Goal: Transaction & Acquisition: Download file/media

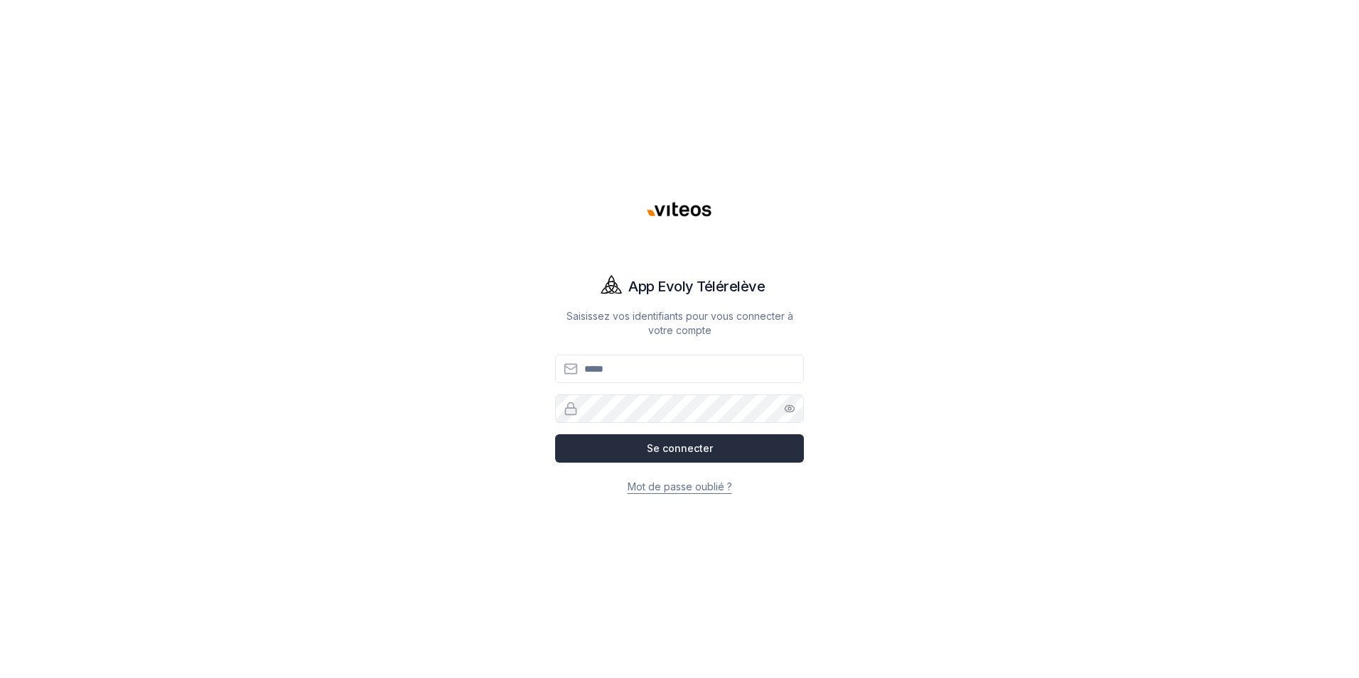
type input "**********"
click at [676, 444] on button "Se connecter" at bounding box center [679, 448] width 249 height 28
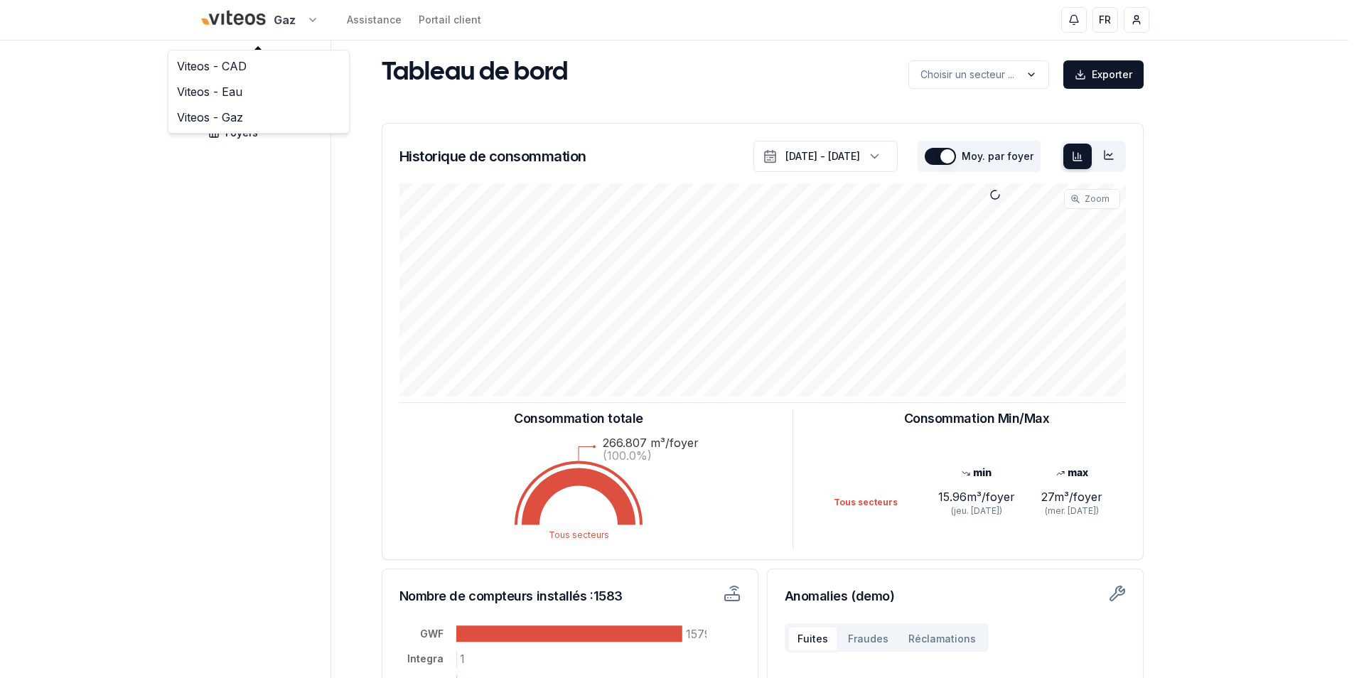
click at [313, 18] on html "Gaz Assistance Portail client FR [PERSON_NAME] Tableau de bord Carte Foyers Tab…" at bounding box center [679, 440] width 1359 height 881
click at [240, 63] on link "Viteos - CAD" at bounding box center [258, 66] width 175 height 26
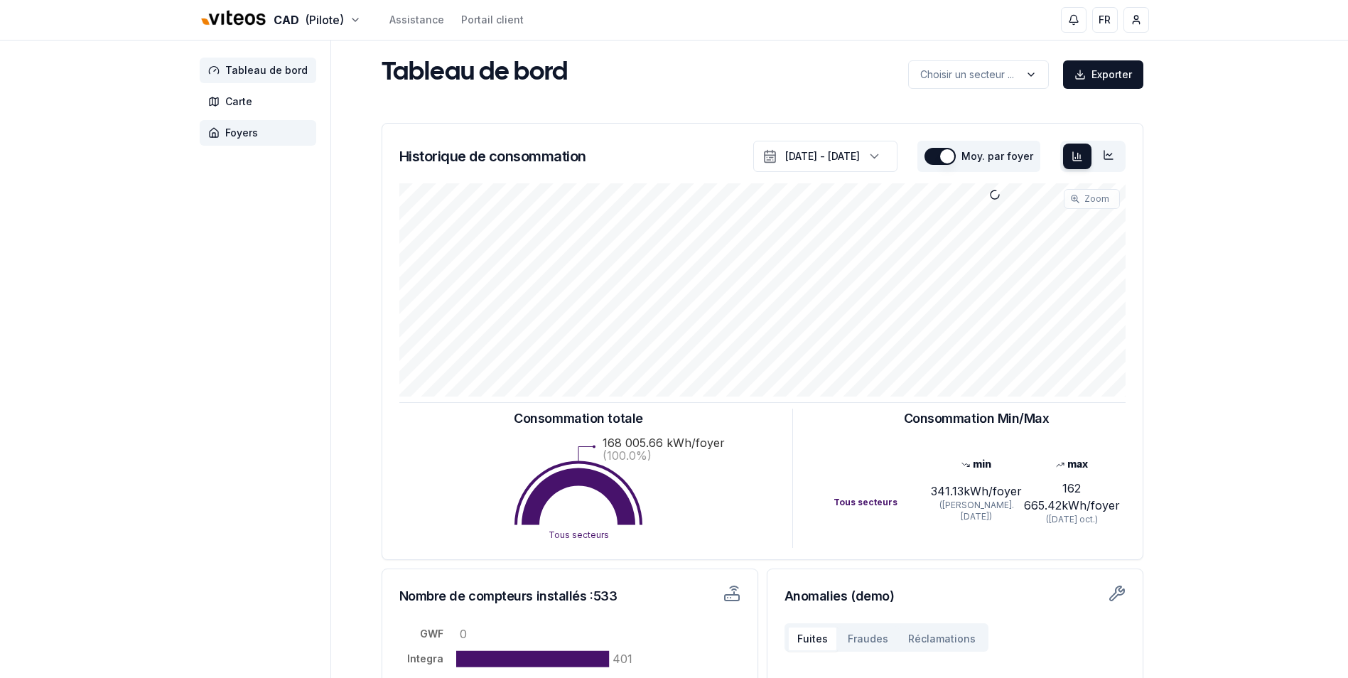
click at [244, 133] on span "Foyers" at bounding box center [241, 133] width 33 height 14
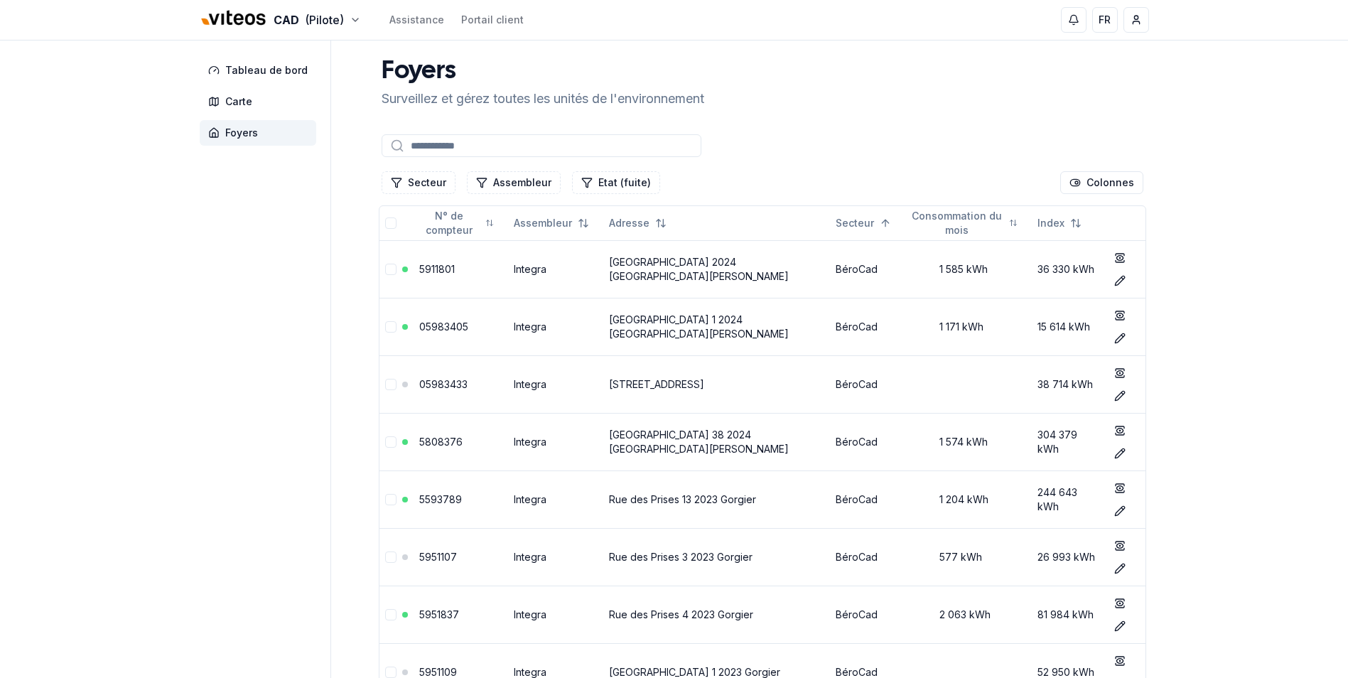
click at [434, 146] on input at bounding box center [542, 145] width 320 height 23
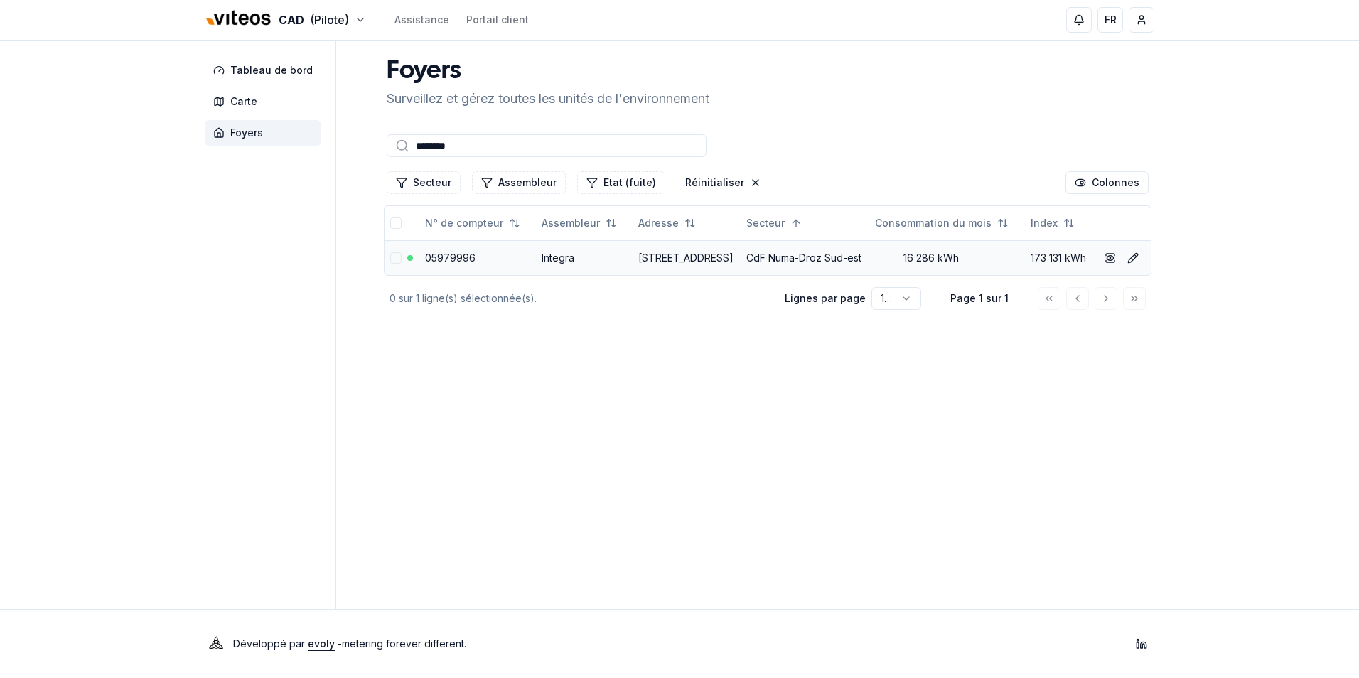
type input "********"
click at [463, 264] on link "05979996" at bounding box center [450, 258] width 50 height 12
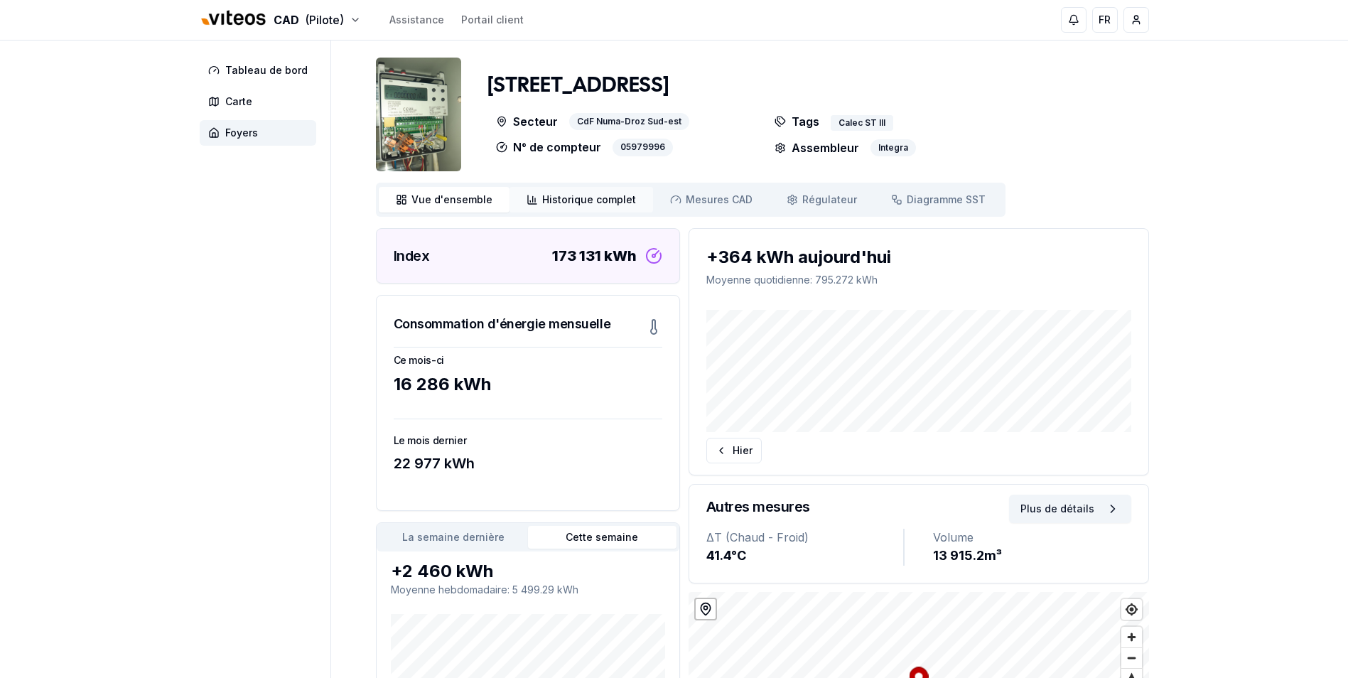
click at [589, 193] on span "Historique complet" at bounding box center [589, 200] width 94 height 14
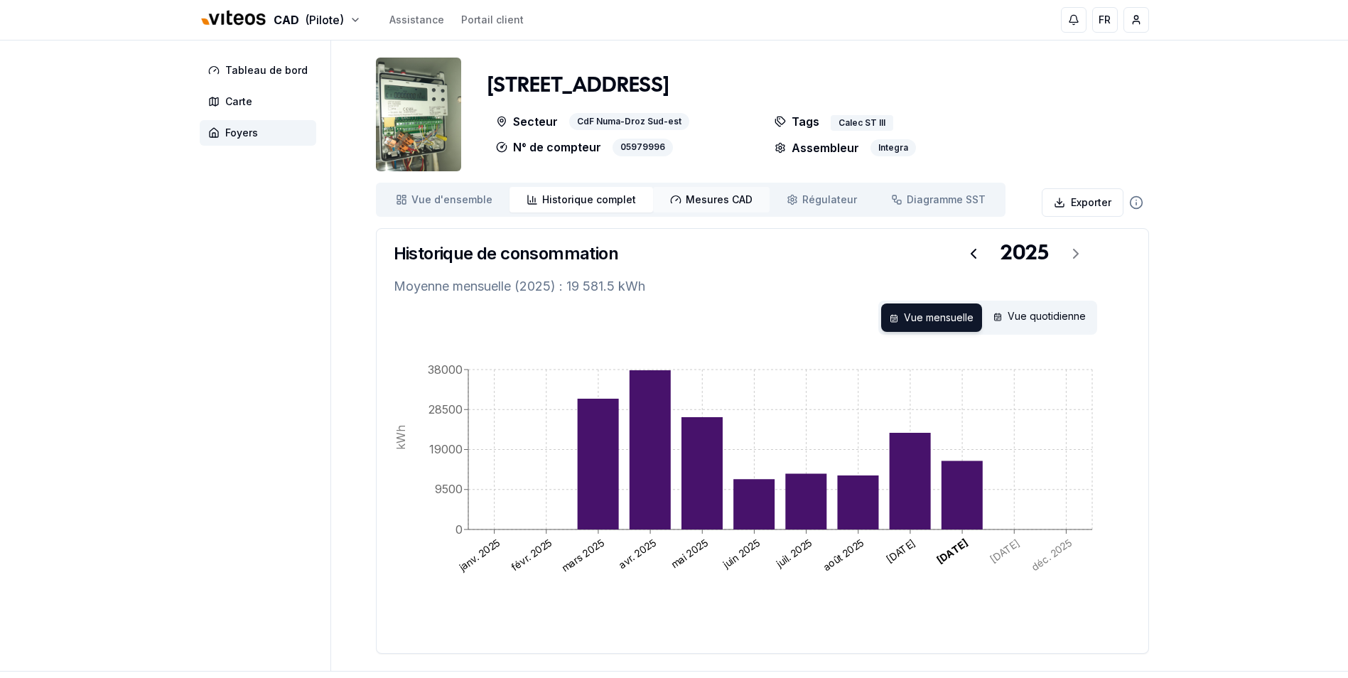
click at [707, 203] on span "Mesures CAD" at bounding box center [719, 200] width 67 height 14
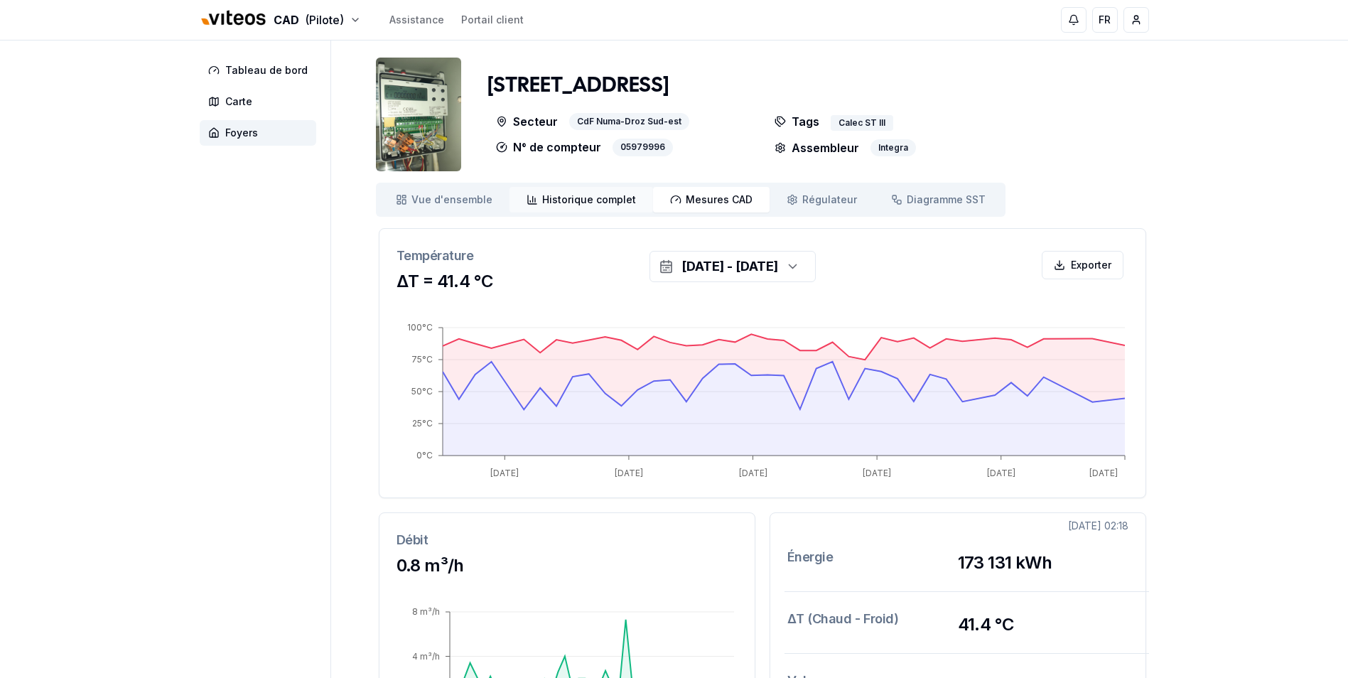
click at [609, 200] on span "Historique complet" at bounding box center [589, 200] width 94 height 14
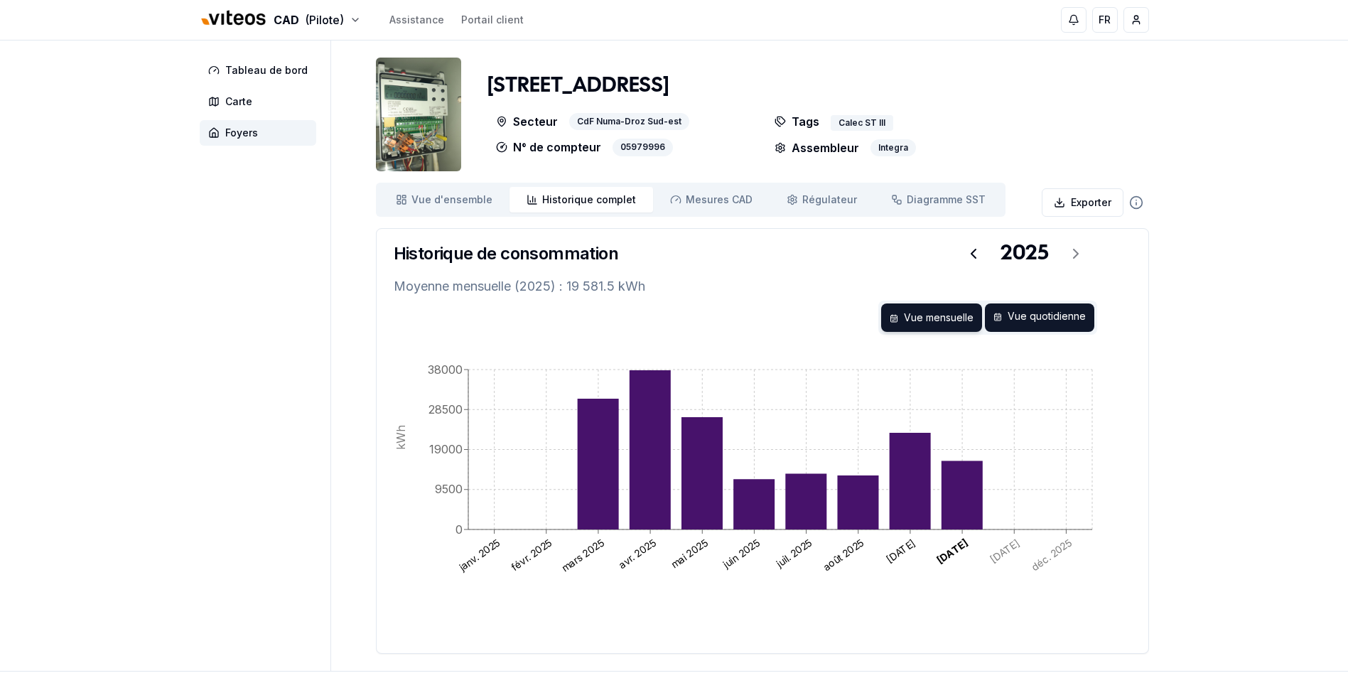
click at [1035, 320] on div "Vue quotidienne" at bounding box center [1039, 318] width 109 height 28
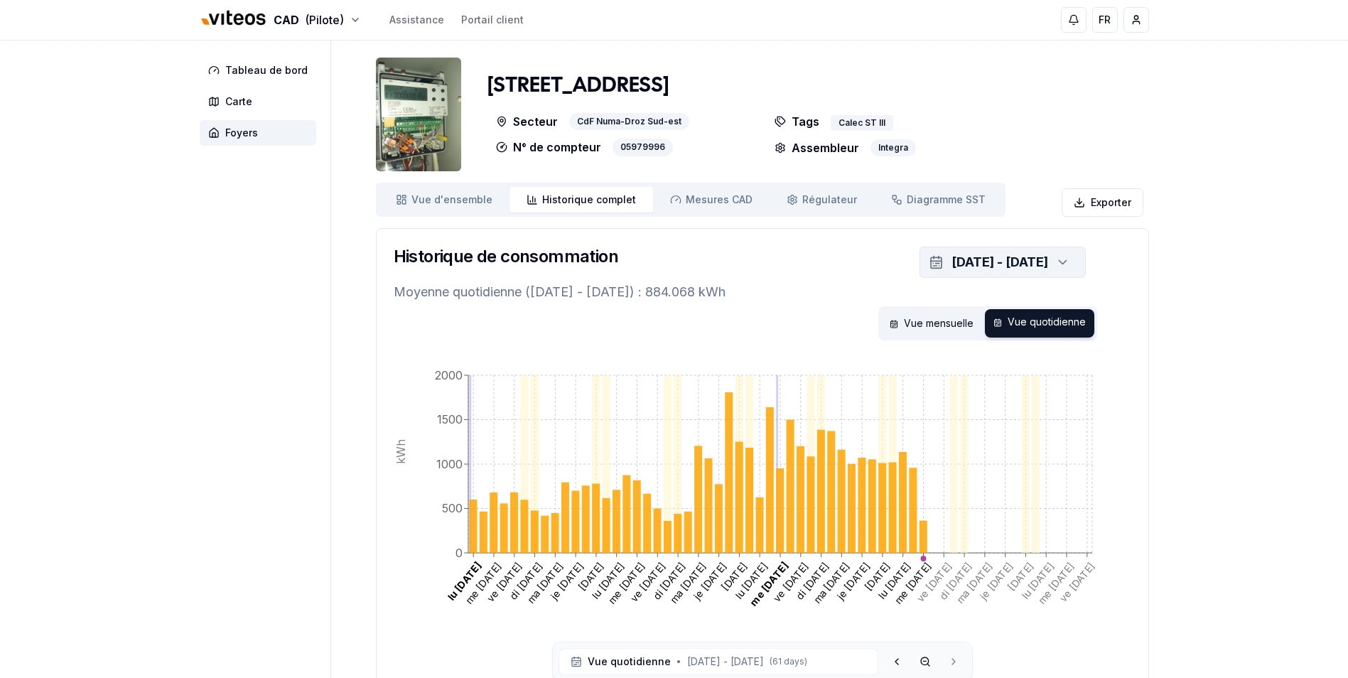
click at [1063, 260] on icon "button" at bounding box center [1063, 262] width 14 height 21
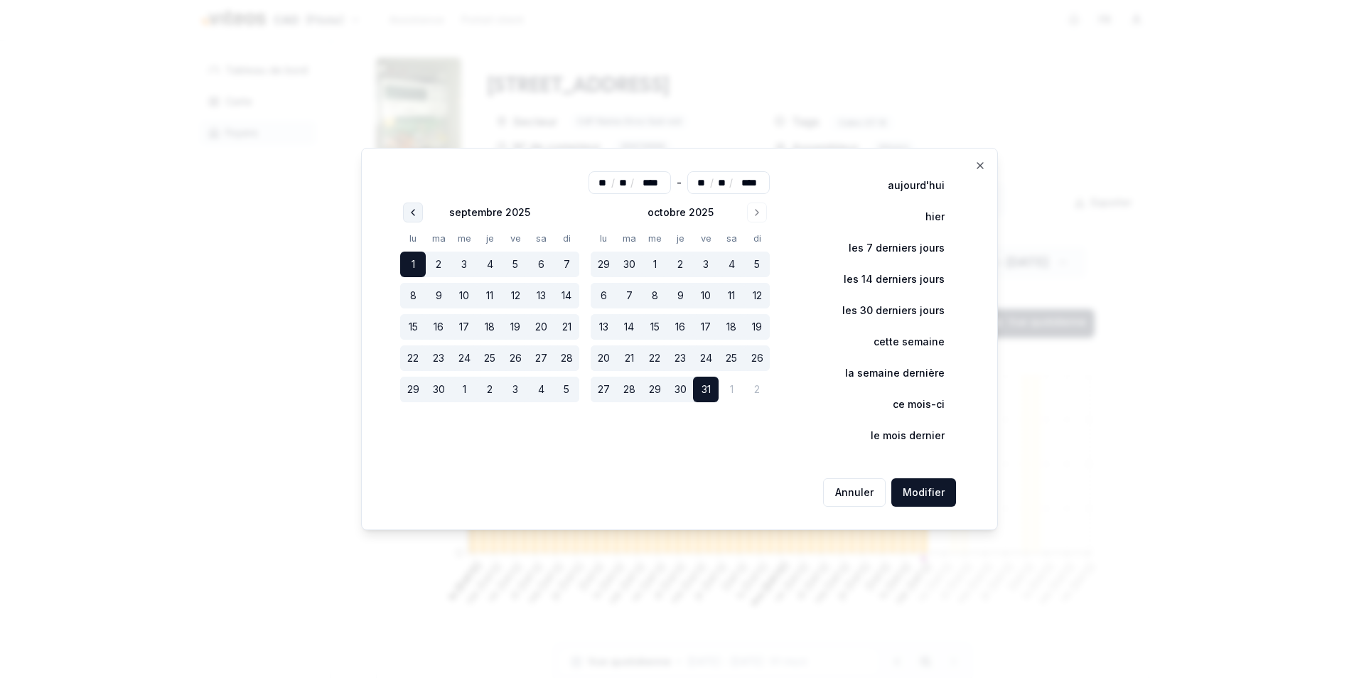
click at [411, 213] on icon "Go to previous month" at bounding box center [412, 212] width 11 height 11
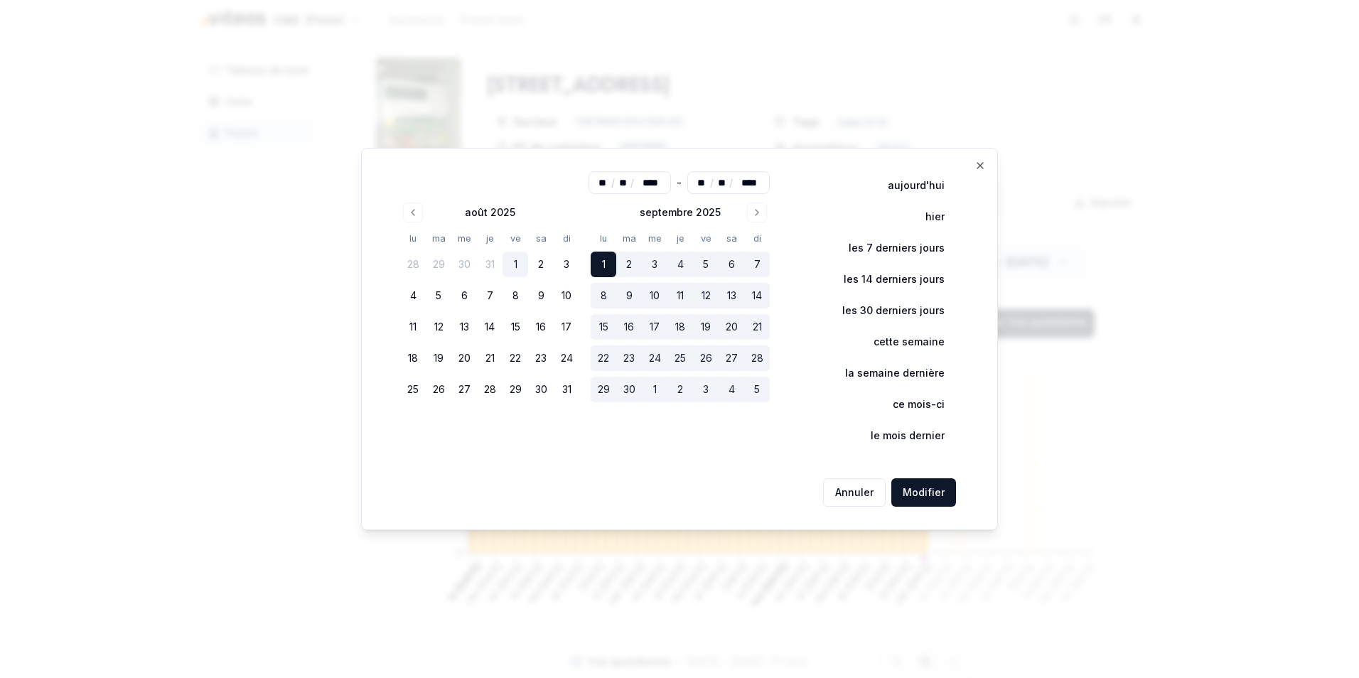
click at [513, 264] on button "1" at bounding box center [516, 265] width 26 height 26
type input "**"
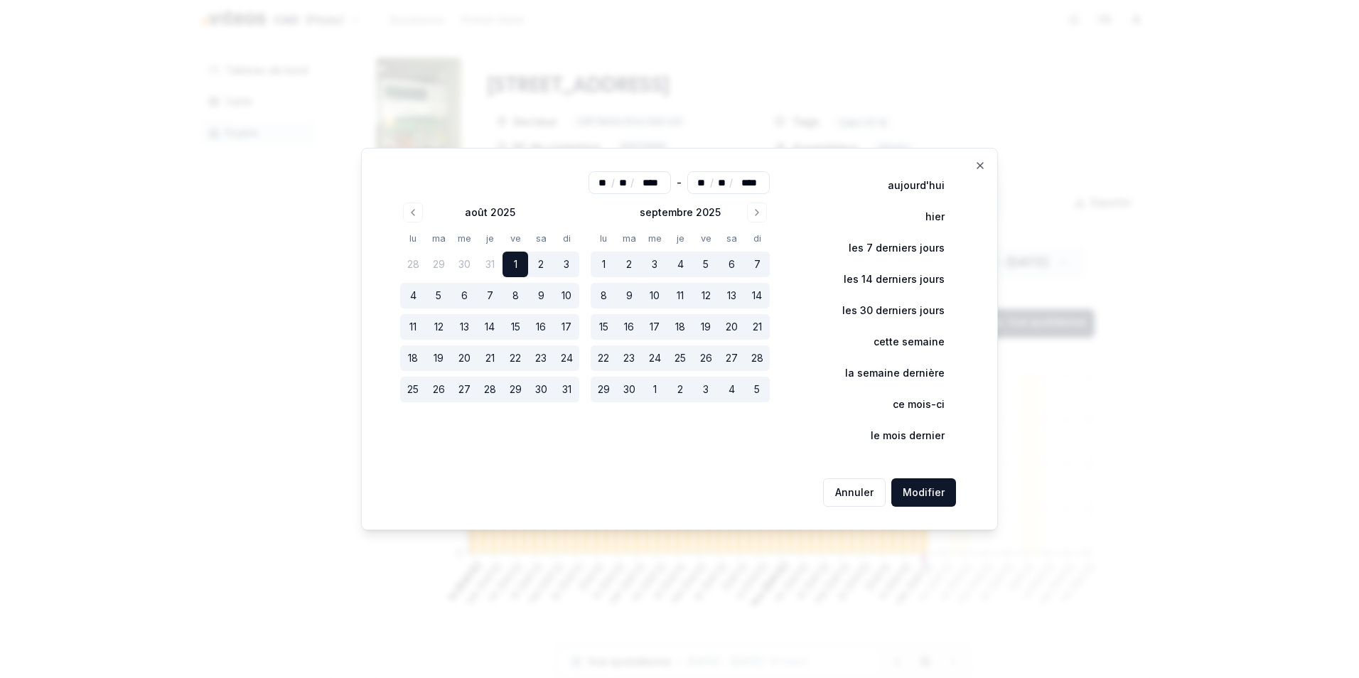
click at [629, 392] on button "30" at bounding box center [629, 390] width 26 height 26
type input "**"
click at [918, 485] on button "Modifier" at bounding box center [923, 492] width 65 height 28
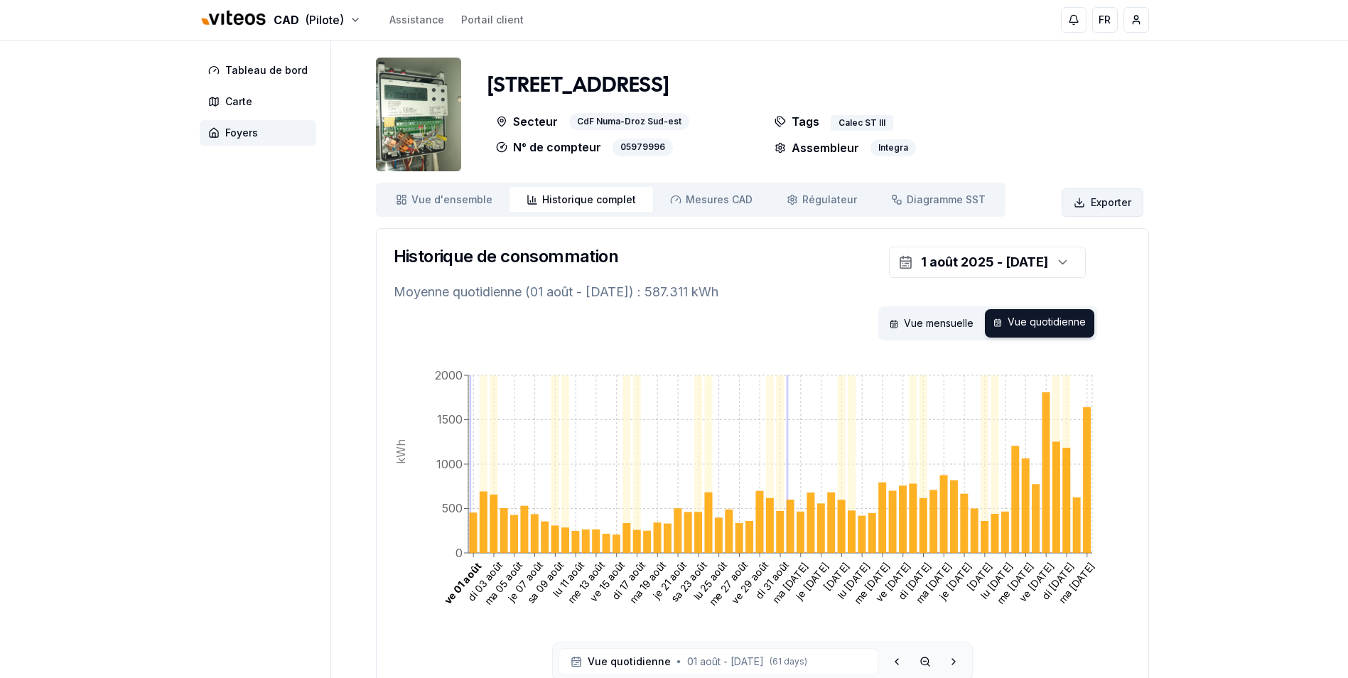
click at [1107, 197] on html "CAD (Pilote) Assistance Portail client FR Massimo Monastra Tableau de bord Cart…" at bounding box center [674, 392] width 1348 height 785
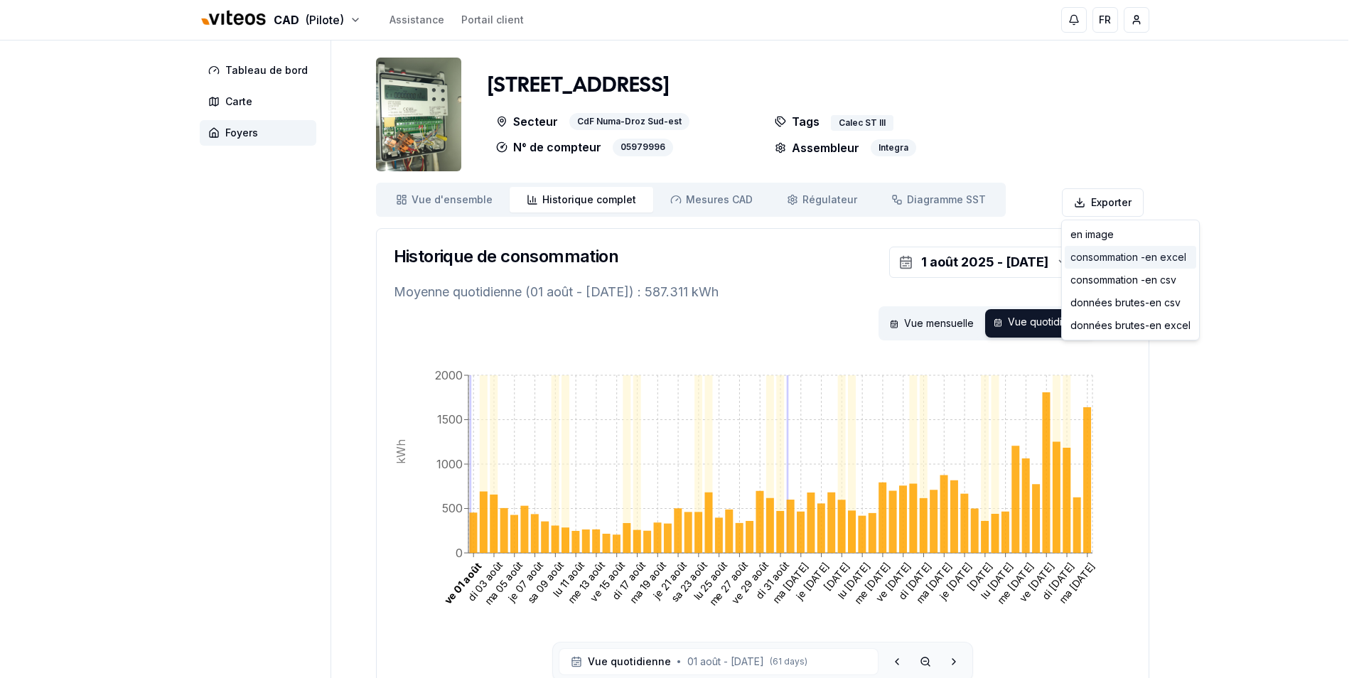
click at [1125, 259] on div "consommation - en excel" at bounding box center [1131, 257] width 132 height 23
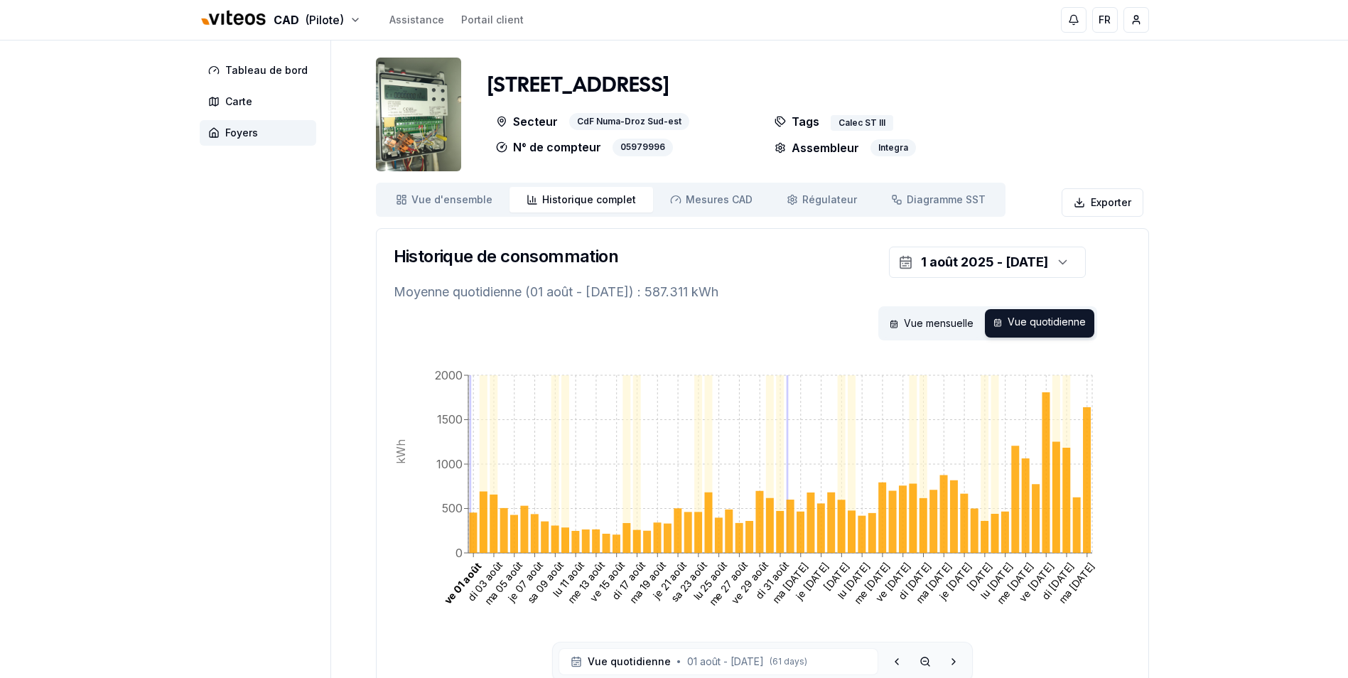
scroll to position [71, 0]
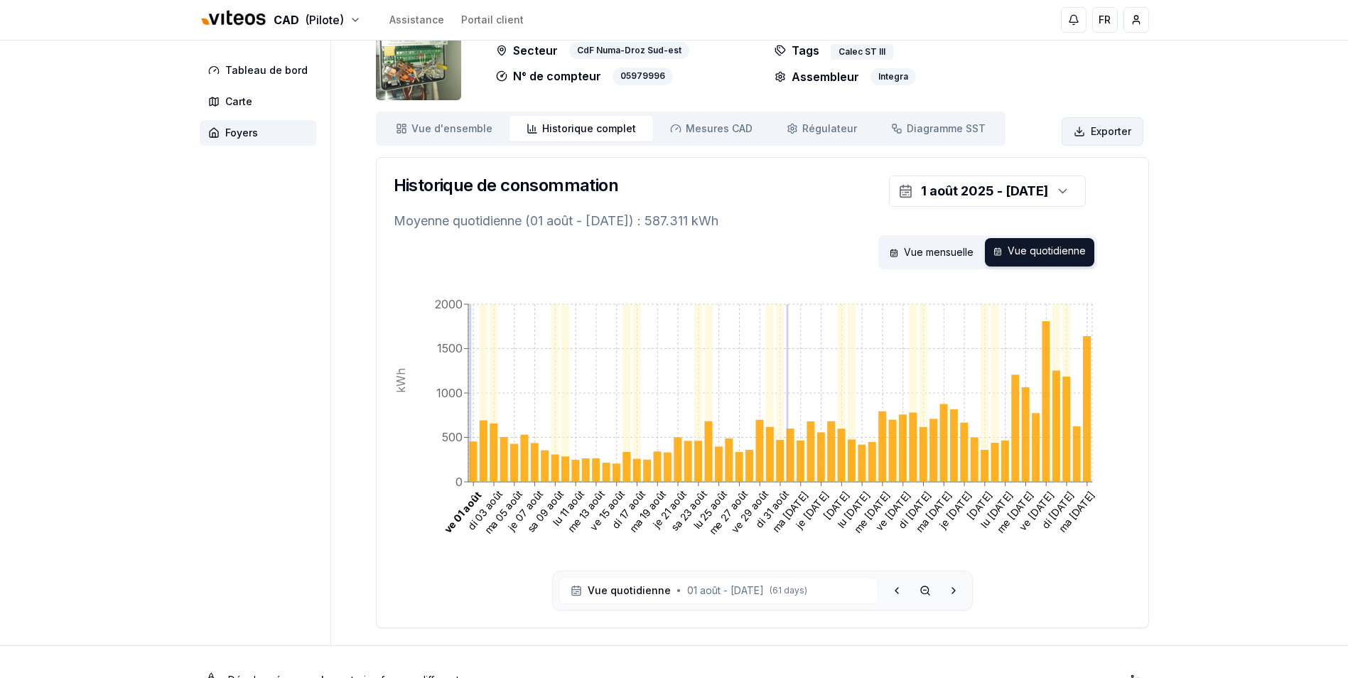
click at [1110, 134] on html "CAD (Pilote) Assistance Portail client FR Massimo Monastra Tableau de bord Cart…" at bounding box center [674, 321] width 1348 height 785
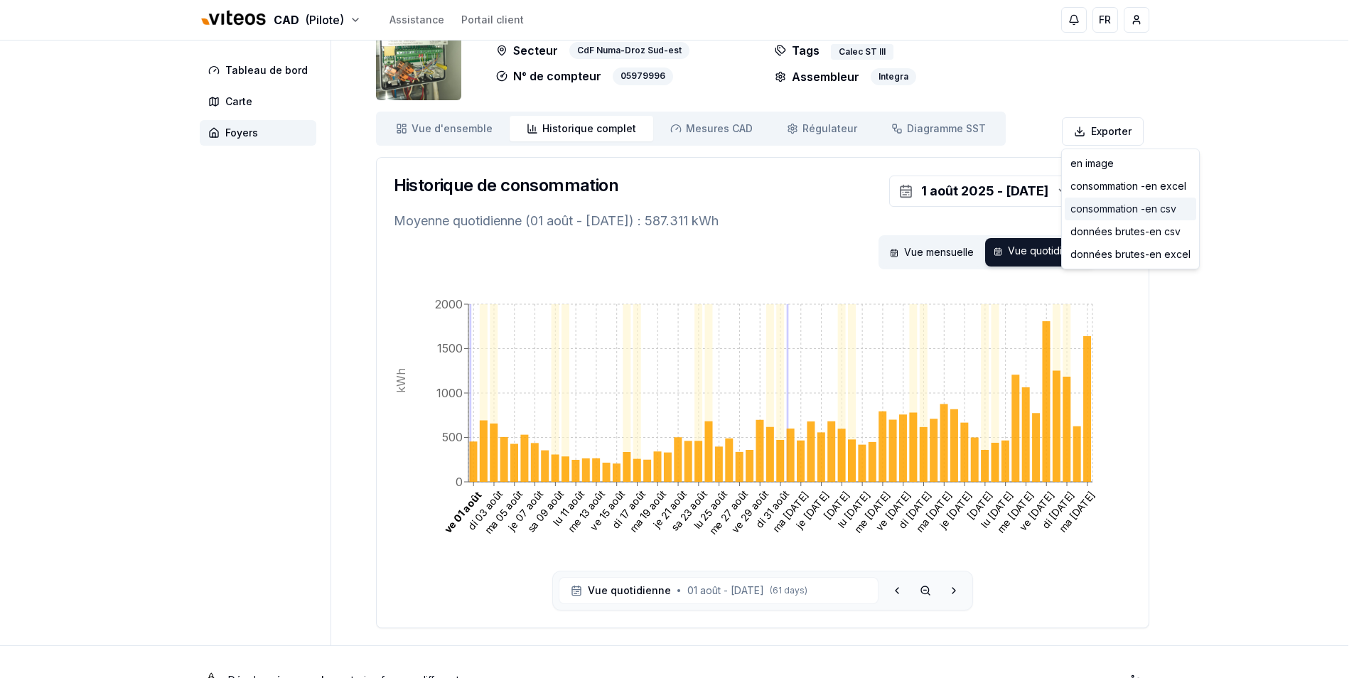
click at [1106, 210] on div "consommation - en csv" at bounding box center [1131, 209] width 132 height 23
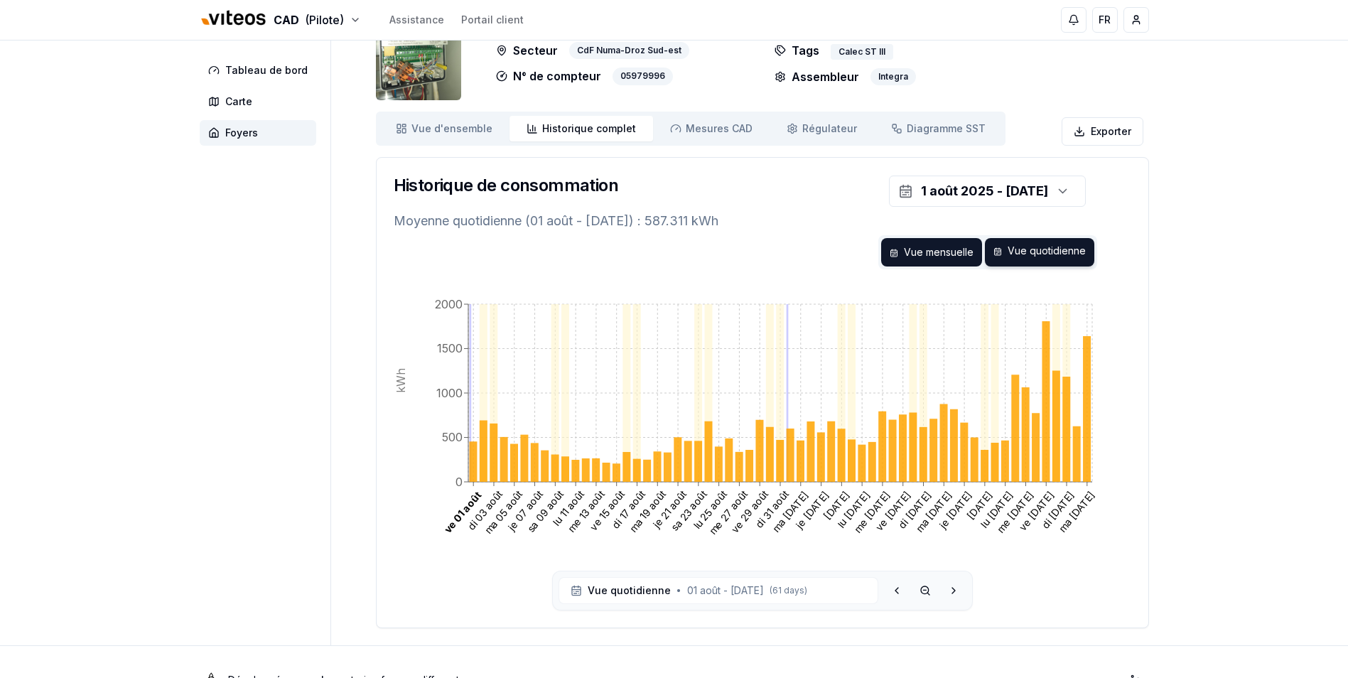
click at [921, 252] on div "Vue mensuelle" at bounding box center [931, 252] width 101 height 28
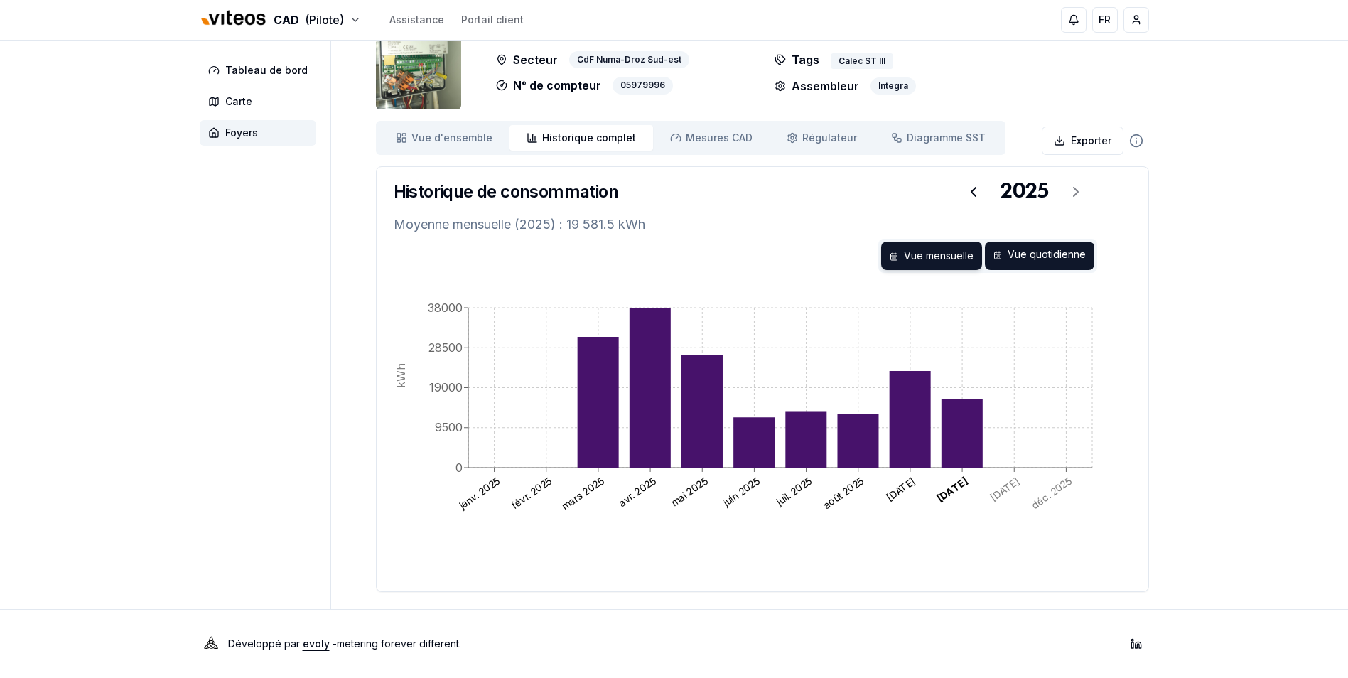
click at [1052, 264] on div "Vue quotidienne" at bounding box center [1039, 256] width 109 height 28
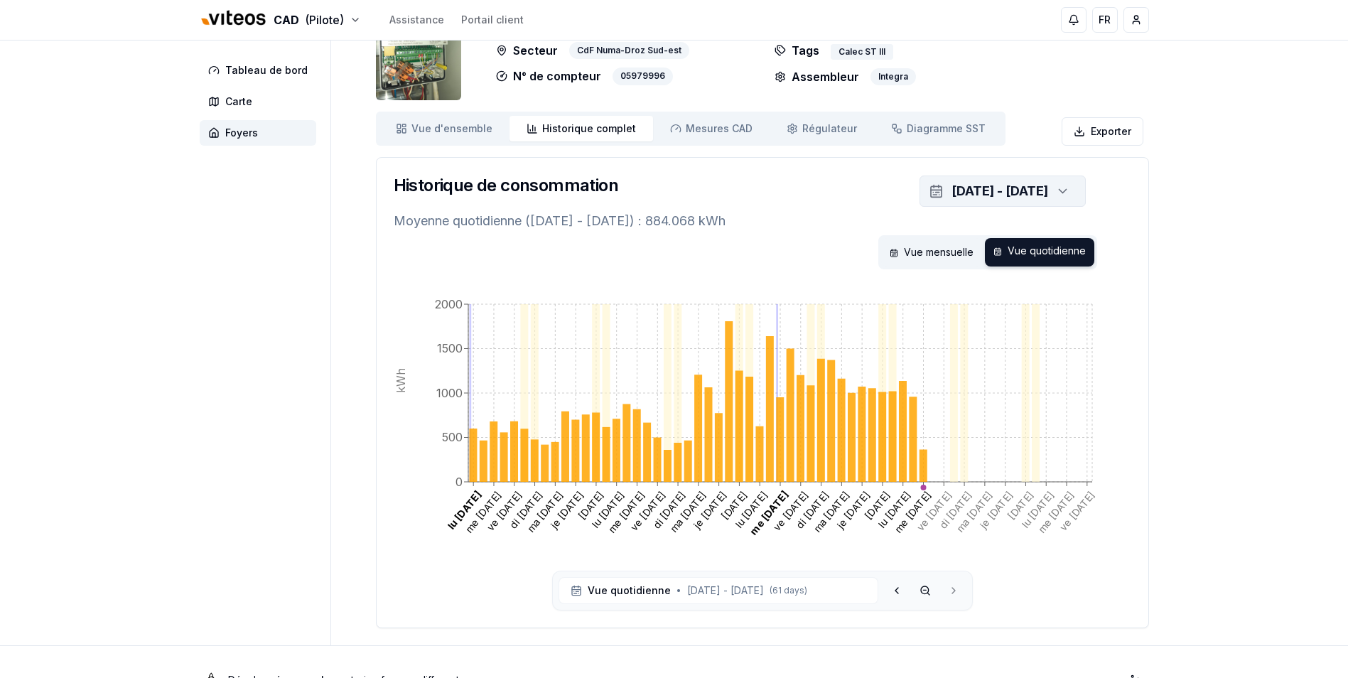
click at [1064, 188] on icon "button" at bounding box center [1063, 191] width 14 height 21
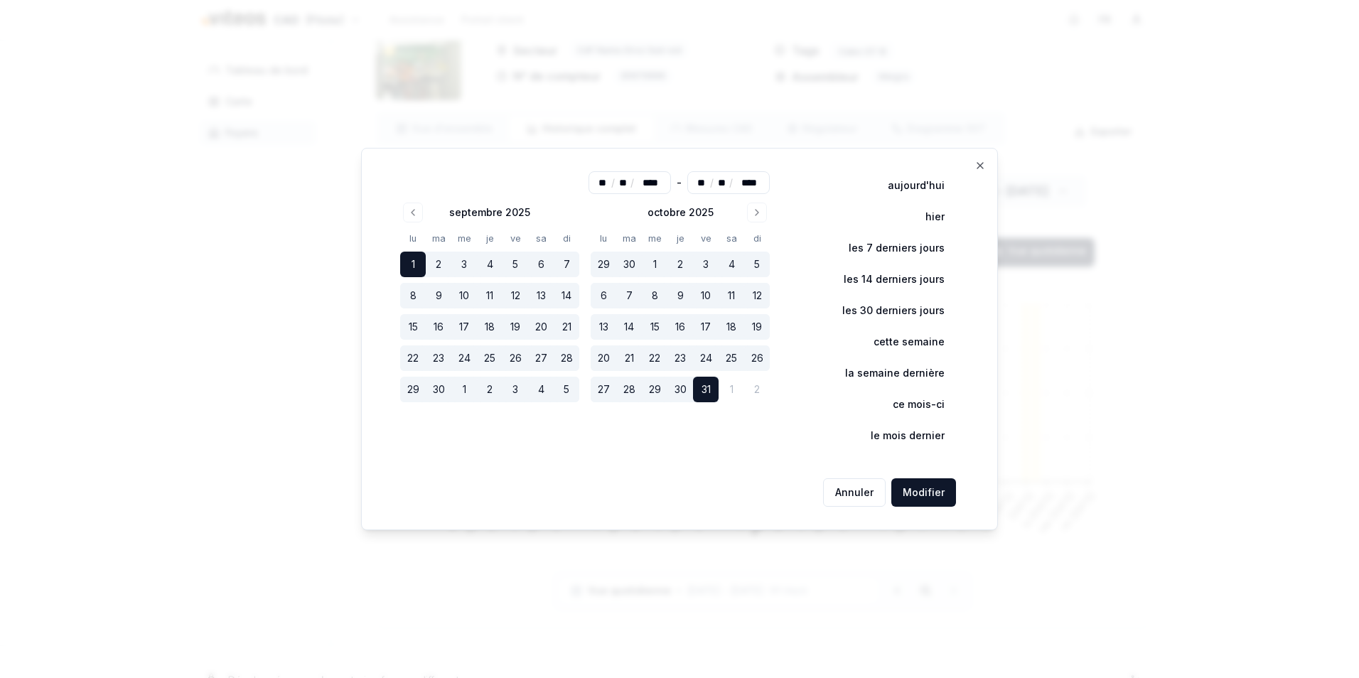
click at [1197, 412] on div at bounding box center [679, 339] width 1359 height 678
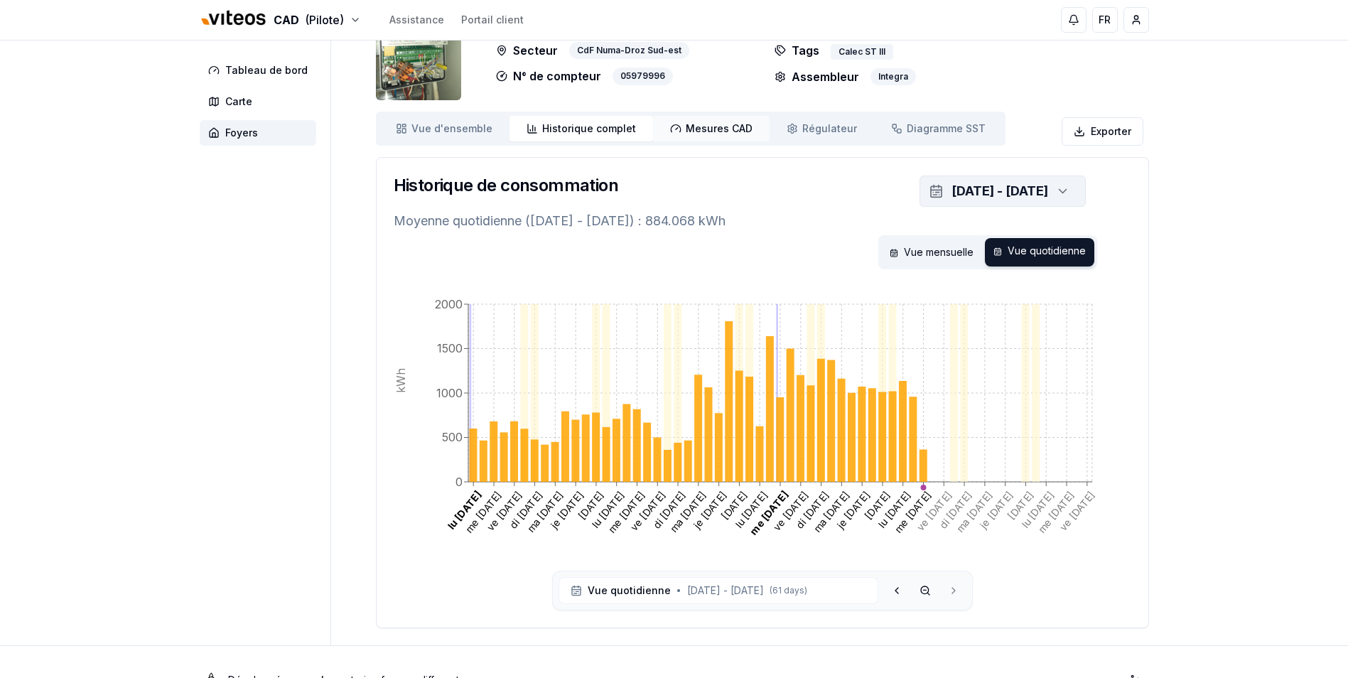
click at [704, 127] on span "Mesures CAD" at bounding box center [719, 129] width 67 height 14
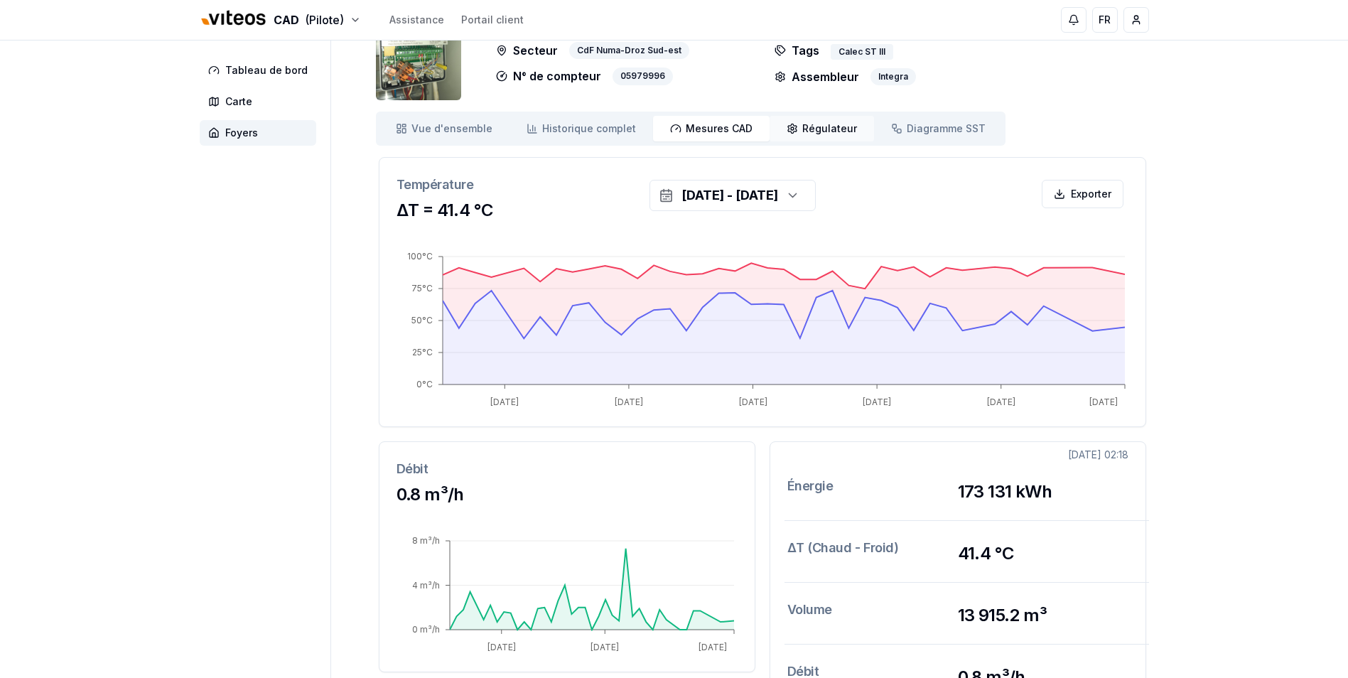
click at [804, 128] on span "Régulateur" at bounding box center [830, 129] width 55 height 14
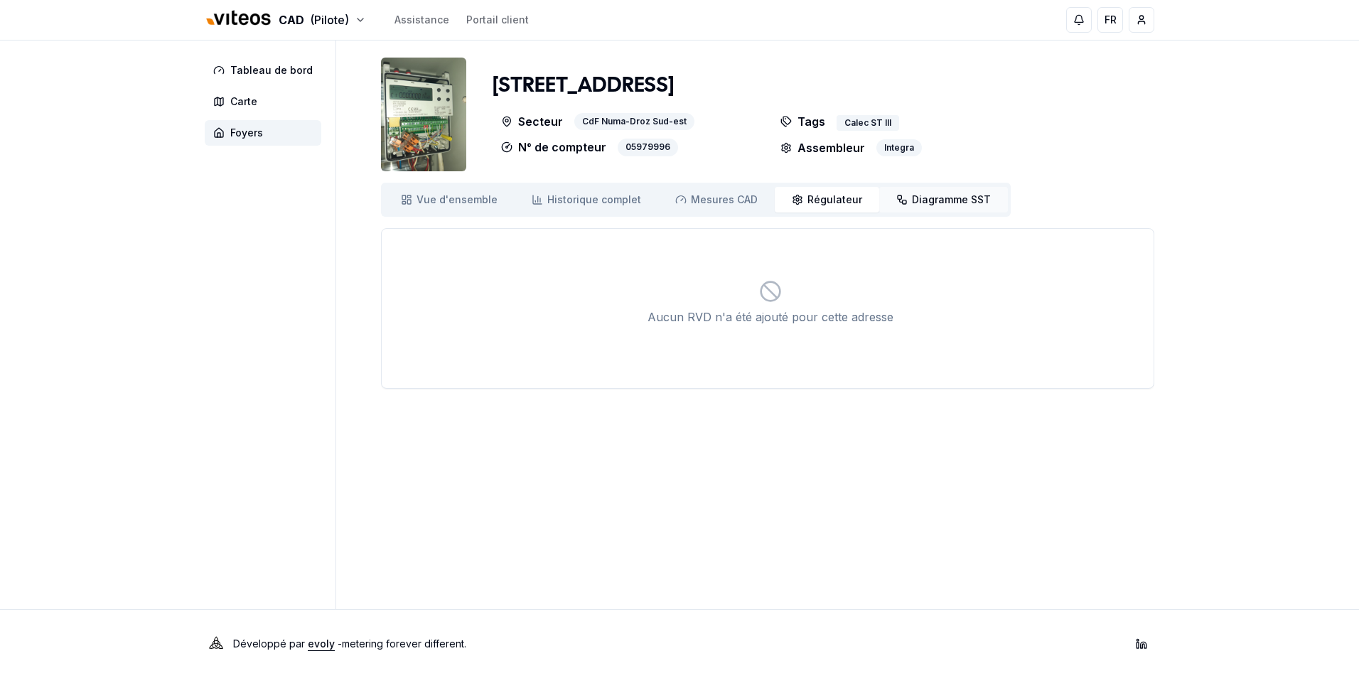
click at [935, 205] on span "Diagramme SST" at bounding box center [951, 200] width 79 height 14
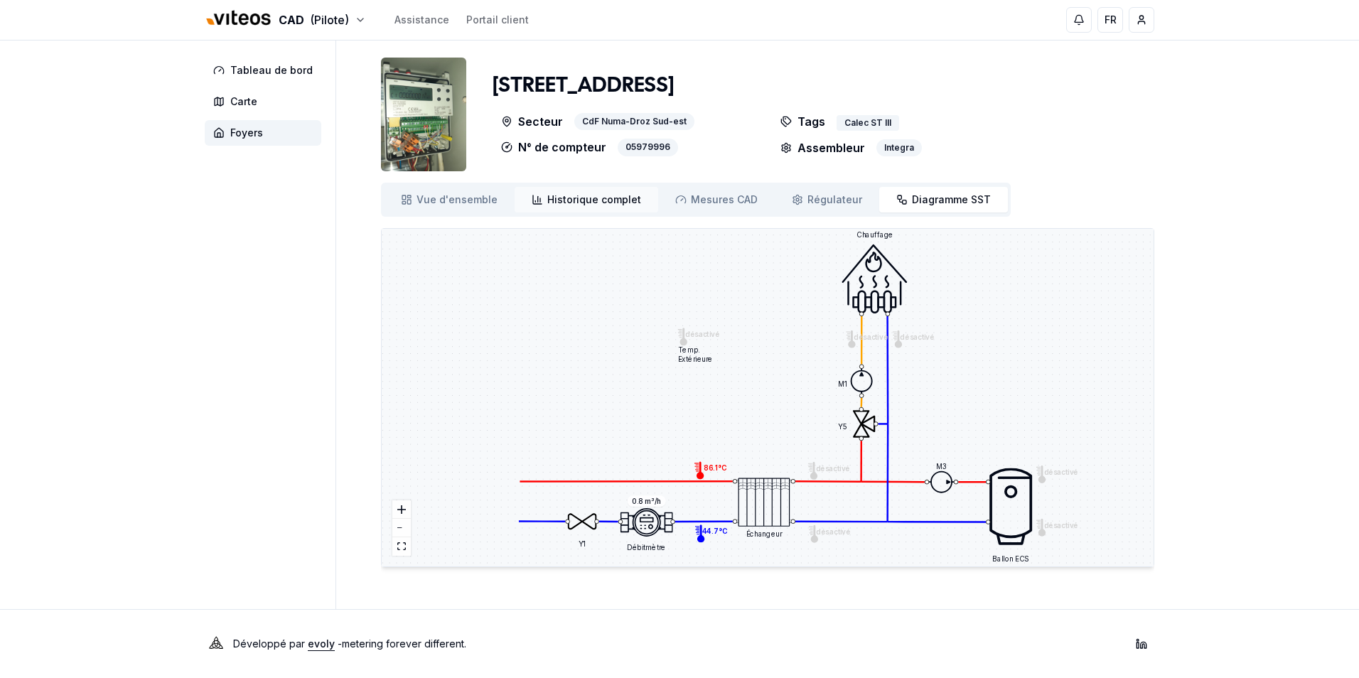
click at [593, 203] on span "Historique complet" at bounding box center [594, 200] width 94 height 14
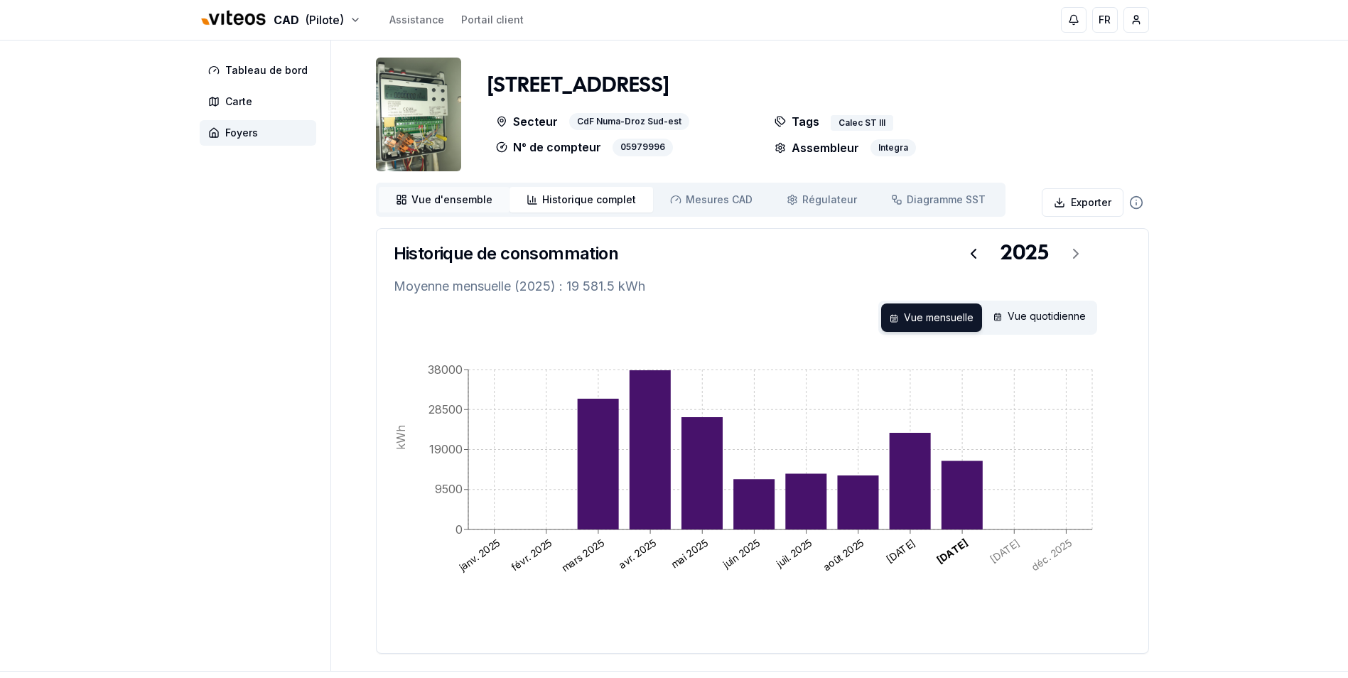
click at [463, 200] on span "Vue d'ensemble" at bounding box center [452, 200] width 81 height 14
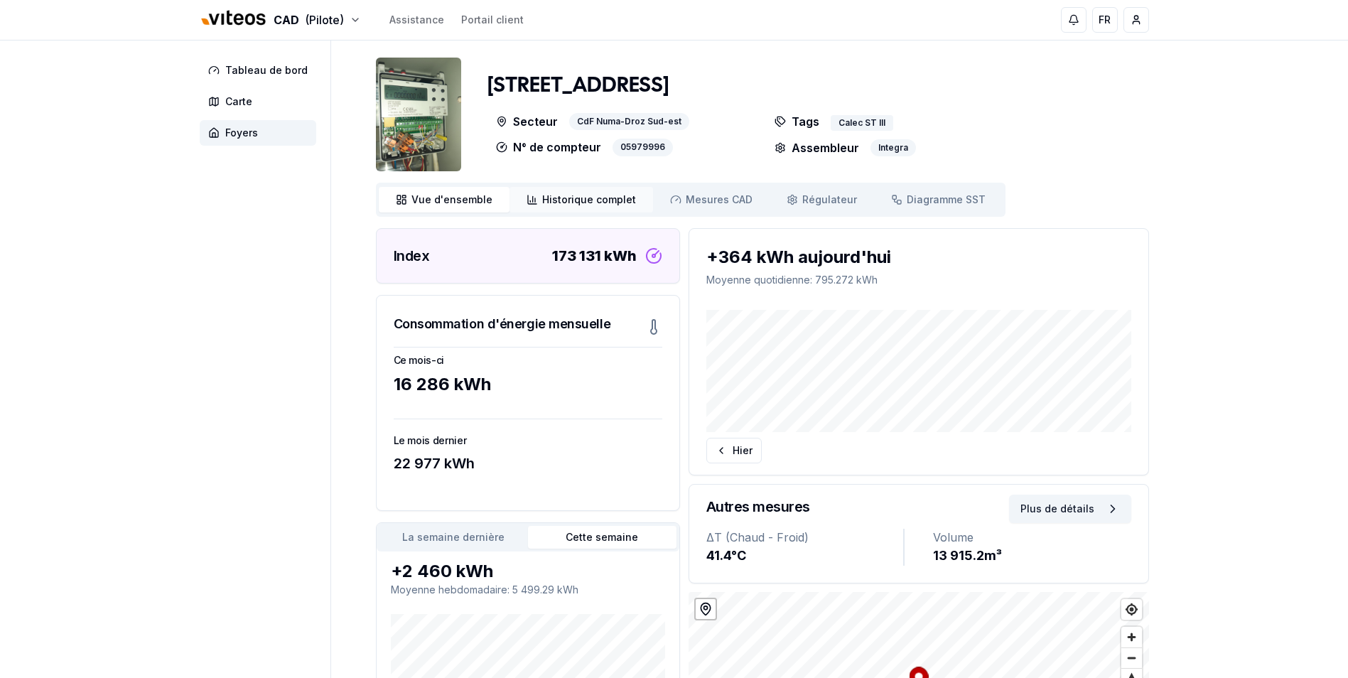
click at [569, 200] on span "Historique complet" at bounding box center [589, 200] width 94 height 14
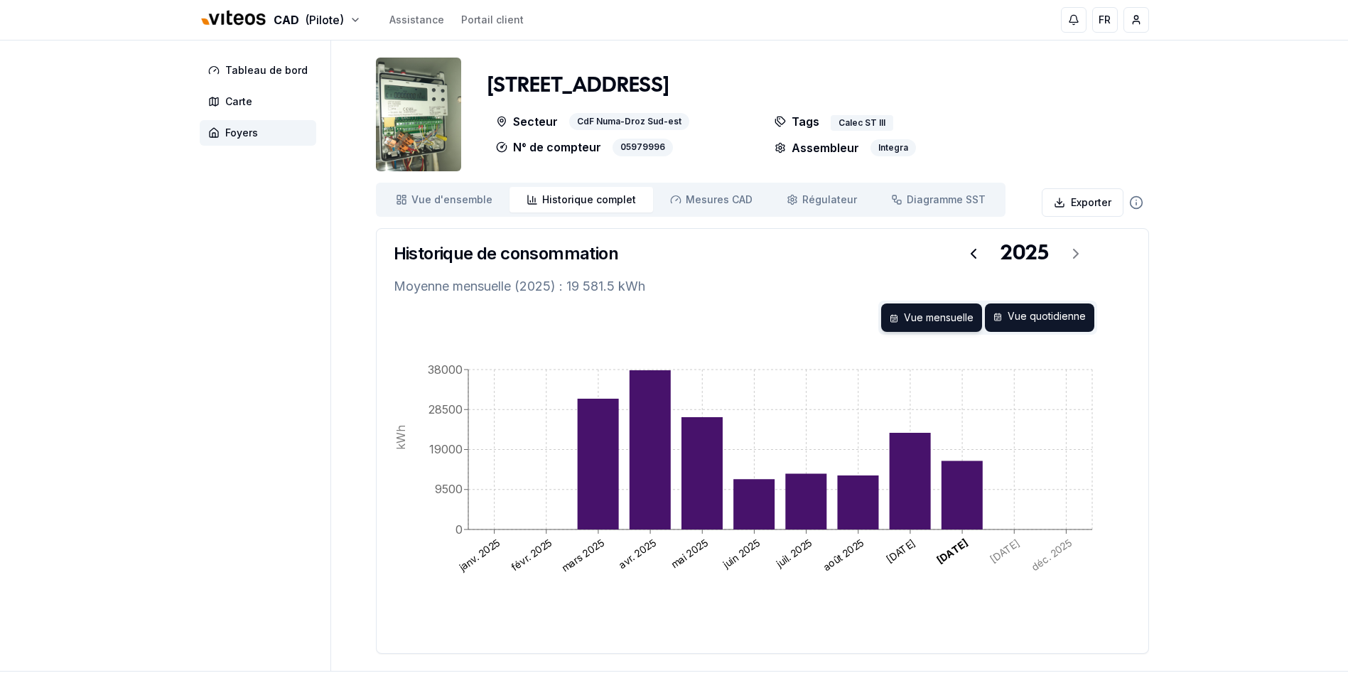
click at [1032, 318] on div "Vue quotidienne" at bounding box center [1039, 318] width 109 height 28
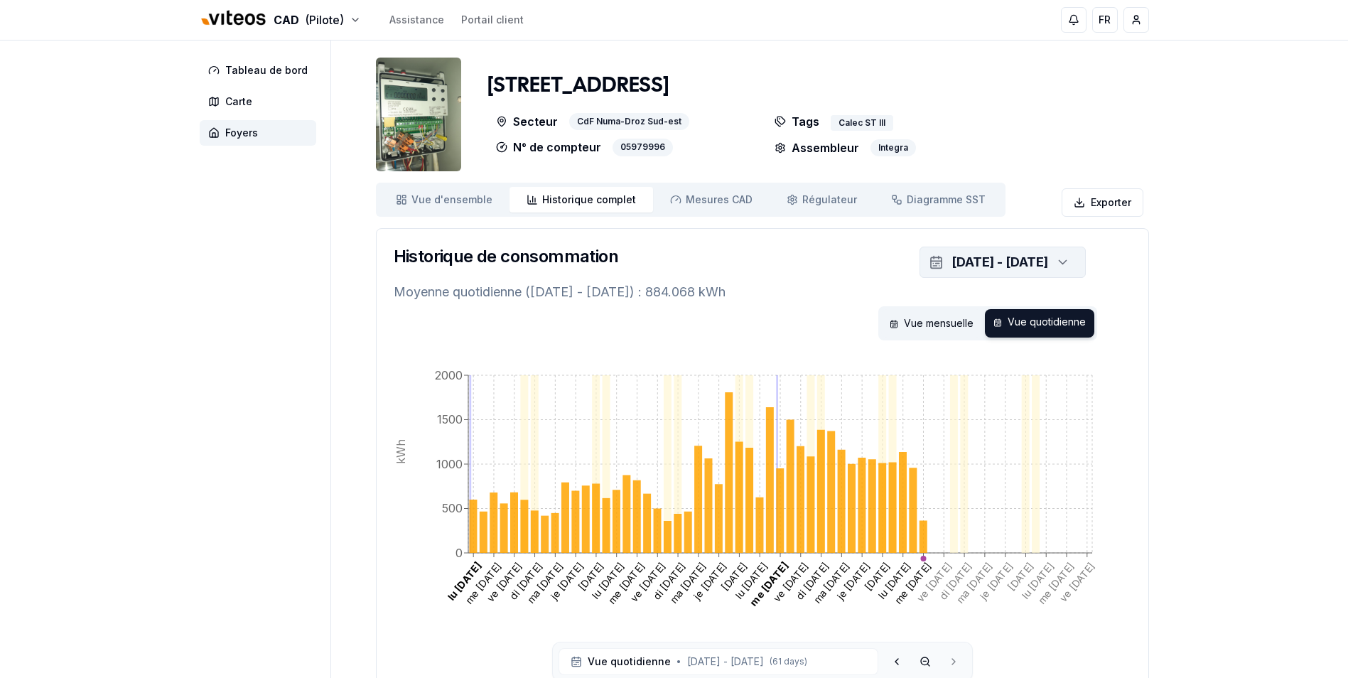
click at [1061, 260] on icon "button" at bounding box center [1063, 262] width 14 height 21
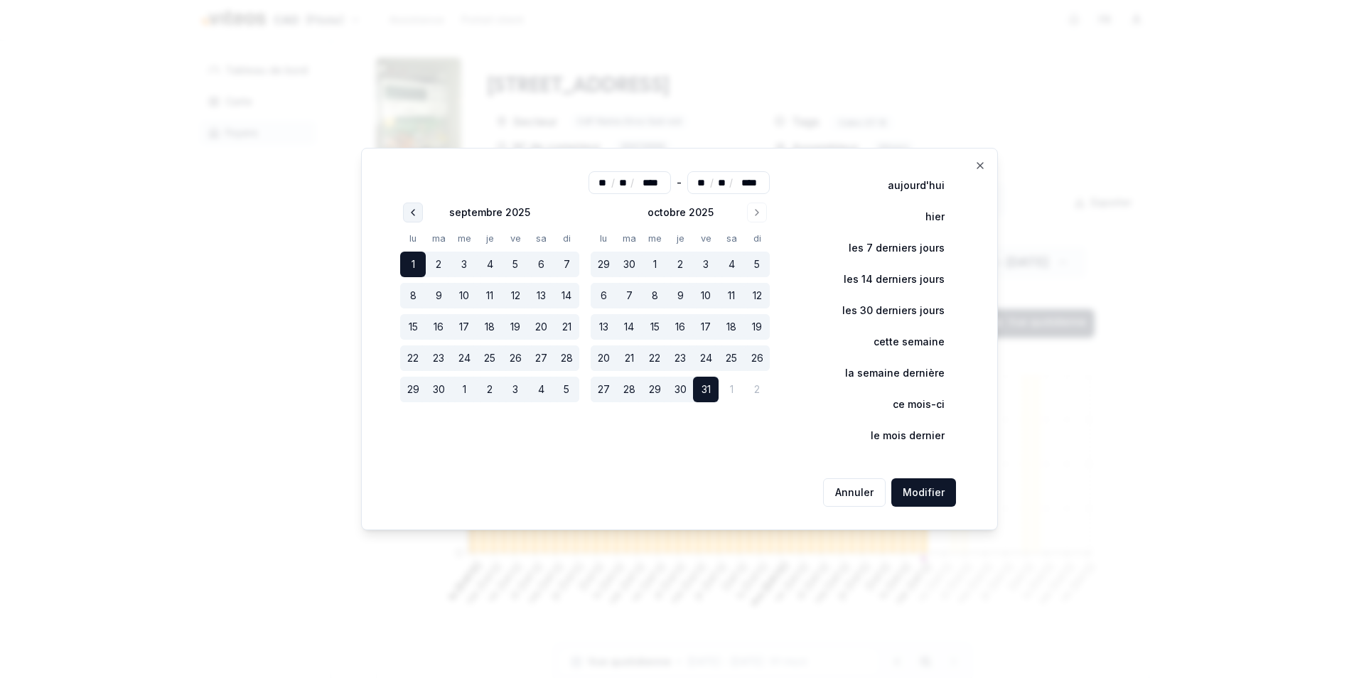
click at [422, 209] on button "Go to previous month" at bounding box center [413, 213] width 20 height 20
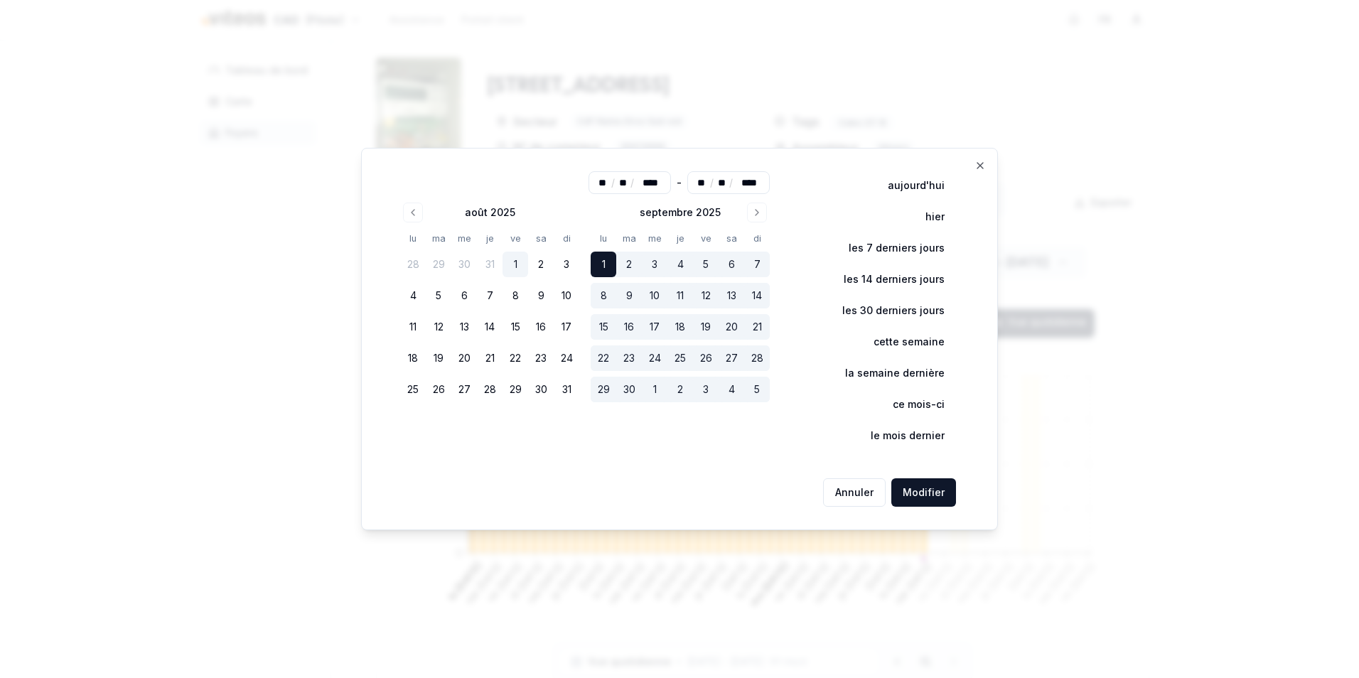
click at [519, 264] on button "1" at bounding box center [516, 265] width 26 height 26
type input "**"
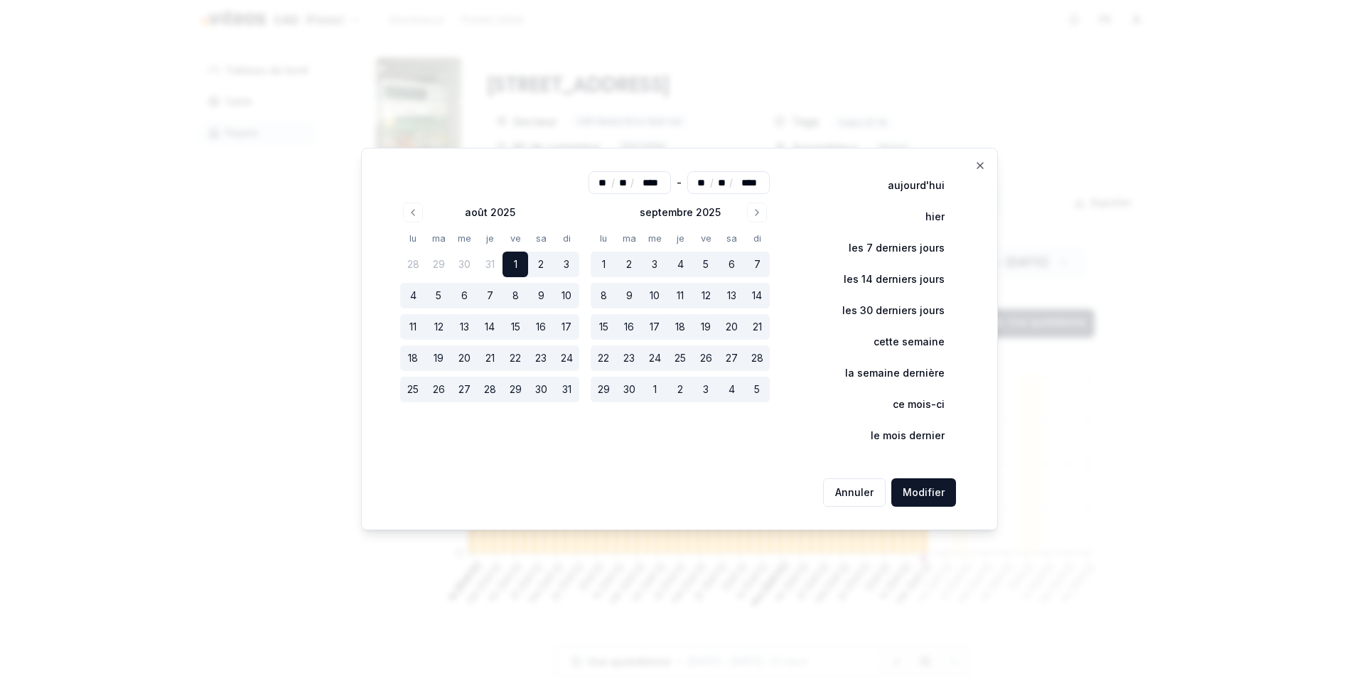
click at [633, 390] on button "30" at bounding box center [629, 390] width 26 height 26
type input "**"
click at [919, 498] on button "Modifier" at bounding box center [923, 492] width 65 height 28
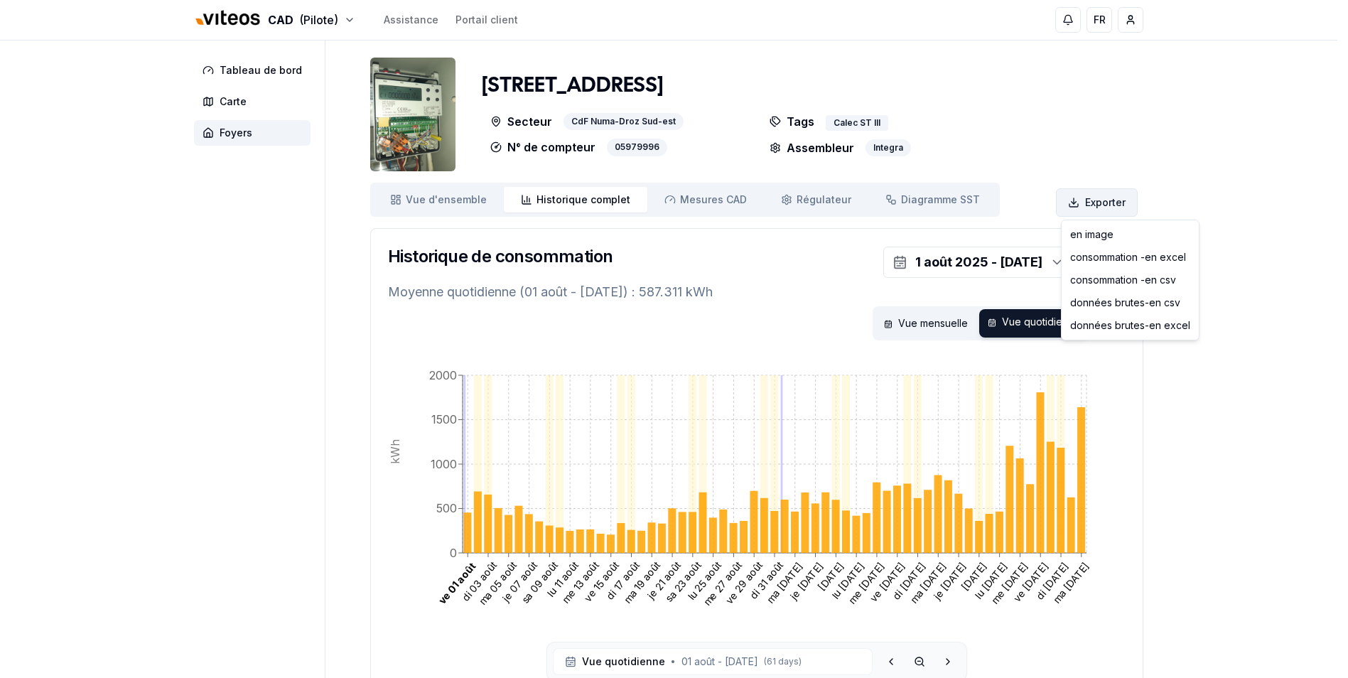
click at [1093, 200] on html "CAD (Pilote) Assistance Portail client FR Massimo Monastra Tableau de bord Cart…" at bounding box center [674, 392] width 1348 height 785
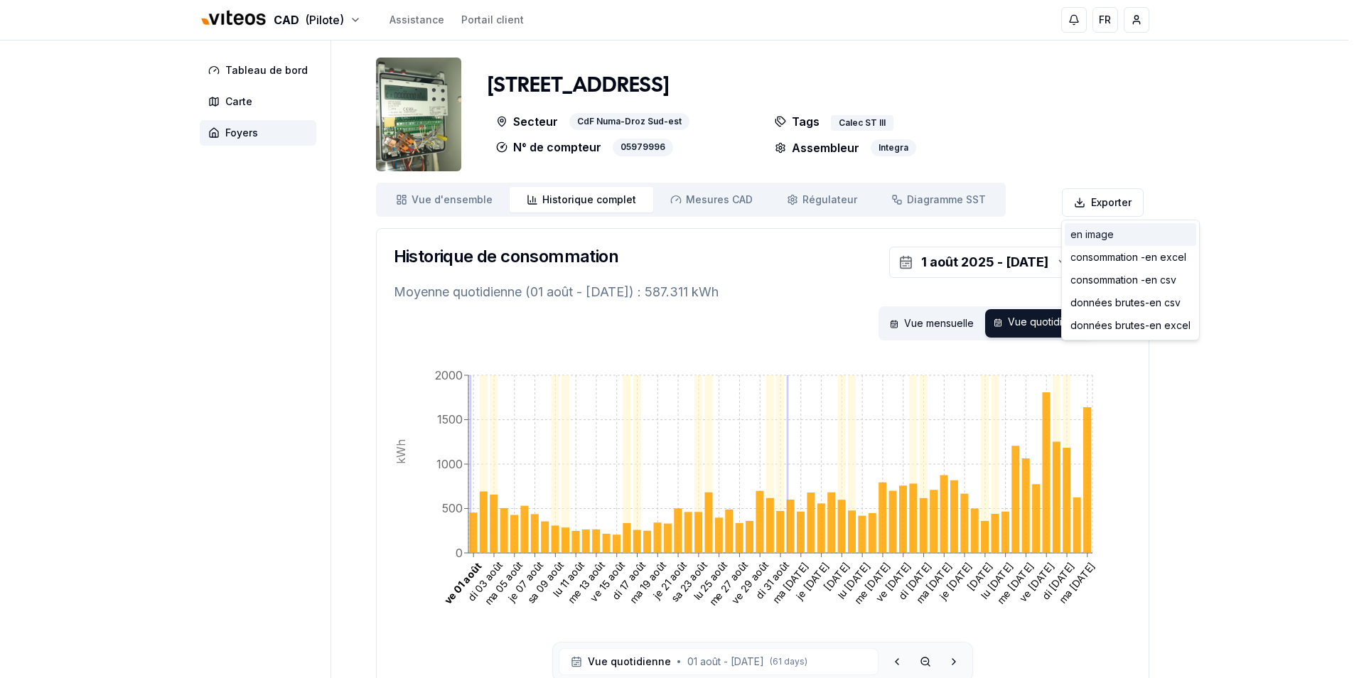
click at [1088, 235] on div "en image" at bounding box center [1131, 234] width 132 height 23
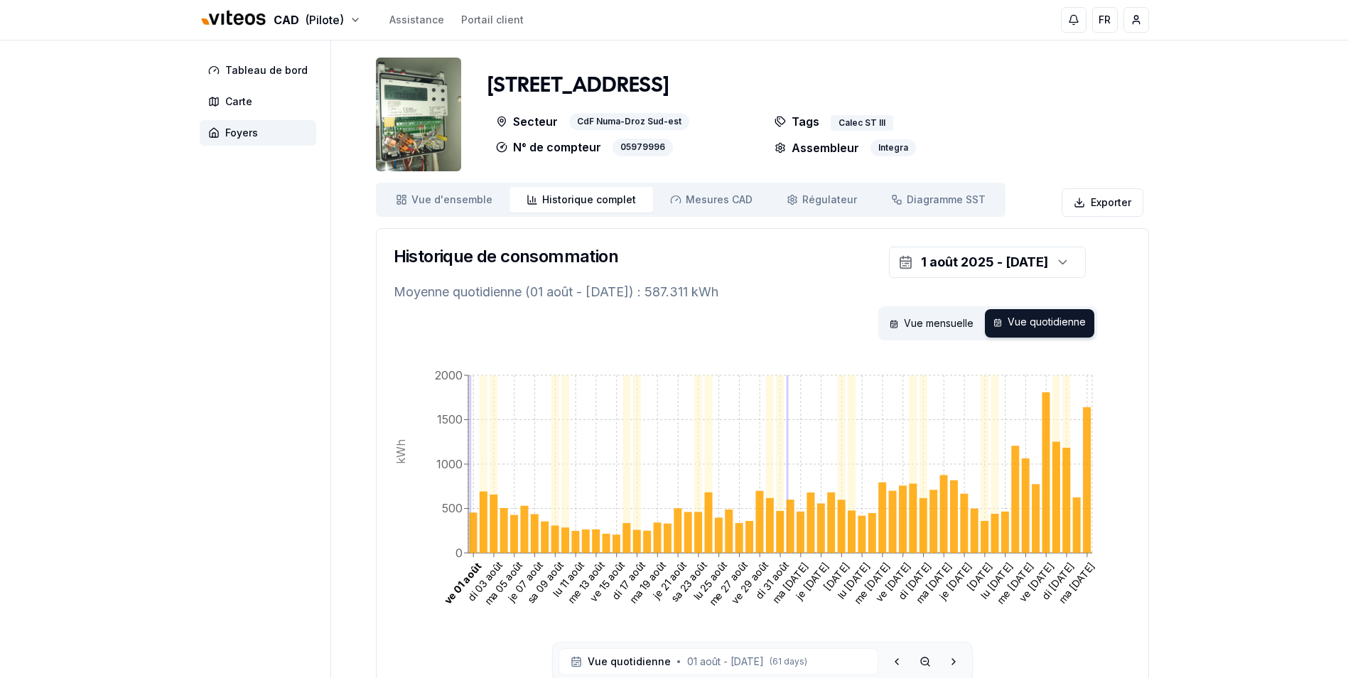
click at [145, 423] on div "CAD (Pilote) Assistance Portail client FR Massimo Monastra Tableau de bord Cart…" at bounding box center [674, 392] width 1348 height 785
click at [228, 412] on aside "Tableau de bord Carte Foyers" at bounding box center [266, 379] width 132 height 676
click at [348, 19] on html "CAD (Pilote) Assistance Portail client FR Massimo Monastra Tableau de bord Cart…" at bounding box center [674, 392] width 1348 height 785
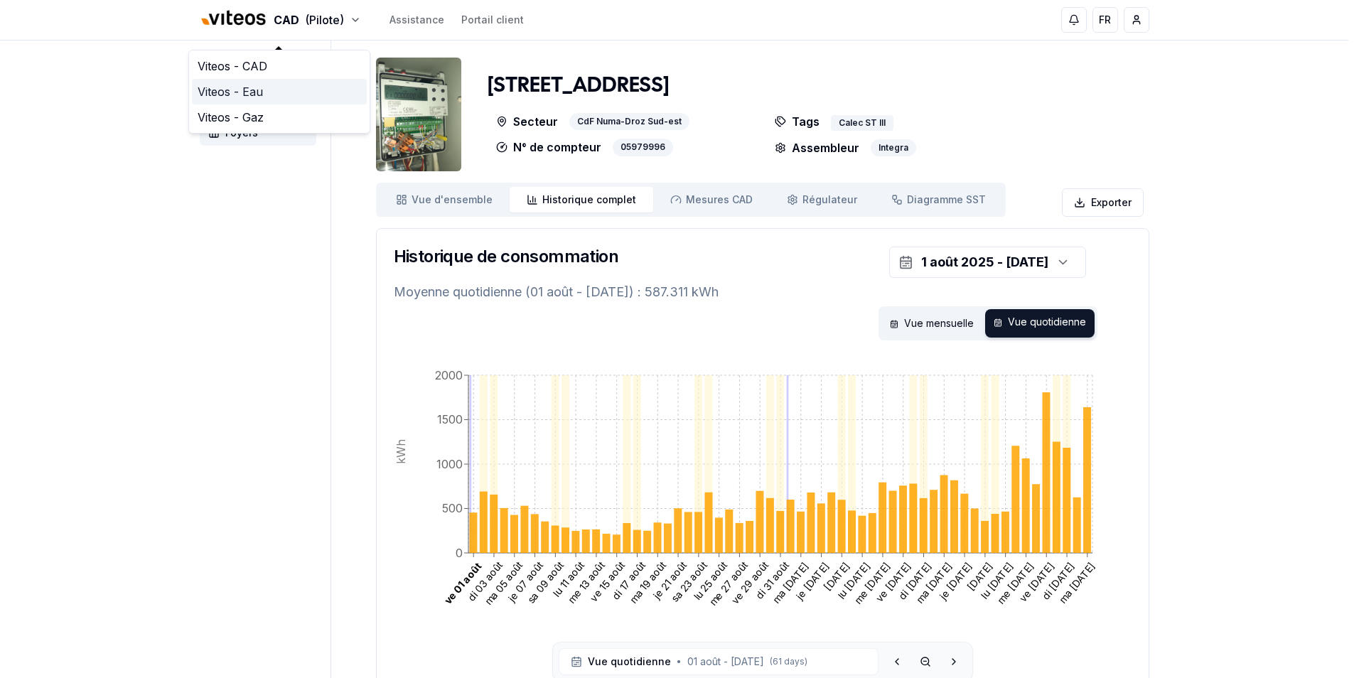
click at [267, 92] on link "Viteos - Eau" at bounding box center [279, 92] width 175 height 26
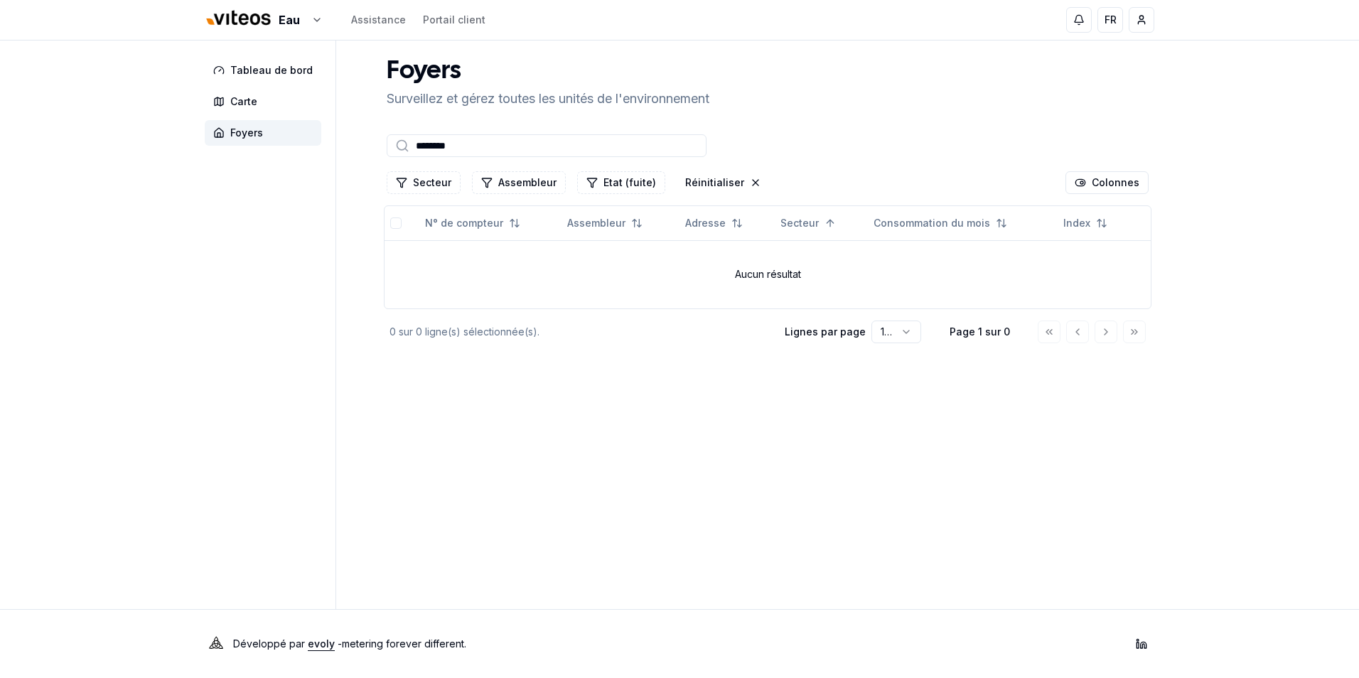
drag, startPoint x: 477, startPoint y: 151, endPoint x: 355, endPoint y: 150, distance: 122.3
click at [355, 150] on div "Tableau de bord Carte Foyers Foyers Surveillez et gérez toutes les unités de l'…" at bounding box center [679, 325] width 995 height 569
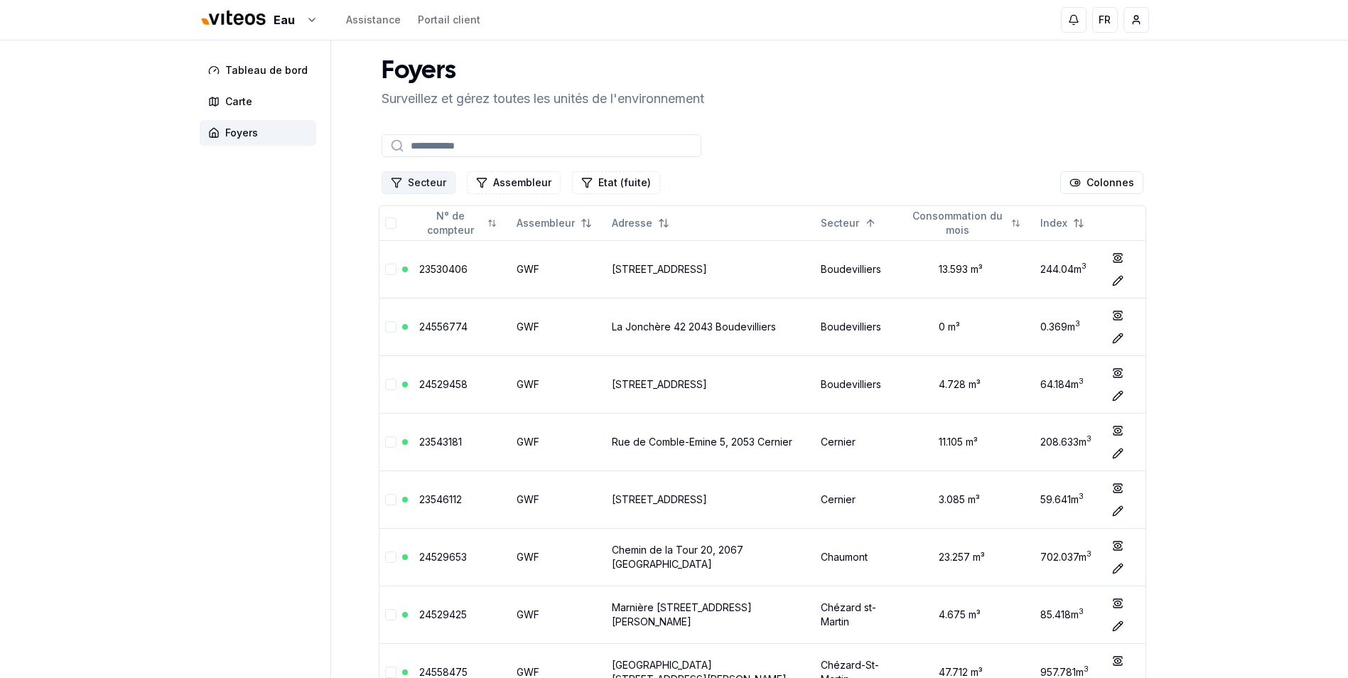
click at [426, 177] on button "Secteur" at bounding box center [419, 182] width 74 height 23
click at [427, 180] on button "Secteur" at bounding box center [419, 182] width 74 height 23
click at [424, 181] on button "Secteur" at bounding box center [419, 182] width 74 height 23
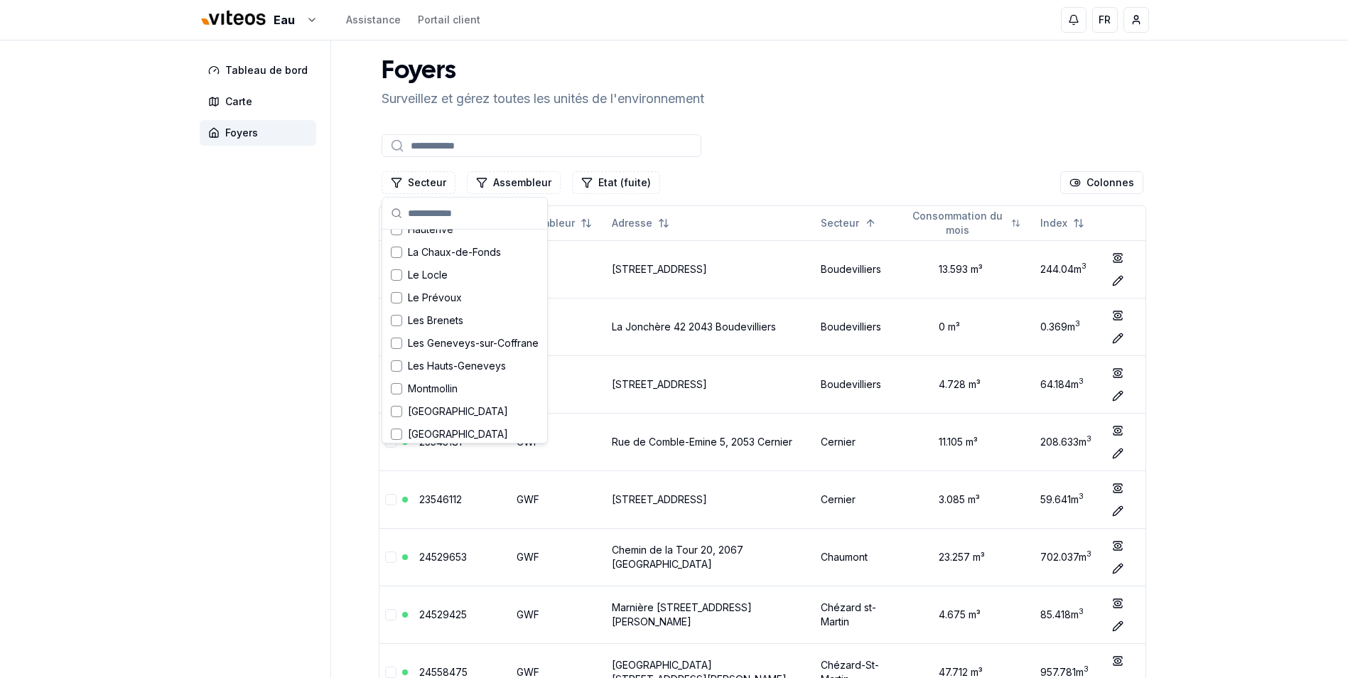
scroll to position [284, 0]
click at [395, 321] on div "Suggestions" at bounding box center [396, 323] width 11 height 11
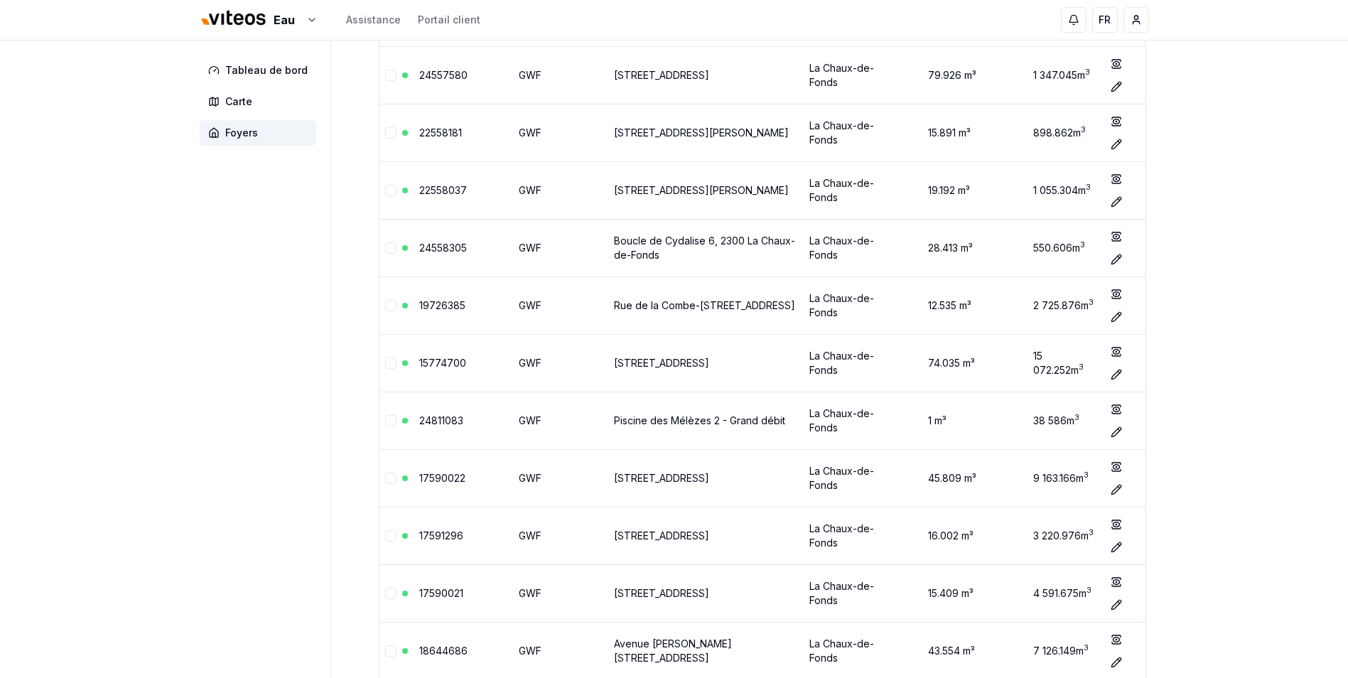
scroll to position [853, 0]
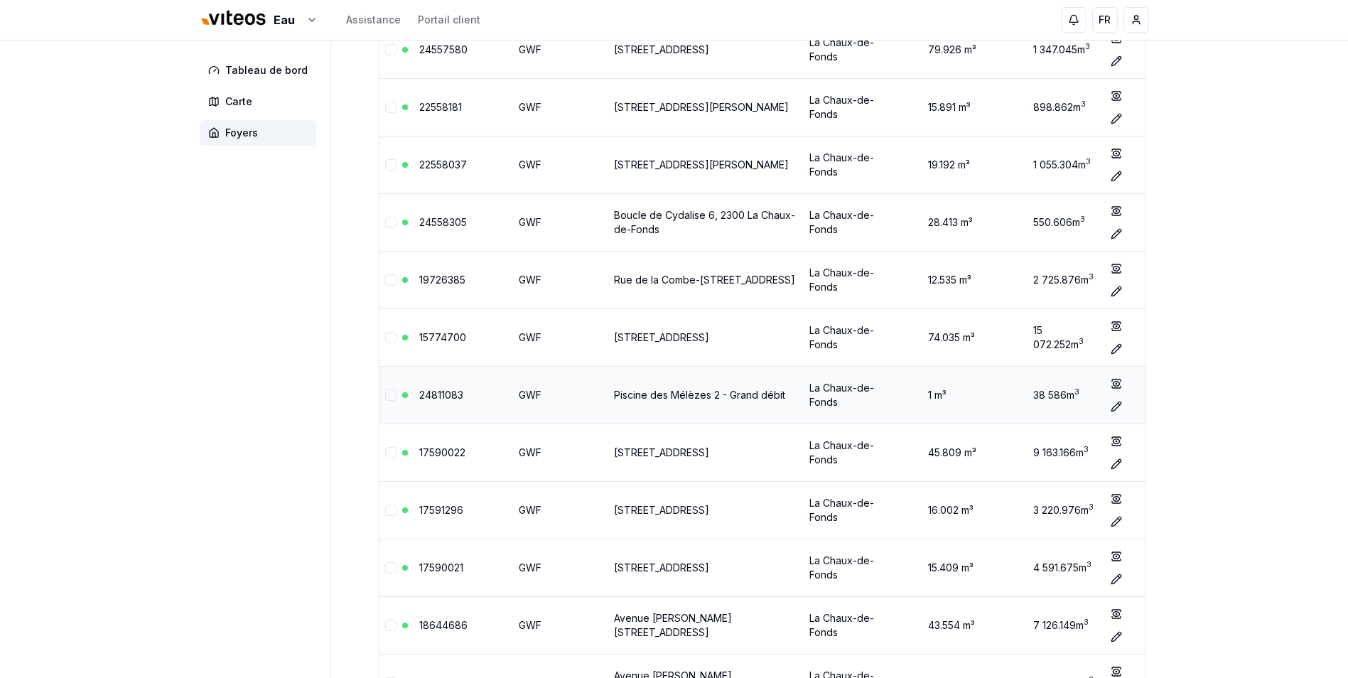
click at [666, 391] on link "Piscine des Mélèzes 2 - Grand débit" at bounding box center [699, 395] width 171 height 12
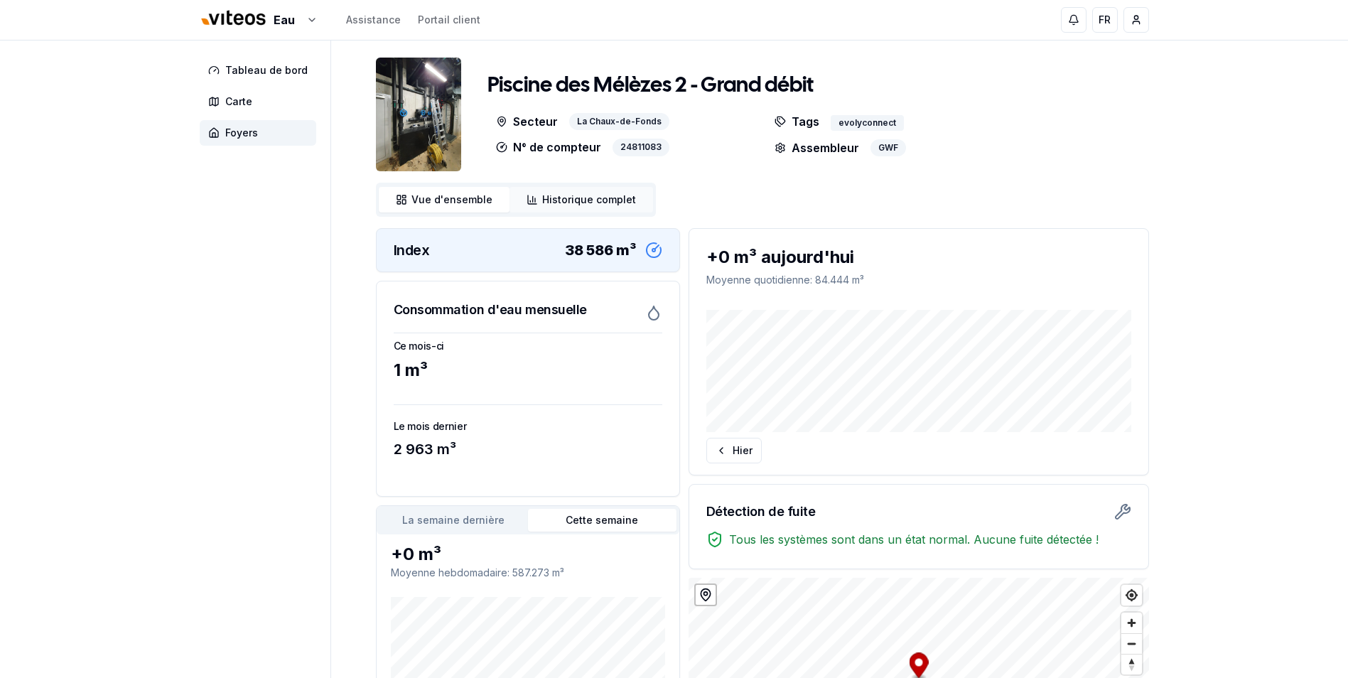
click at [574, 196] on span "Historique complet" at bounding box center [589, 200] width 94 height 14
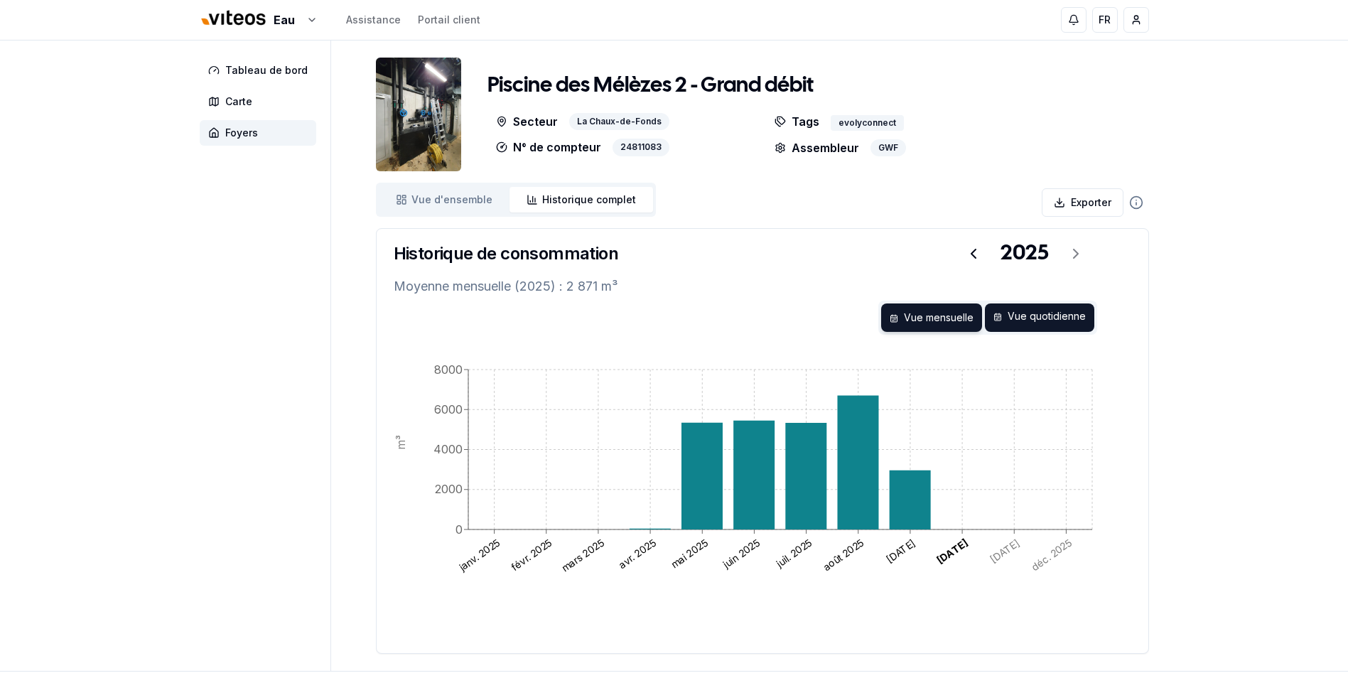
click at [1046, 318] on div "Vue quotidienne" at bounding box center [1039, 318] width 109 height 28
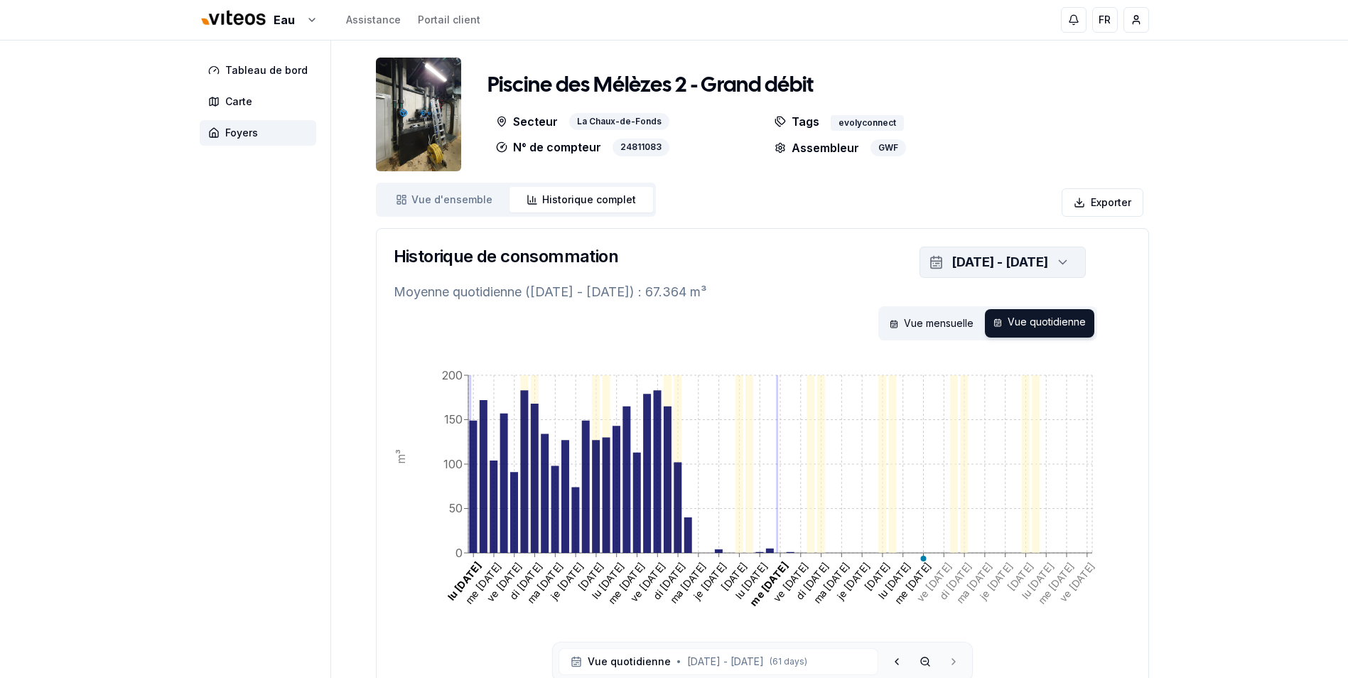
click at [1063, 260] on icon "button" at bounding box center [1063, 262] width 14 height 21
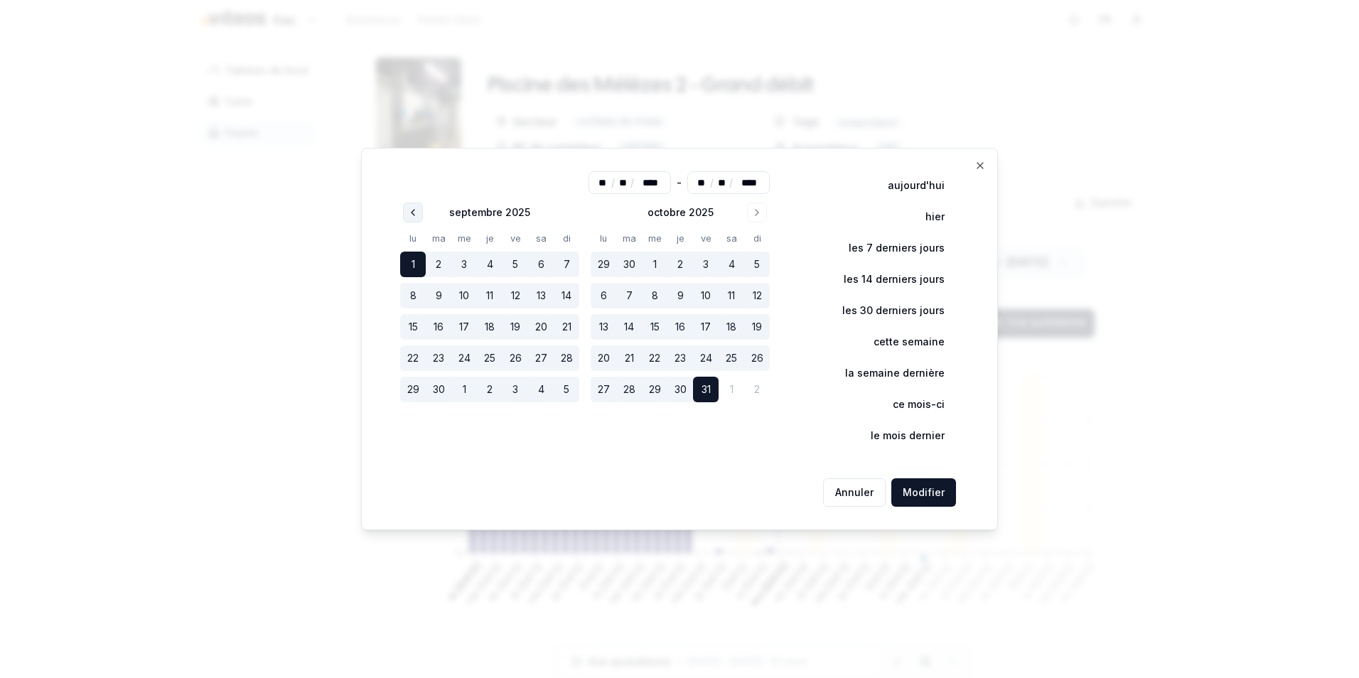
click at [418, 214] on icon "Go to previous month" at bounding box center [412, 212] width 11 height 11
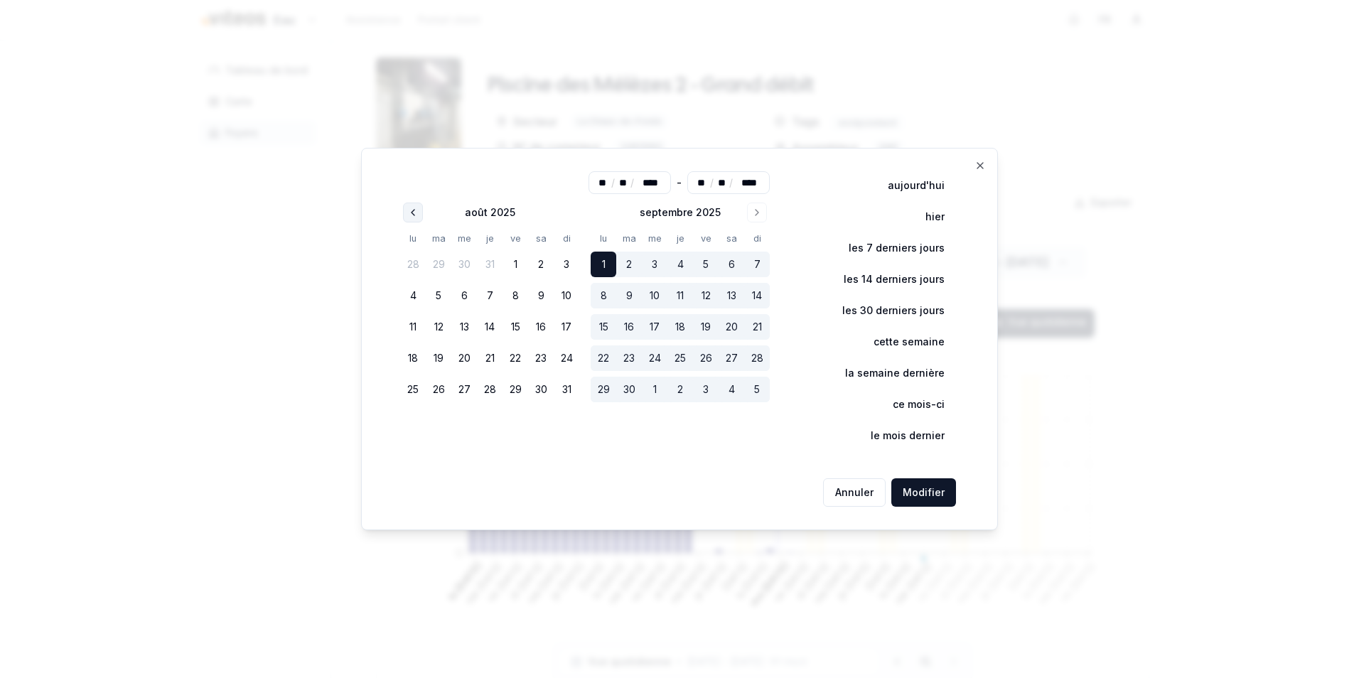
click at [414, 207] on icon "Go to previous month" at bounding box center [412, 212] width 11 height 11
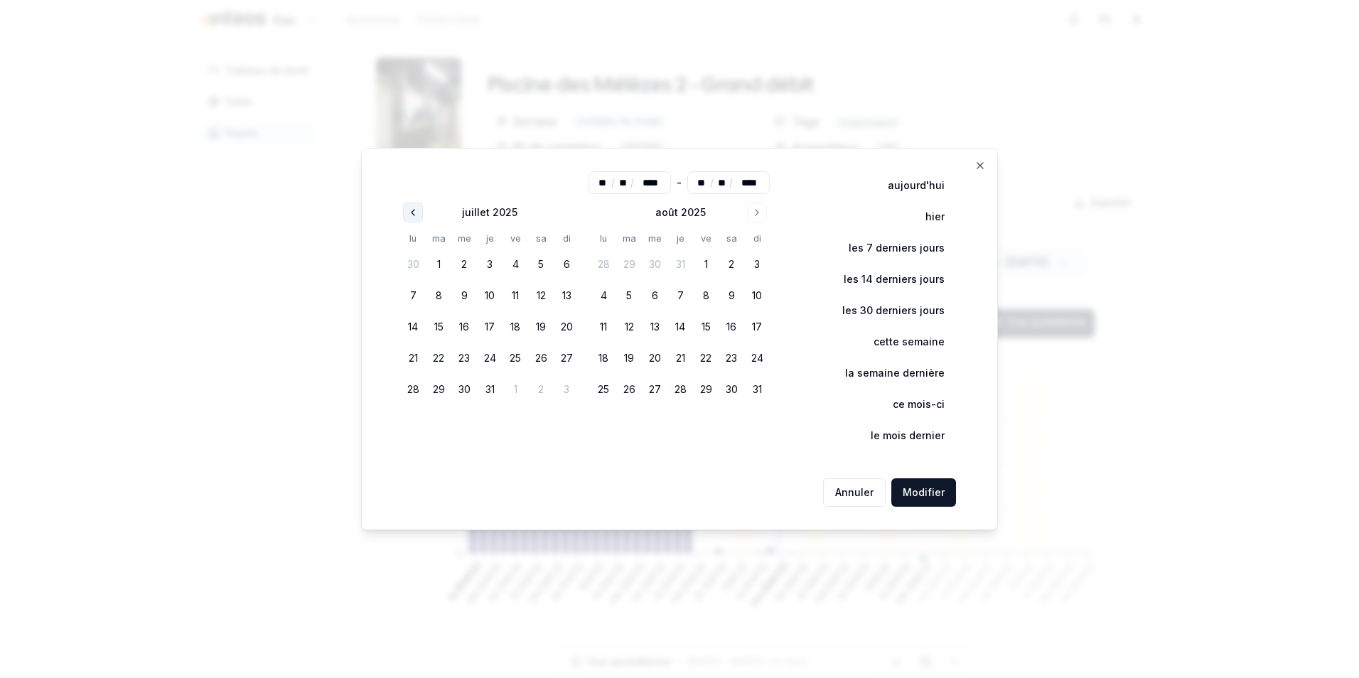
click at [414, 207] on icon "Go to previous month" at bounding box center [412, 212] width 11 height 11
click at [563, 269] on button "1" at bounding box center [567, 265] width 26 height 26
type input "**"
click at [563, 269] on button "1" at bounding box center [567, 265] width 26 height 26
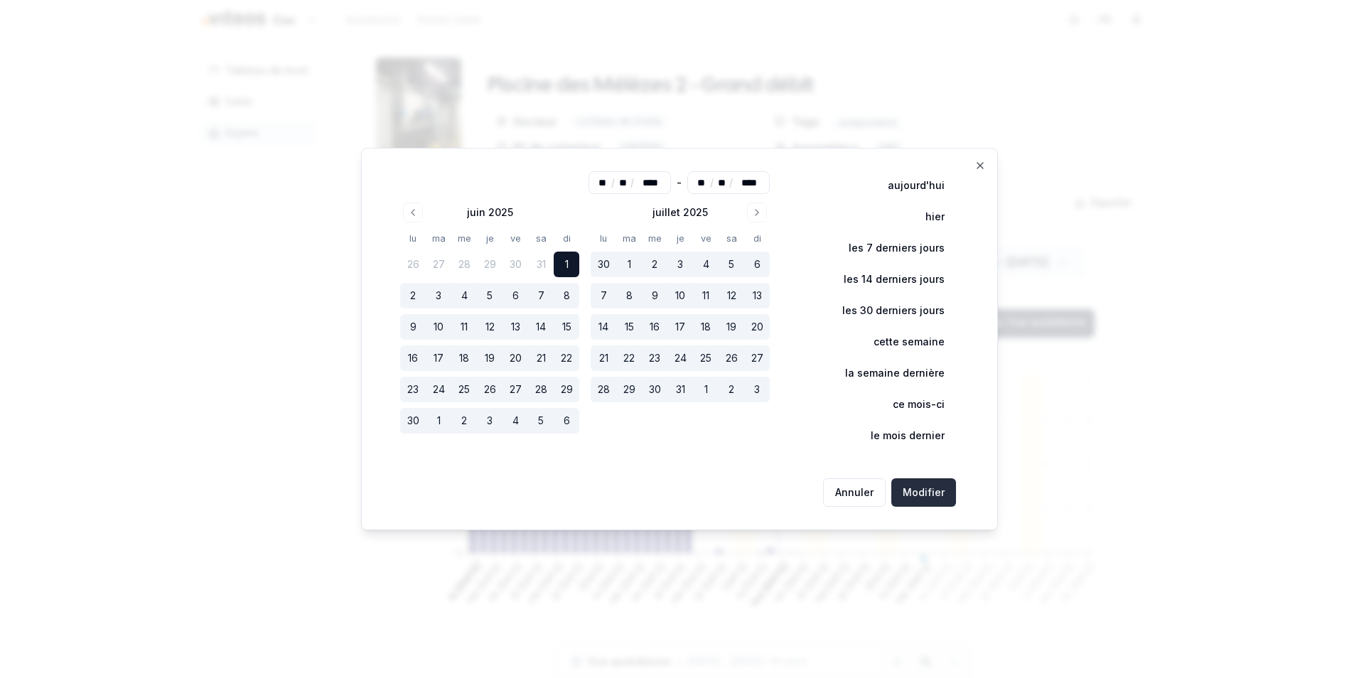
click at [933, 490] on button "Modifier" at bounding box center [923, 492] width 65 height 28
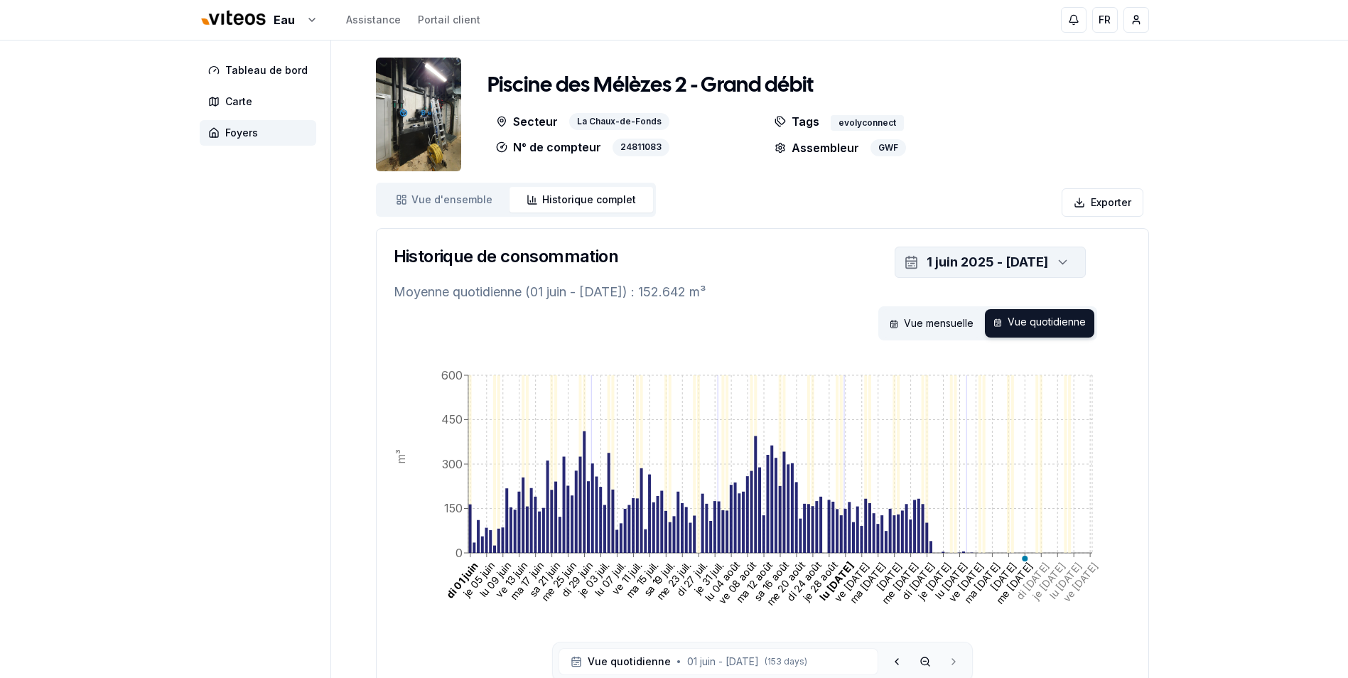
click at [1063, 257] on icon "button" at bounding box center [1063, 262] width 14 height 21
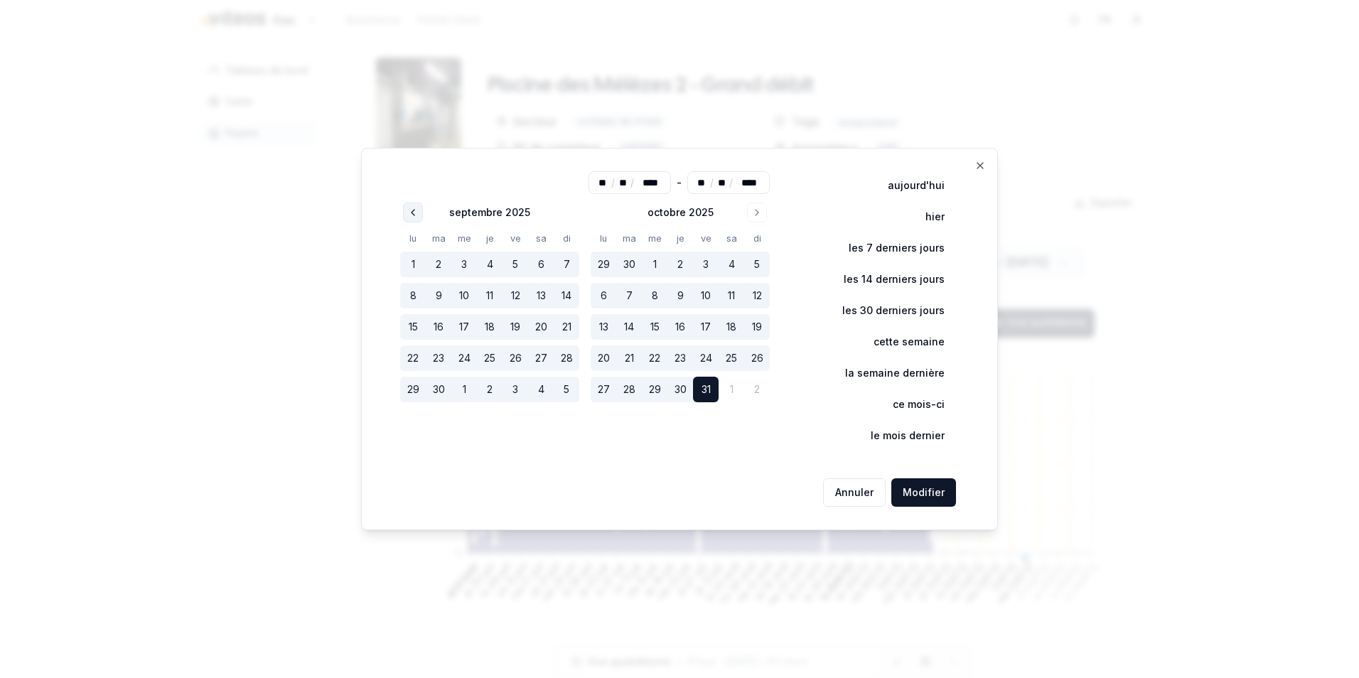
click at [414, 212] on icon "Go to previous month" at bounding box center [413, 213] width 3 height 6
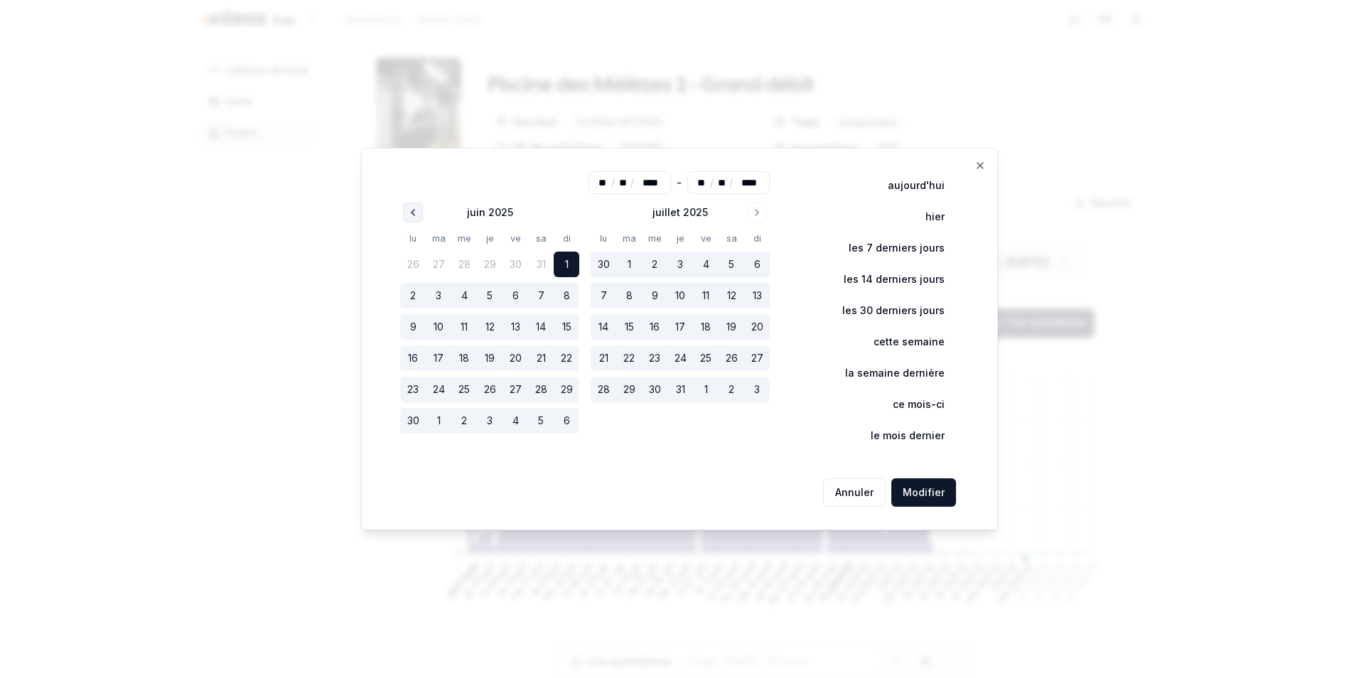
click at [414, 212] on icon "Go to previous month" at bounding box center [413, 213] width 3 height 6
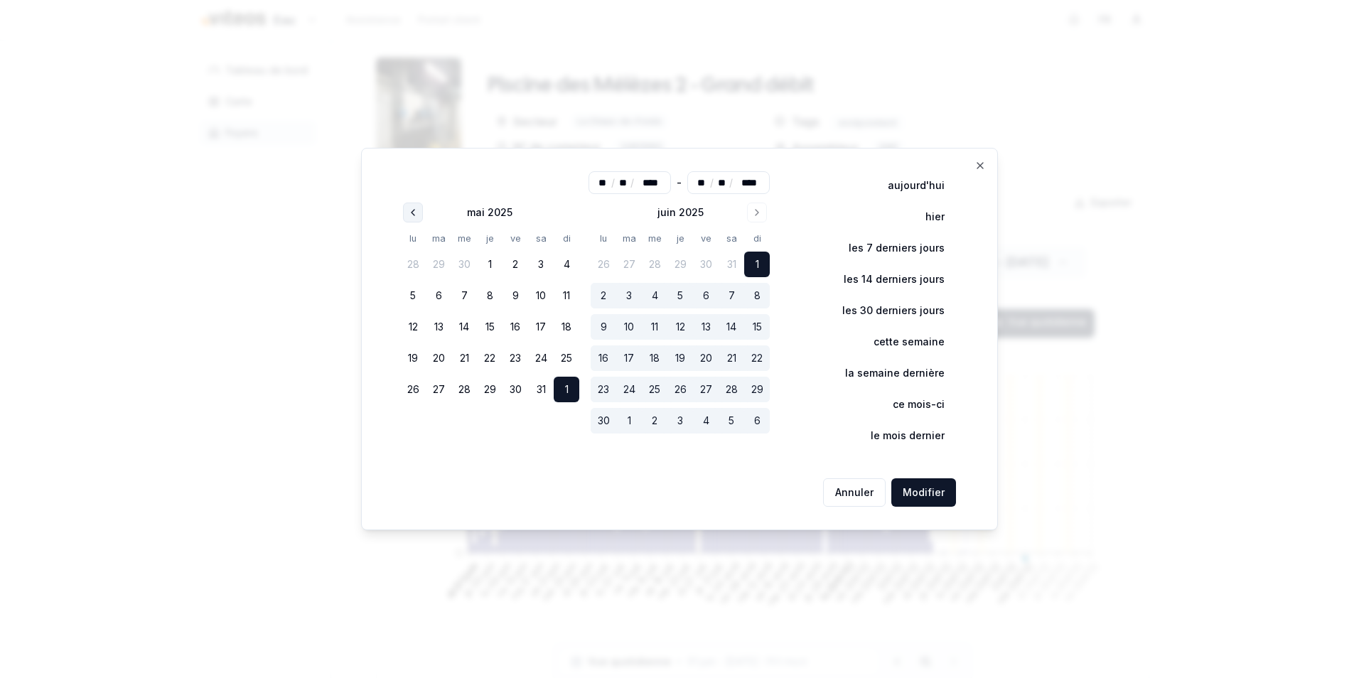
click at [414, 212] on icon "Go to previous month" at bounding box center [413, 213] width 3 height 6
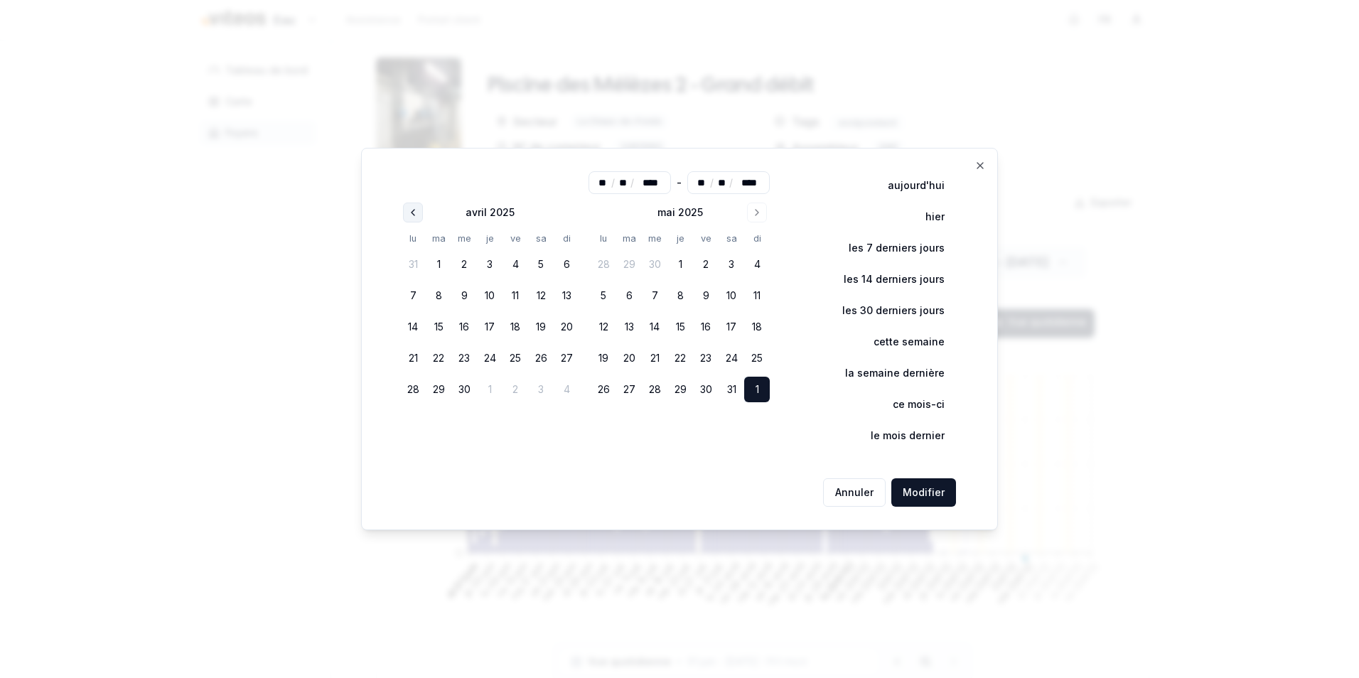
click at [414, 212] on icon "Go to previous month" at bounding box center [413, 213] width 3 height 6
click at [544, 260] on button "1" at bounding box center [541, 265] width 26 height 26
type input "**"
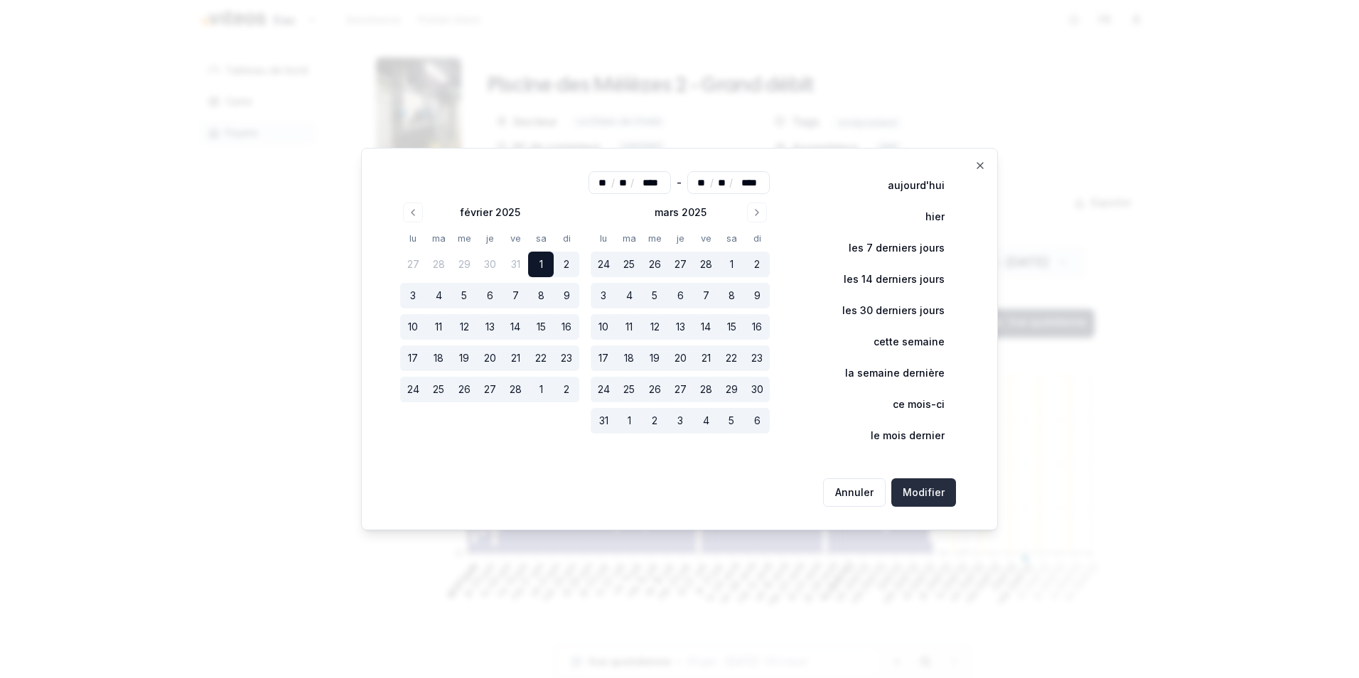
click at [925, 487] on button "Modifier" at bounding box center [923, 492] width 65 height 28
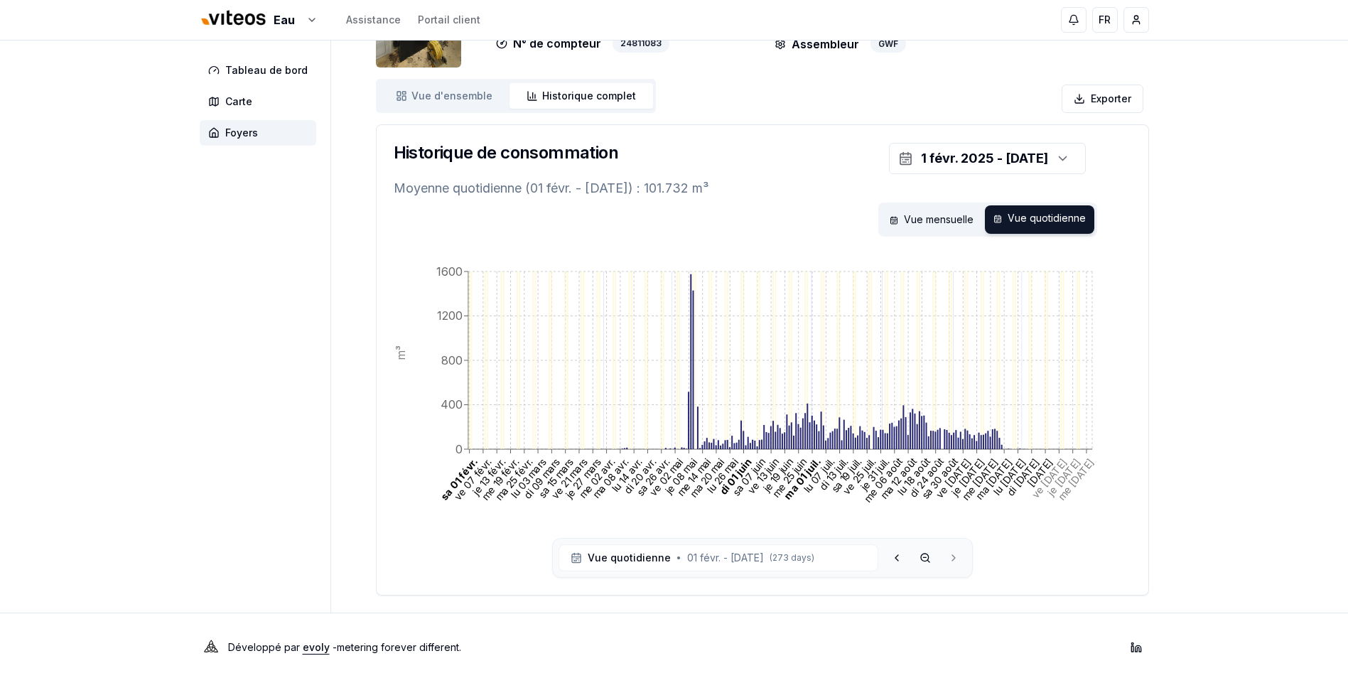
scroll to position [107, 0]
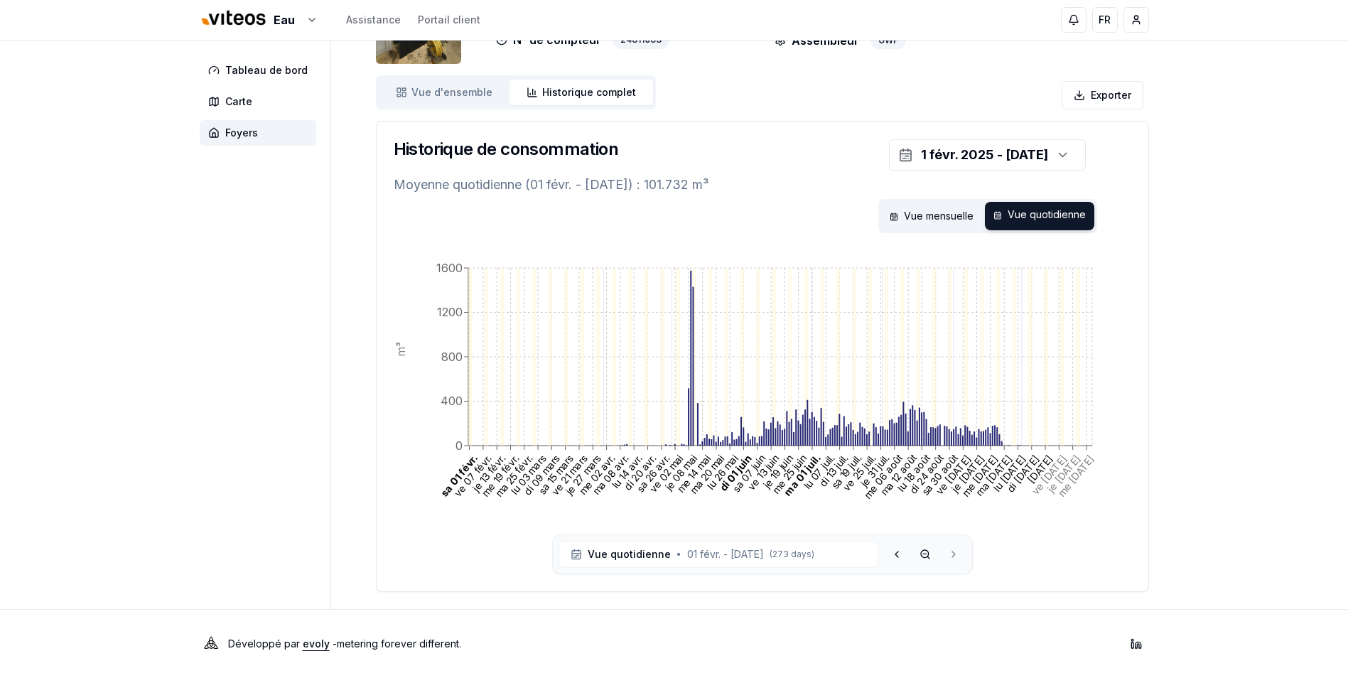
click at [157, 345] on div "Eau Assistance Portail client FR Massimo Monastra Tableau de bord Carte Foyers …" at bounding box center [674, 285] width 1348 height 785
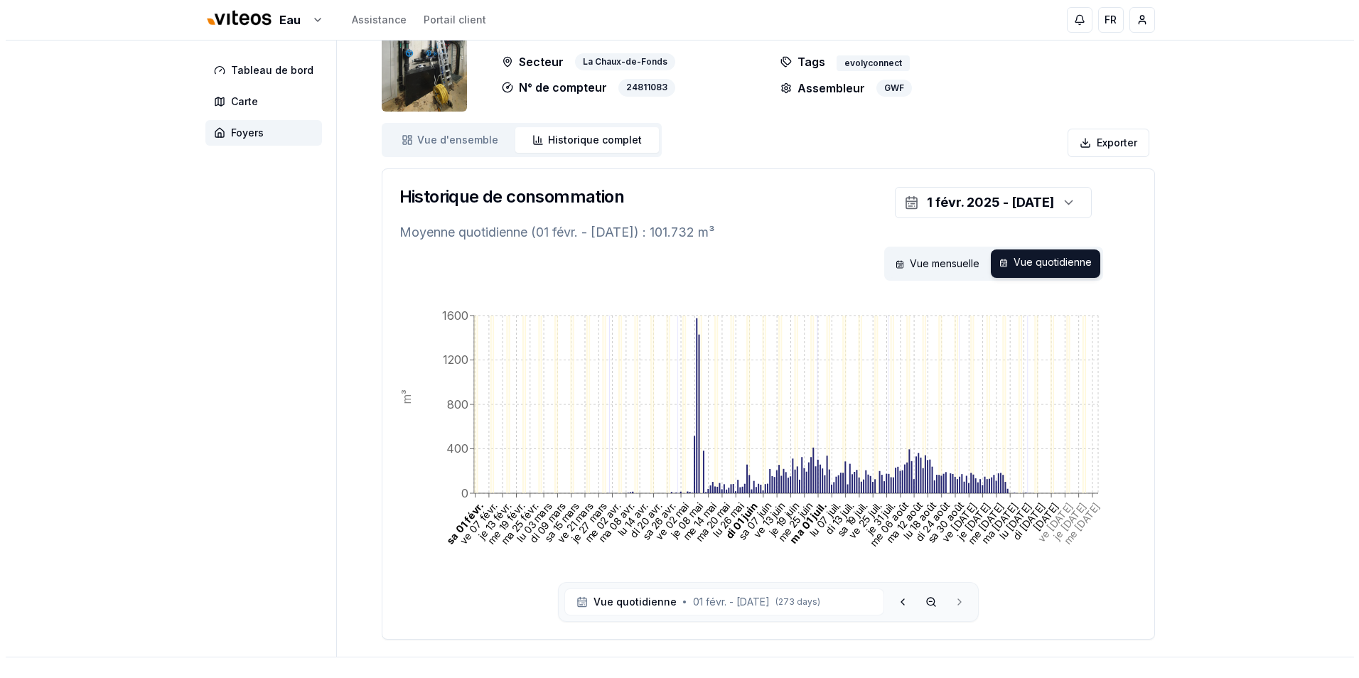
scroll to position [0, 0]
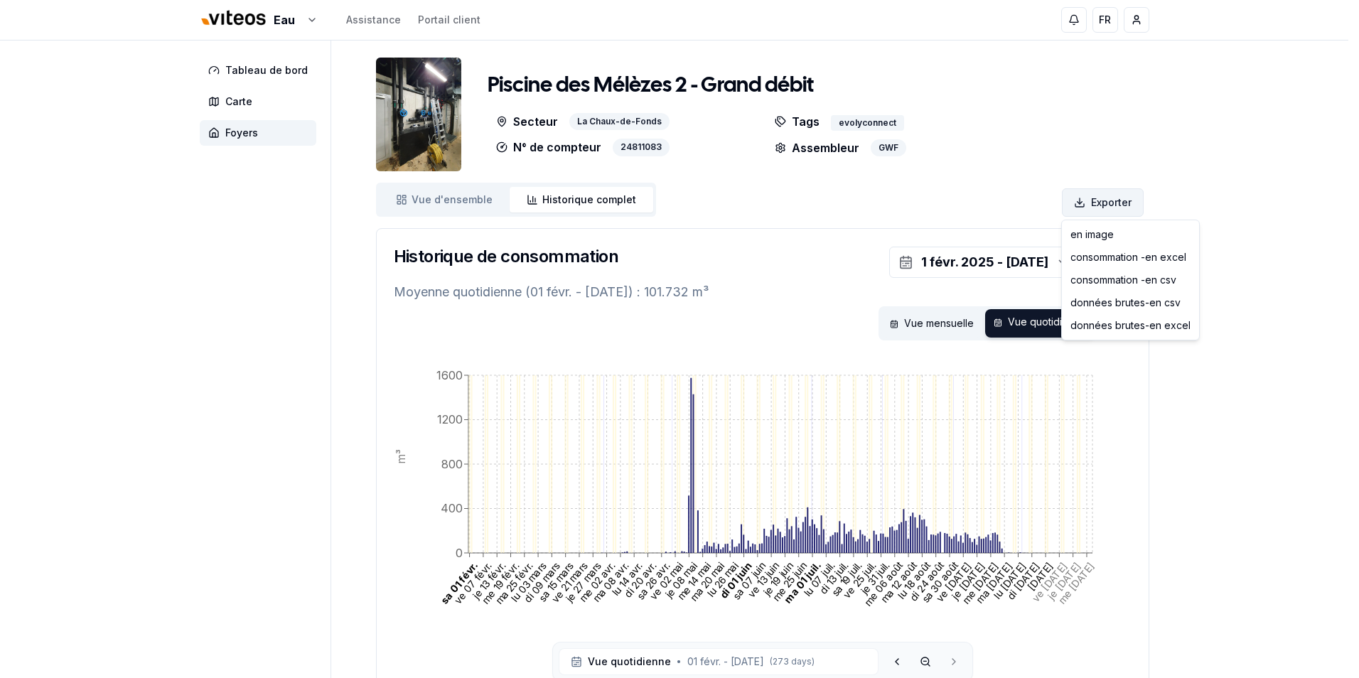
click at [1108, 203] on html "Eau Assistance Portail client FR Massimo Monastra Tableau de bord Carte Foyers …" at bounding box center [679, 392] width 1359 height 785
click at [1113, 234] on div "en image" at bounding box center [1131, 234] width 132 height 23
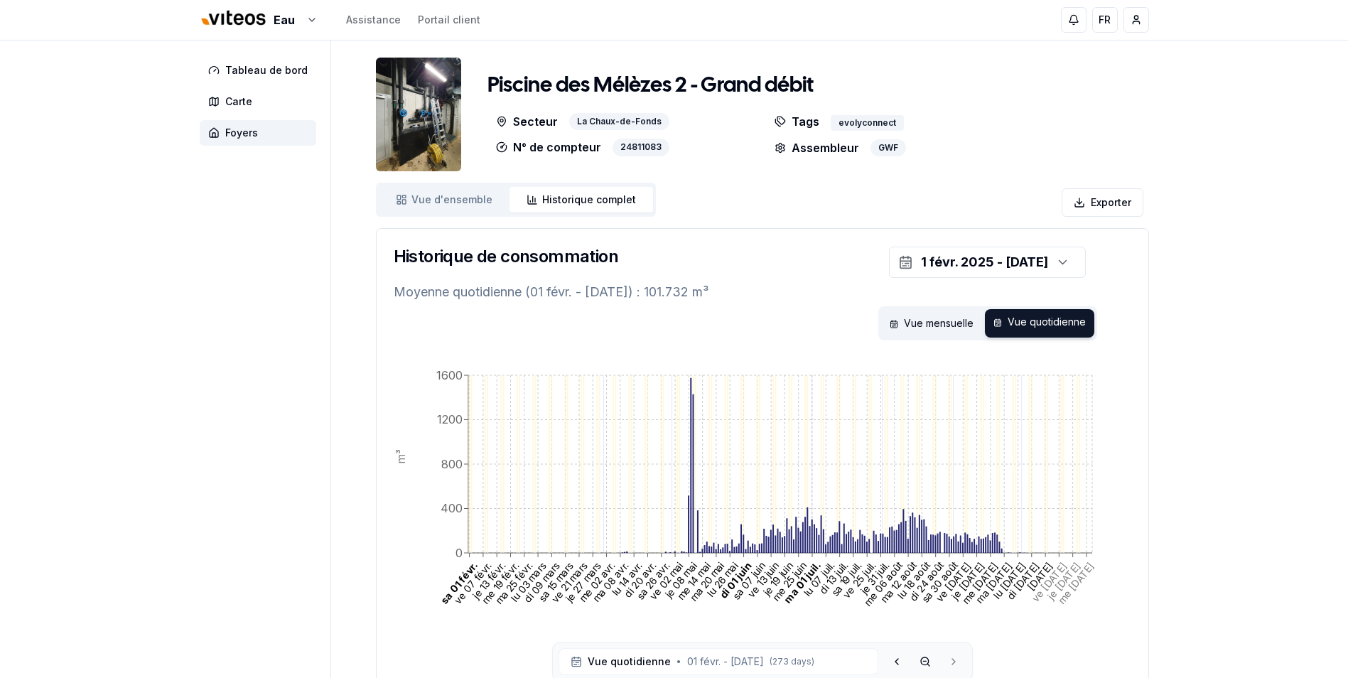
click at [1267, 407] on div "Eau Assistance Portail client FR Massimo Monastra Tableau de bord Carte Foyers …" at bounding box center [674, 392] width 1348 height 785
click at [1109, 196] on html "Eau Assistance Portail client FR Massimo Monastra Tableau de bord Carte Foyers …" at bounding box center [674, 392] width 1348 height 785
click at [1240, 451] on html "Eau Assistance Portail client FR Massimo Monastra Tableau de bord Carte Foyers …" at bounding box center [674, 392] width 1348 height 785
click at [1089, 204] on html "Eau Assistance Portail client FR Massimo Monastra Tableau de bord Carte Foyers …" at bounding box center [674, 392] width 1348 height 785
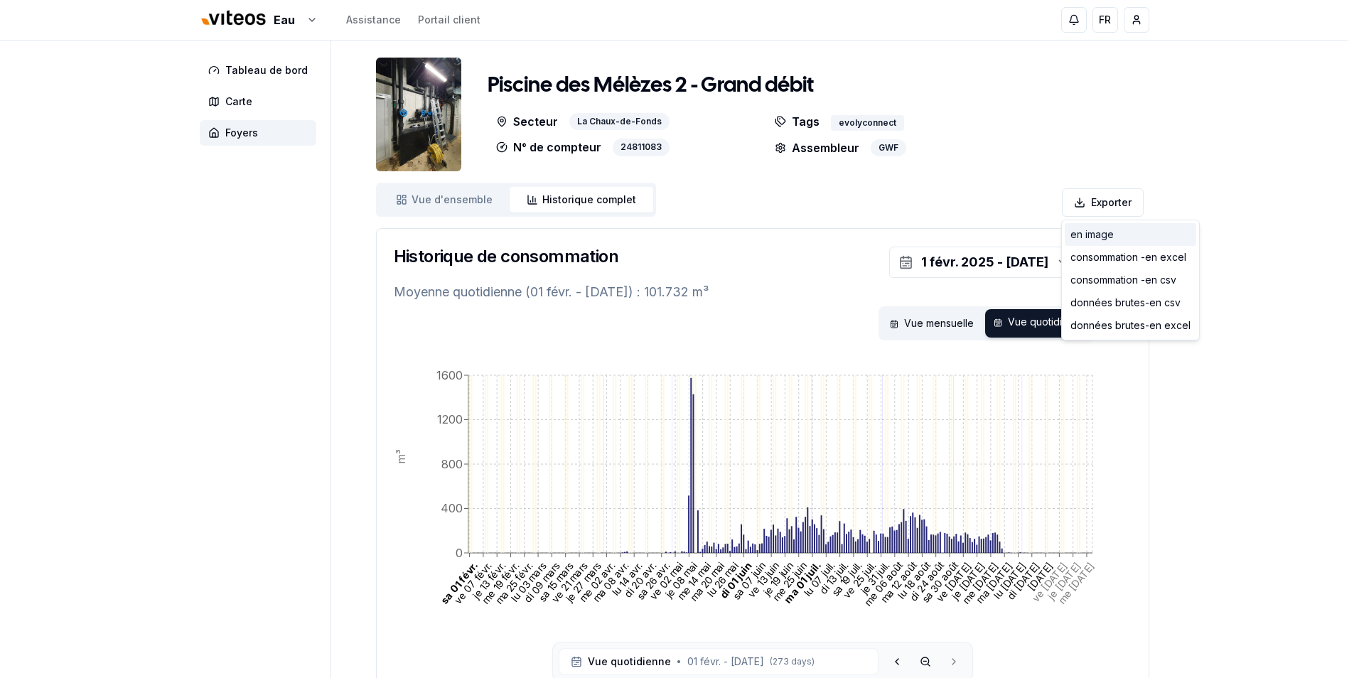
click at [1107, 236] on div "en image" at bounding box center [1131, 234] width 132 height 23
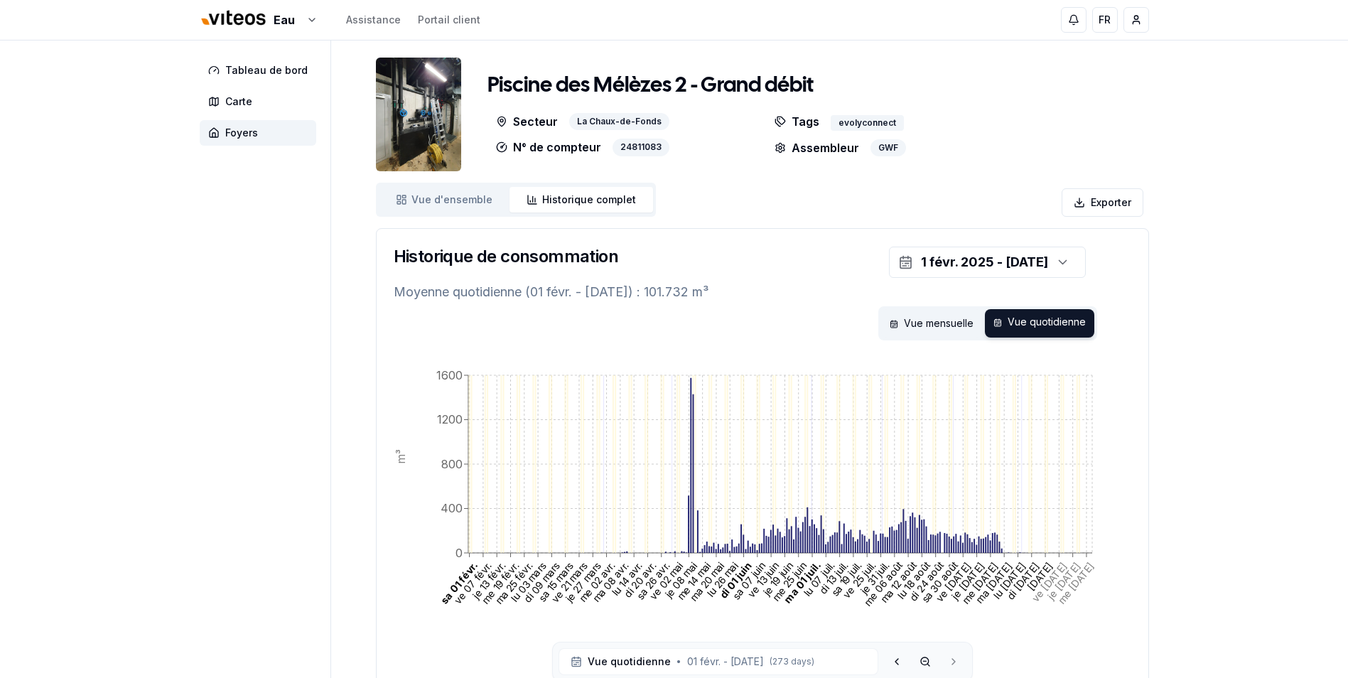
click at [1246, 582] on div "Eau Assistance Portail client FR Massimo Monastra Tableau de bord Carte Foyers …" at bounding box center [674, 392] width 1348 height 785
click at [1143, 17] on html "Eau Assistance Portail client FR Massimo Monastra Tableau de bord Carte Foyers …" at bounding box center [674, 392] width 1348 height 785
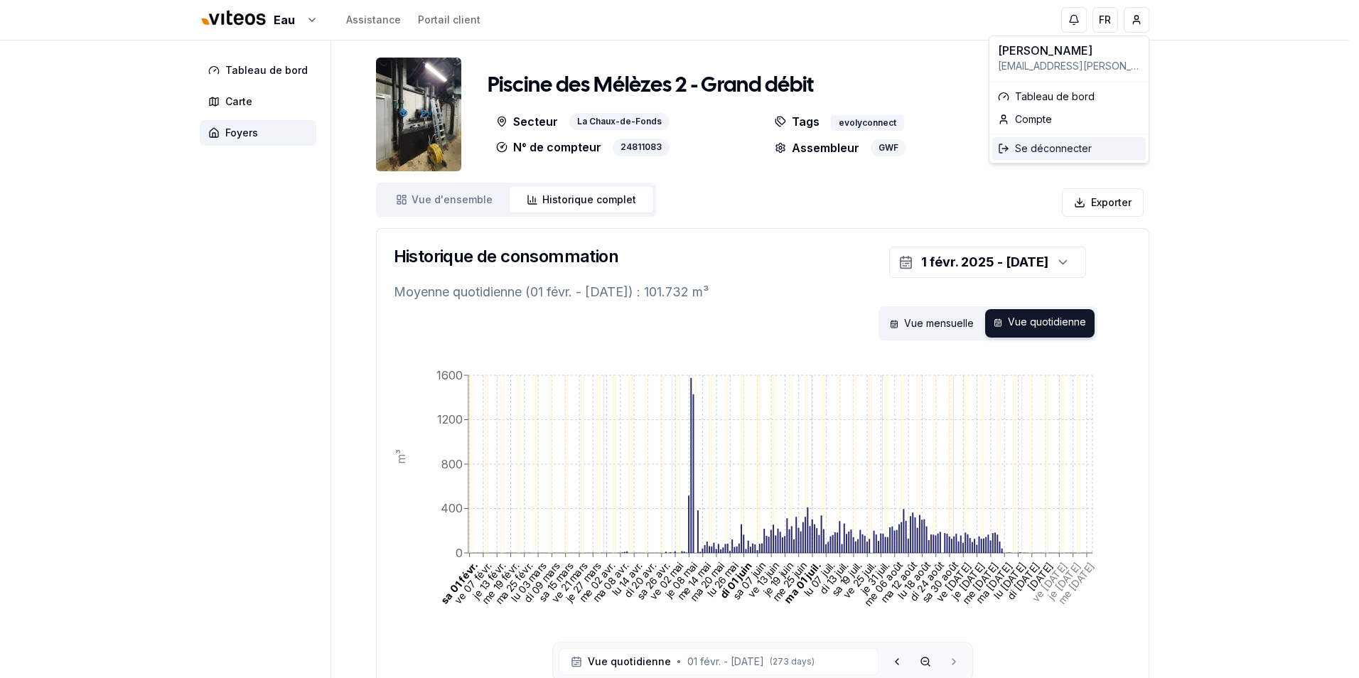
click at [1044, 148] on div "Se déconnecter" at bounding box center [1069, 148] width 154 height 23
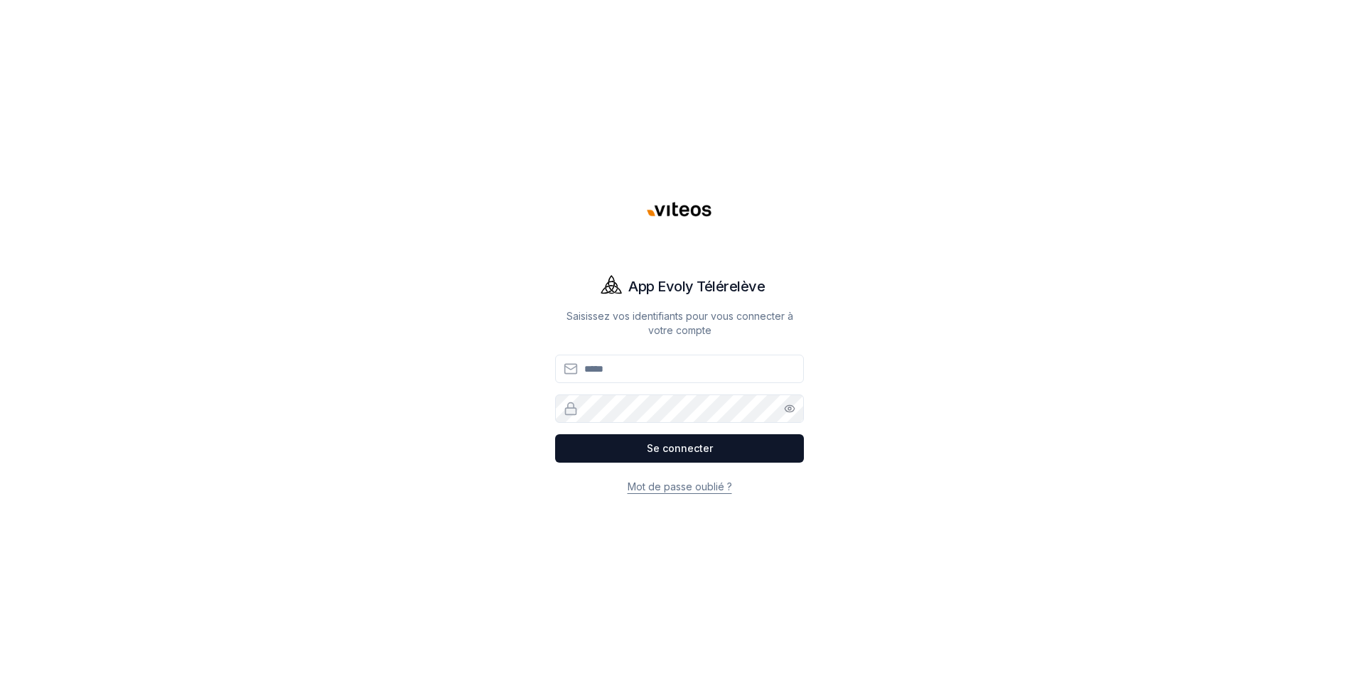
type input "**********"
click at [366, 460] on div "**********" at bounding box center [679, 339] width 995 height 678
type input "**********"
click at [704, 452] on button "Se connecter" at bounding box center [679, 448] width 249 height 28
click at [682, 451] on button "Se connecter" at bounding box center [679, 448] width 249 height 28
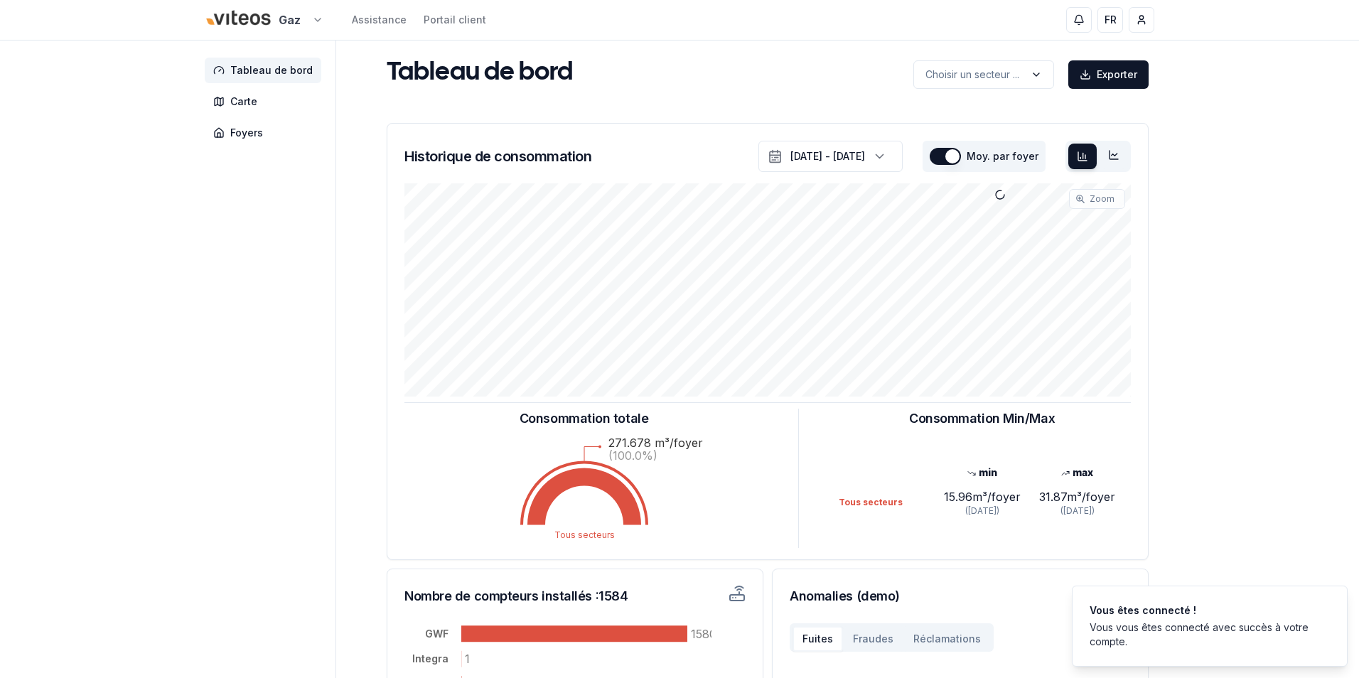
click at [311, 17] on html "Gaz Assistance Portail client FR [PERSON_NAME] Tableau de bord Carte Foyers Tab…" at bounding box center [679, 440] width 1359 height 881
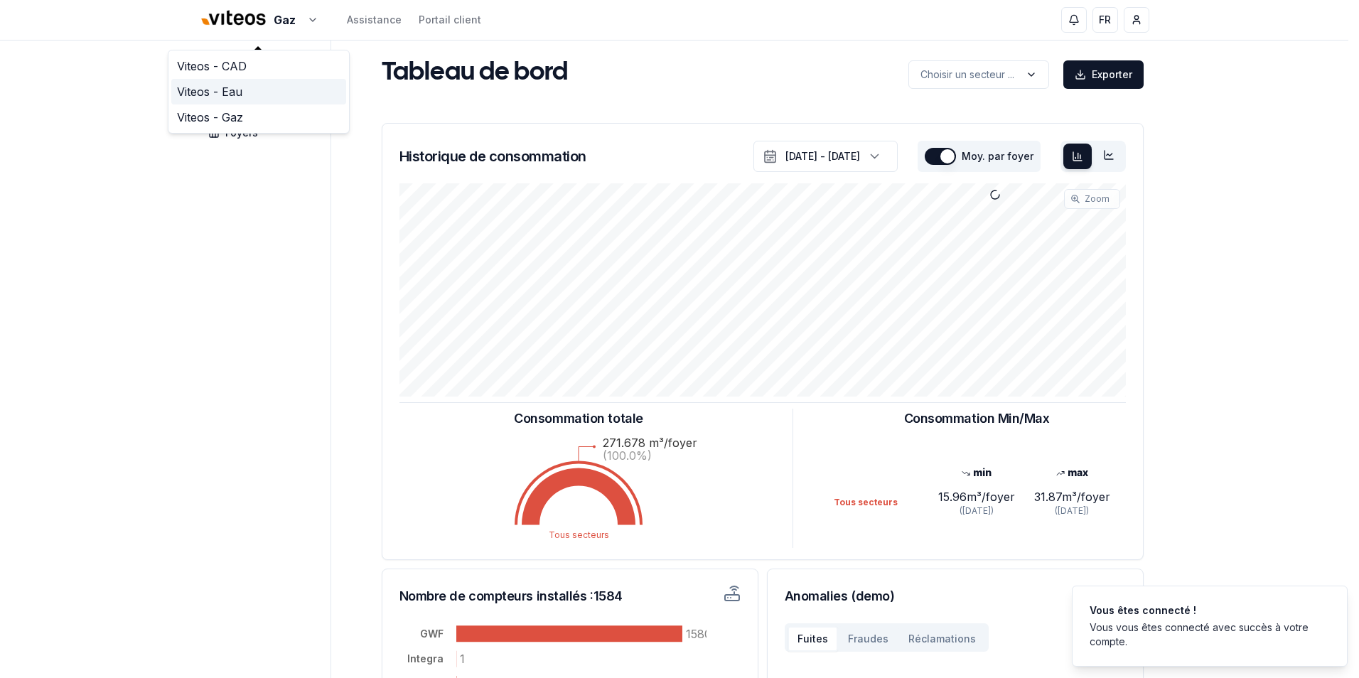
click at [241, 92] on link "Viteos - Eau" at bounding box center [258, 92] width 175 height 26
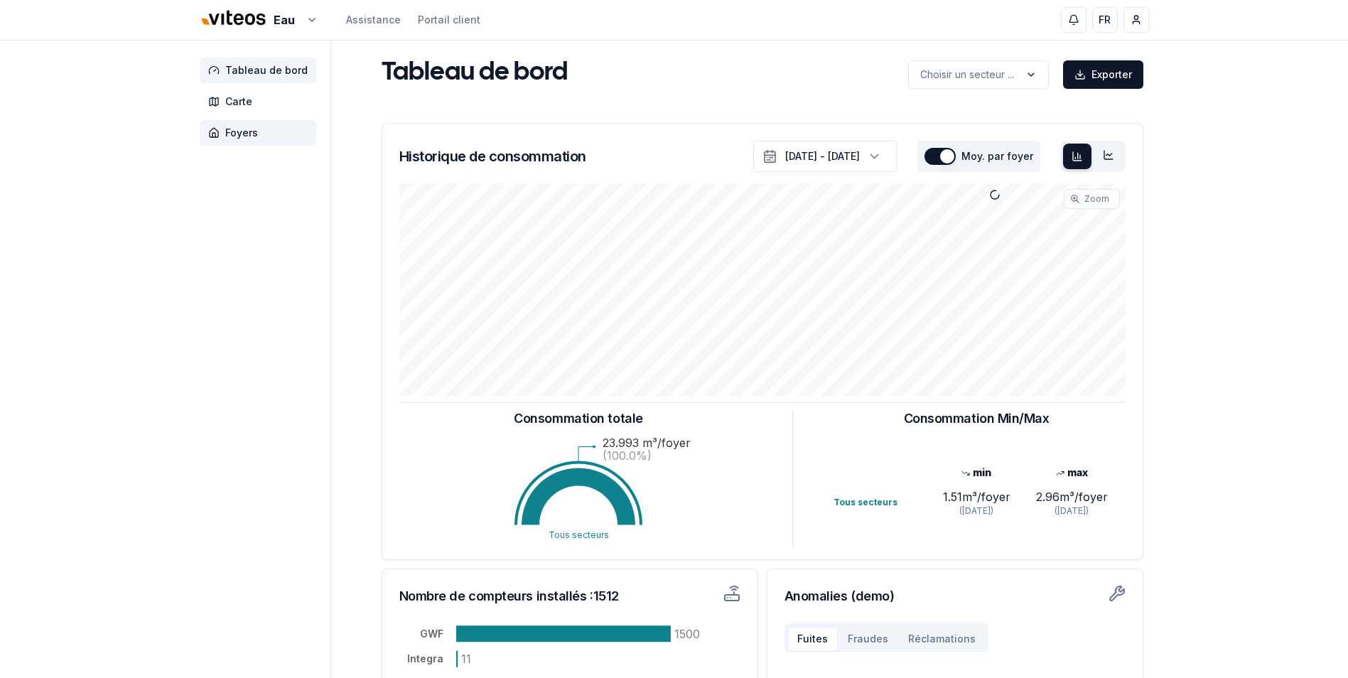
click at [259, 132] on span "Foyers" at bounding box center [258, 133] width 117 height 26
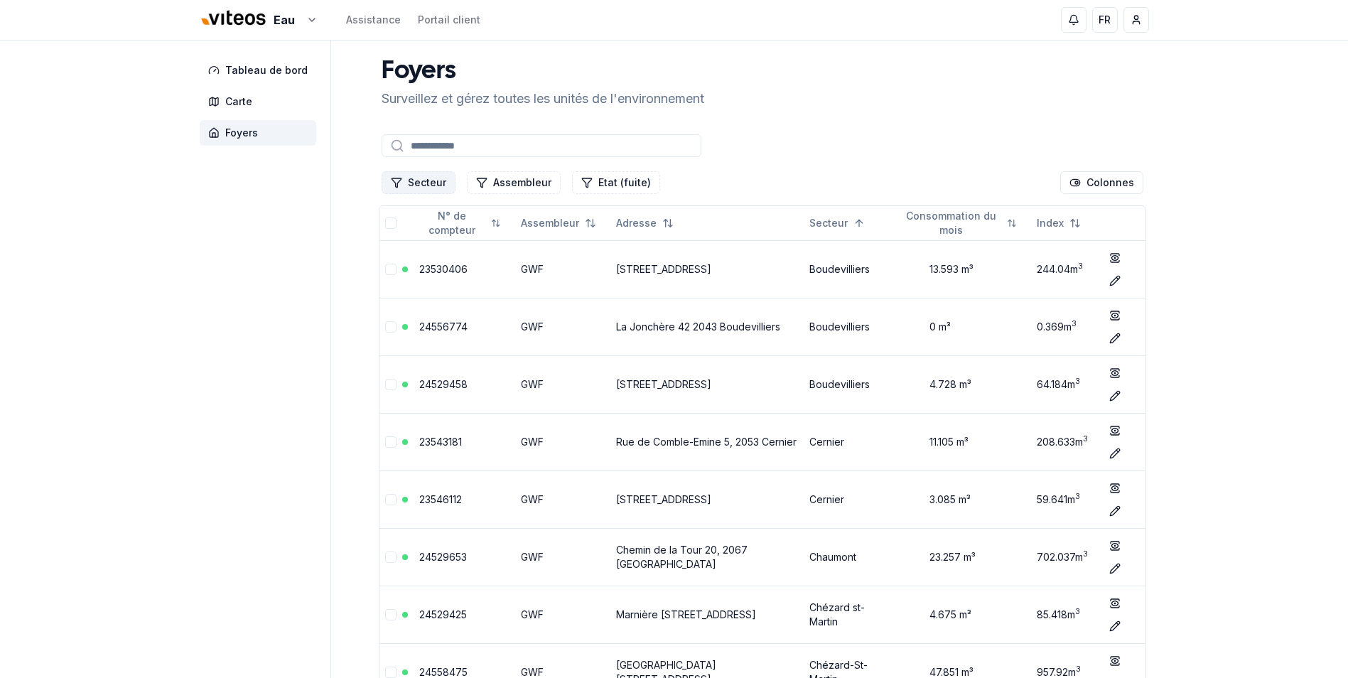
click at [422, 179] on button "Secteur" at bounding box center [419, 182] width 74 height 23
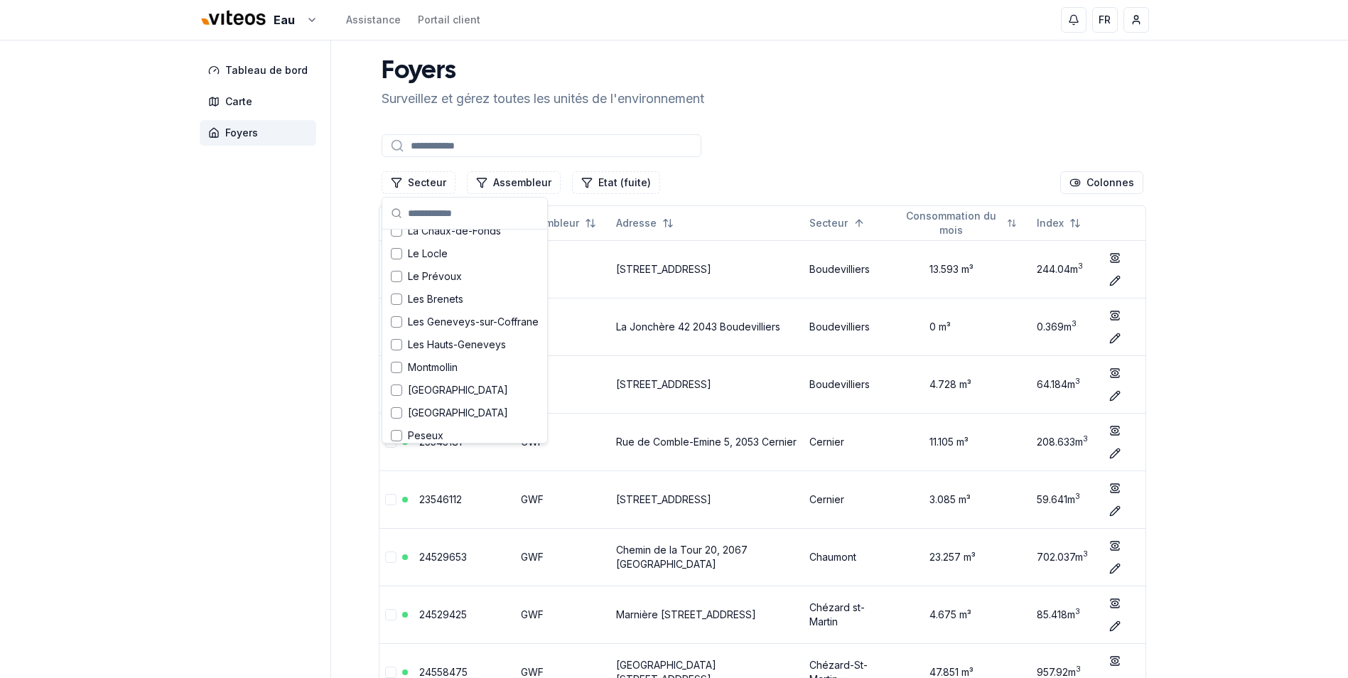
scroll to position [355, 0]
click at [395, 252] on div "Suggestions" at bounding box center [396, 252] width 11 height 11
click at [395, 252] on icon "Suggestions" at bounding box center [397, 252] width 10 height 11
click at [397, 254] on div "Suggestions" at bounding box center [396, 252] width 11 height 11
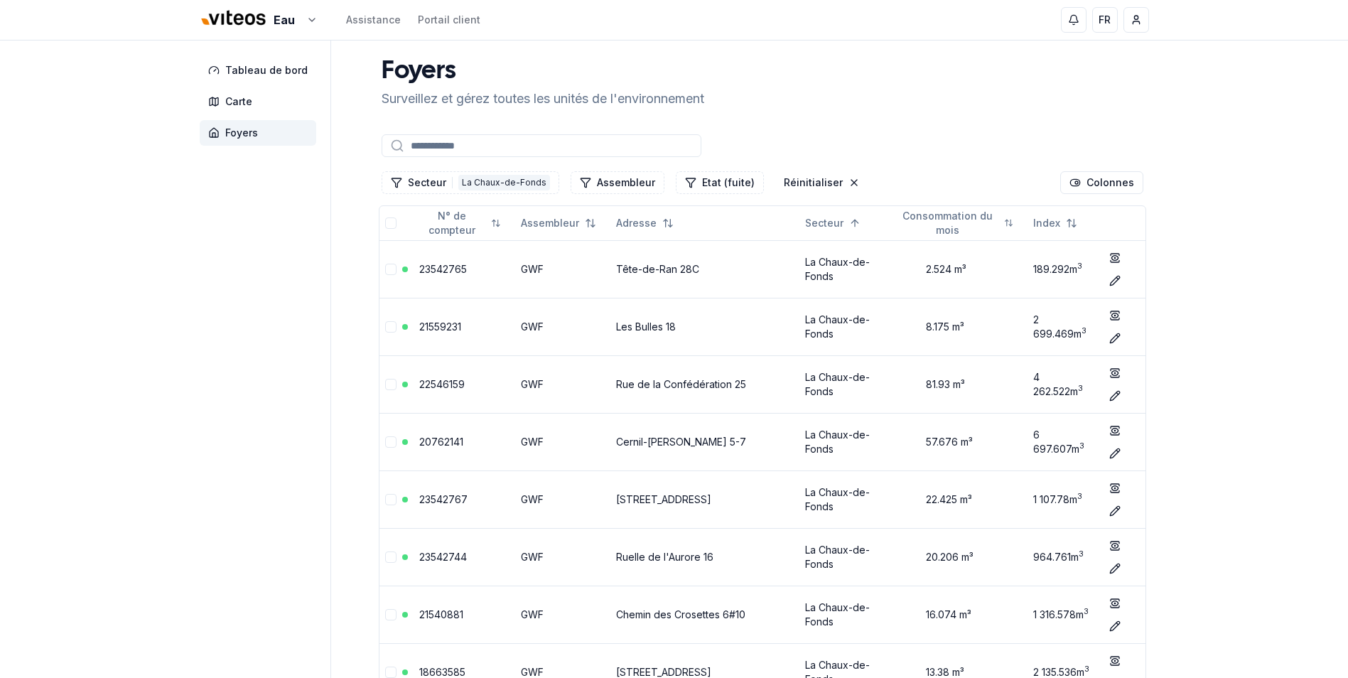
click at [482, 147] on input at bounding box center [542, 145] width 320 height 23
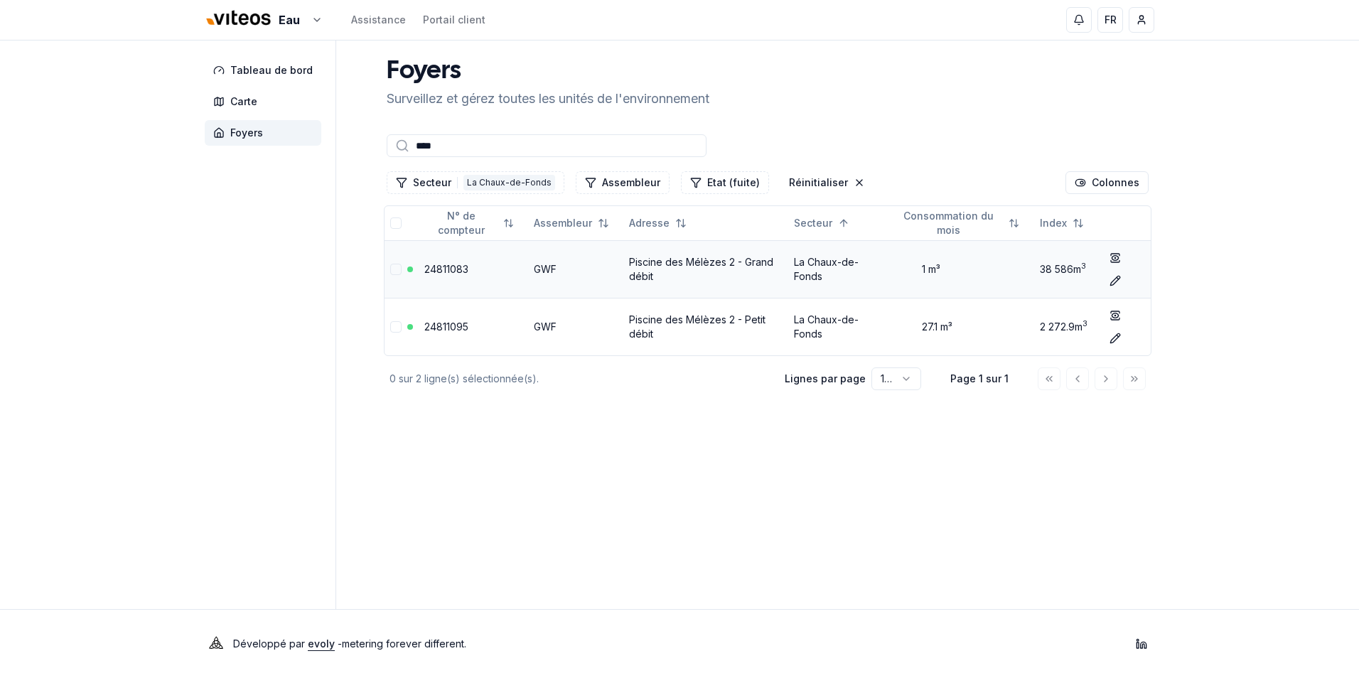
type input "****"
click at [650, 267] on link "Piscine des Mélèzes 2 - Grand débit" at bounding box center [701, 269] width 144 height 26
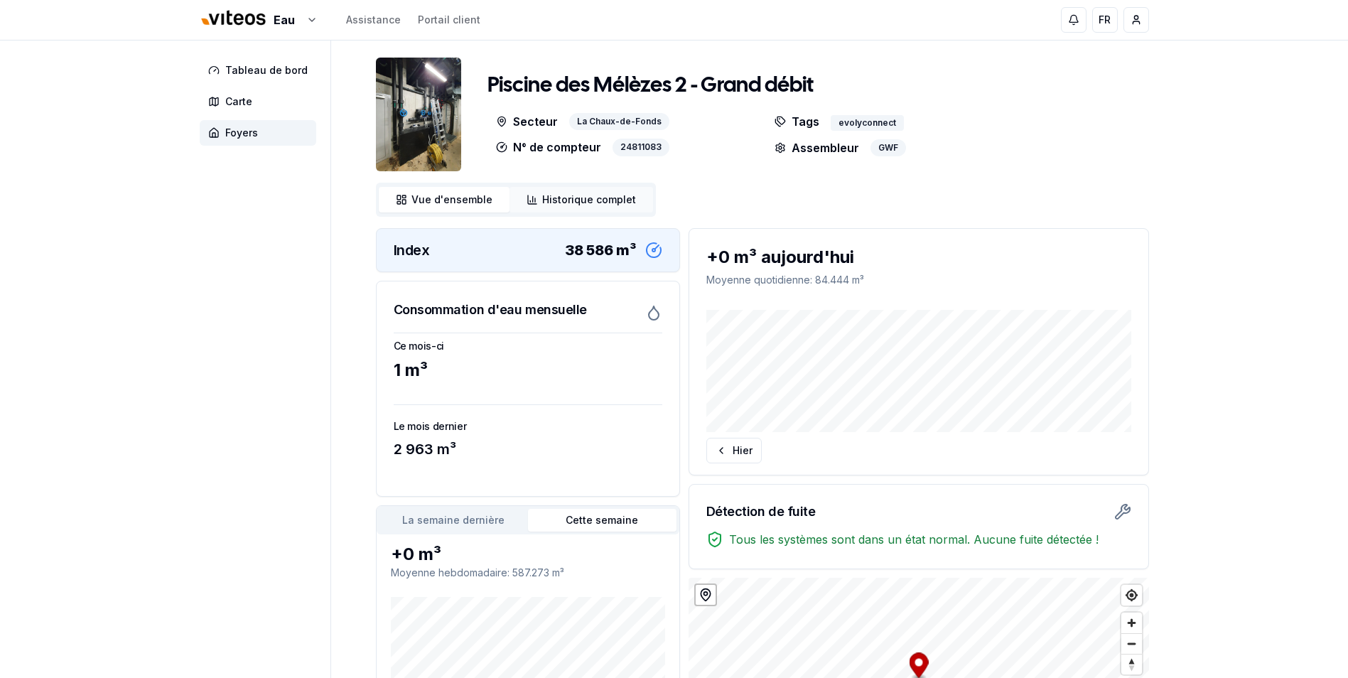
click at [590, 188] on link "Historique complet Historique" at bounding box center [582, 200] width 144 height 26
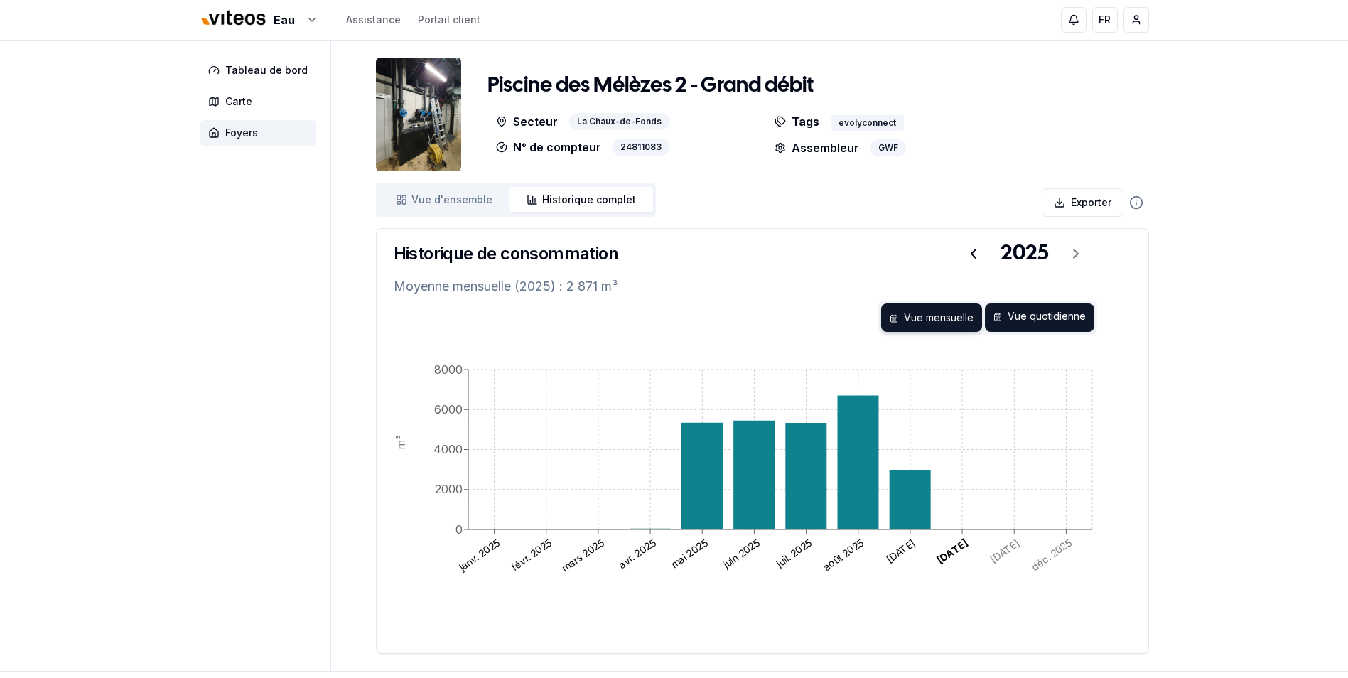
click at [1043, 320] on div "Vue quotidienne" at bounding box center [1039, 318] width 109 height 28
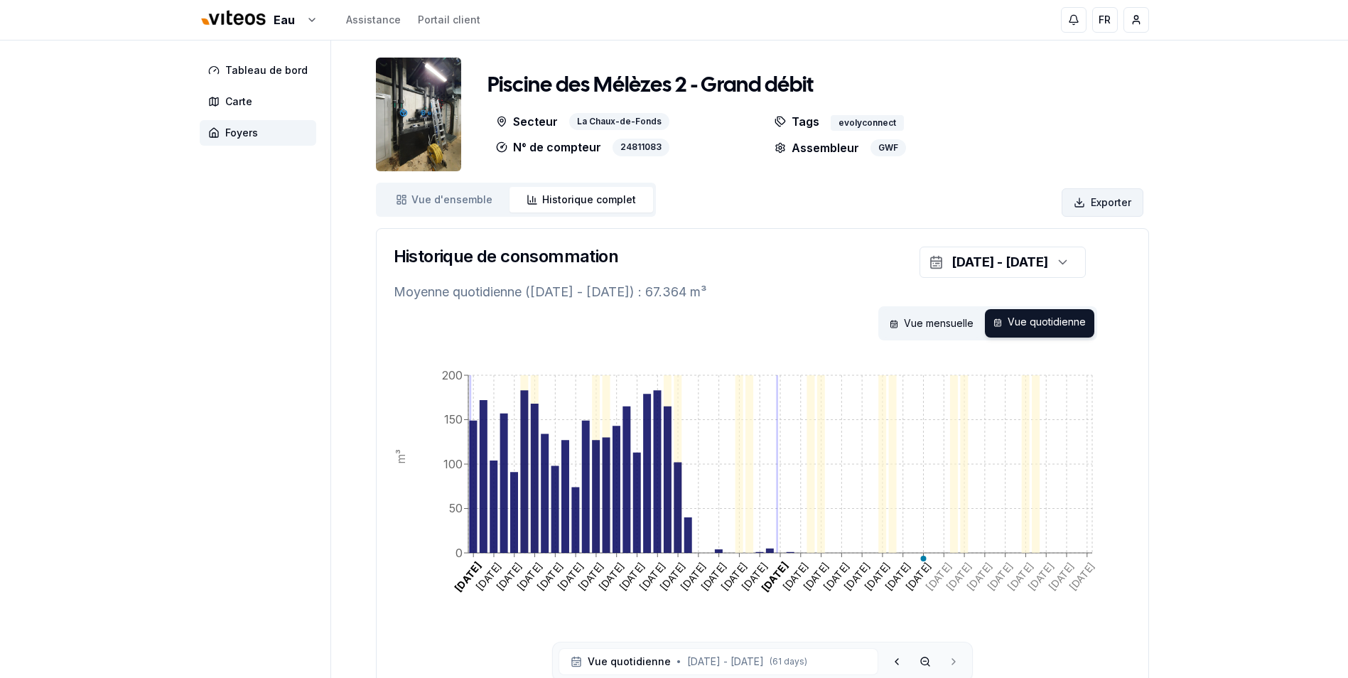
click at [1108, 198] on html "Eau Assistance Portail client FR [PERSON_NAME] Tableau de bord Carte Foyers Pis…" at bounding box center [674, 392] width 1348 height 785
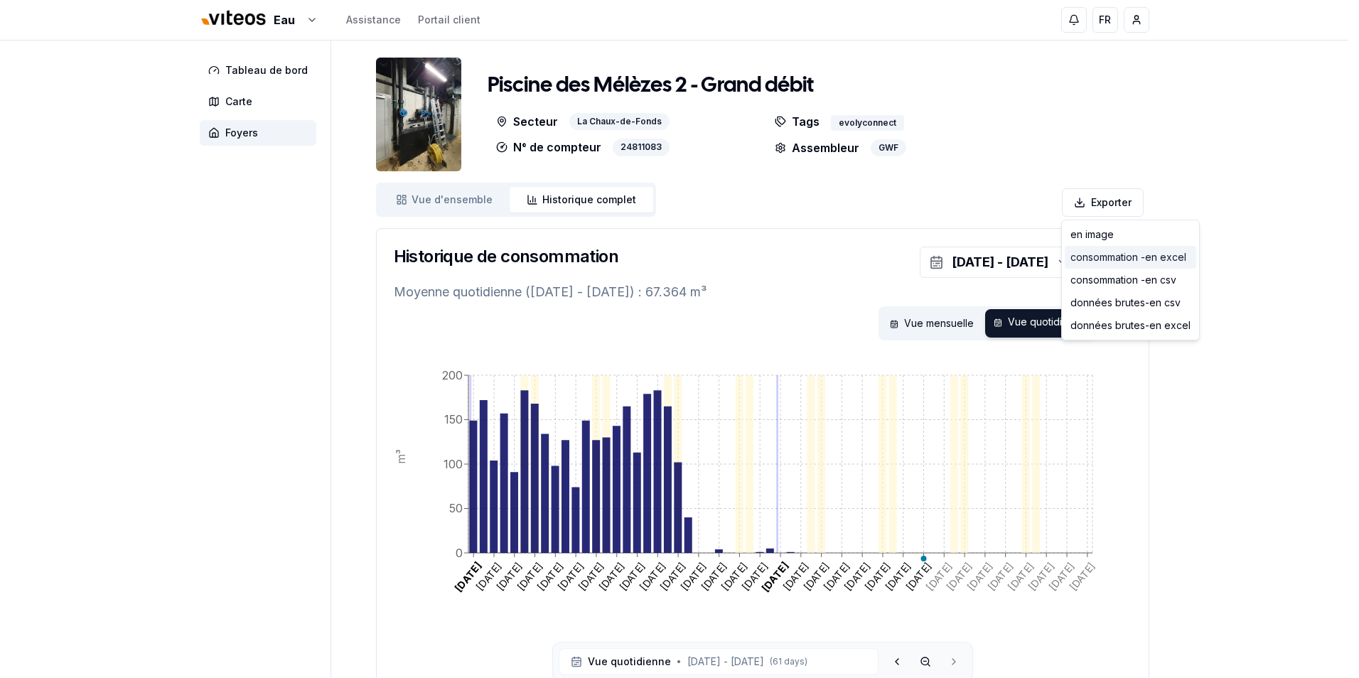
click at [1117, 257] on div "consommation - en excel" at bounding box center [1131, 257] width 132 height 23
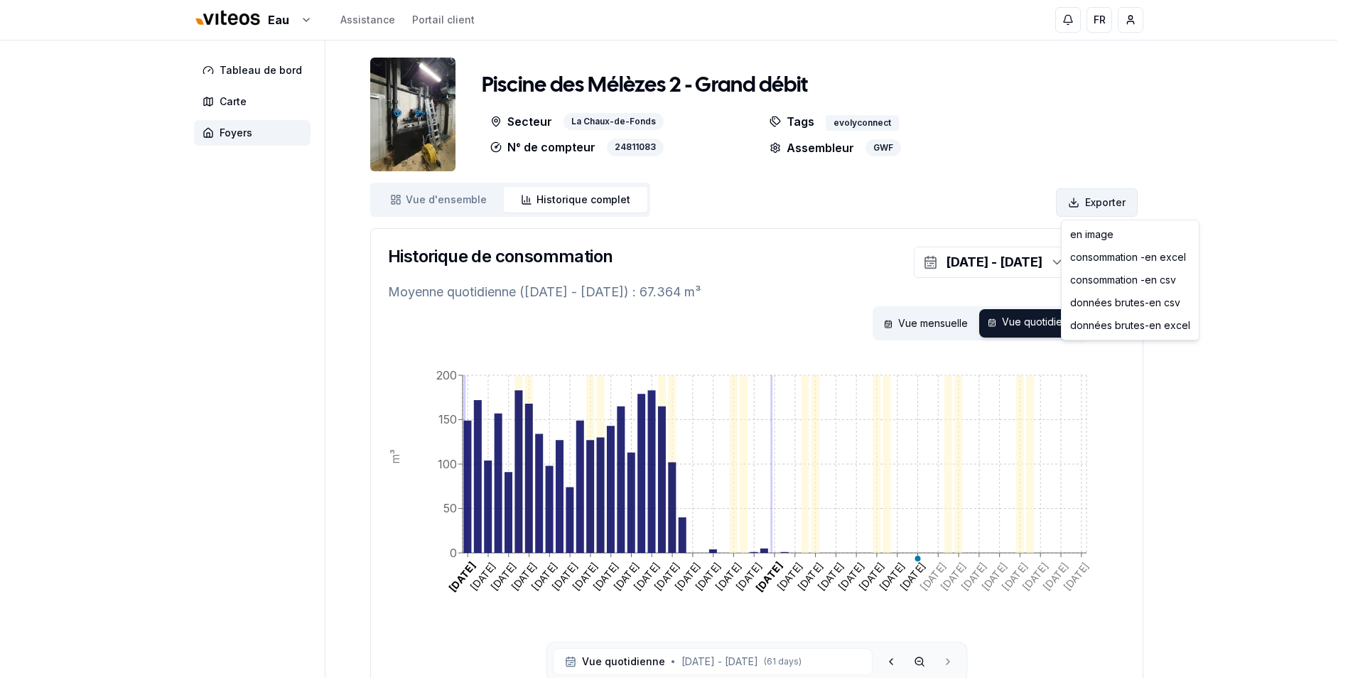
click at [1107, 201] on html "Eau Assistance Portail client FR [PERSON_NAME] Tableau de bord Carte Foyers Pis…" at bounding box center [674, 392] width 1348 height 785
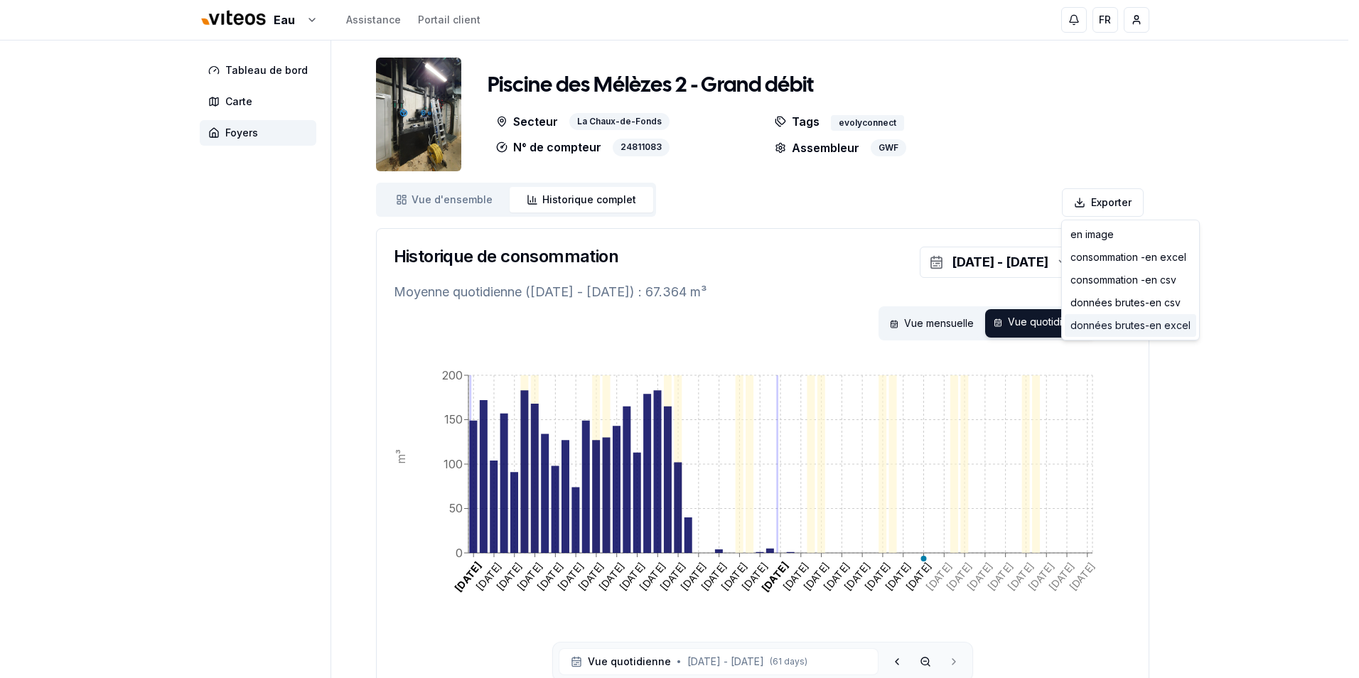
click at [1137, 326] on div "données brutes - en excel" at bounding box center [1131, 325] width 132 height 23
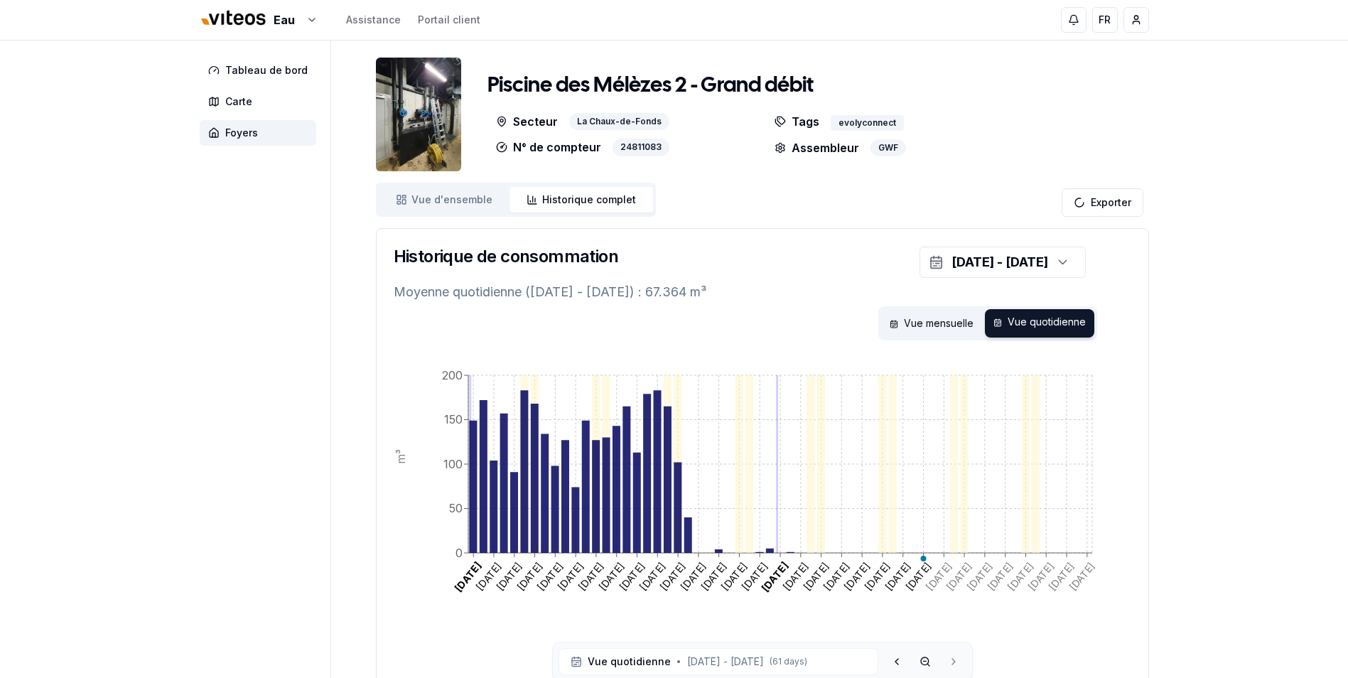
click at [1217, 260] on div "Eau Assistance Portail client FR [PERSON_NAME] Tableau de bord Carte Foyers Pis…" at bounding box center [674, 392] width 1348 height 785
click at [422, 143] on img at bounding box center [418, 115] width 85 height 114
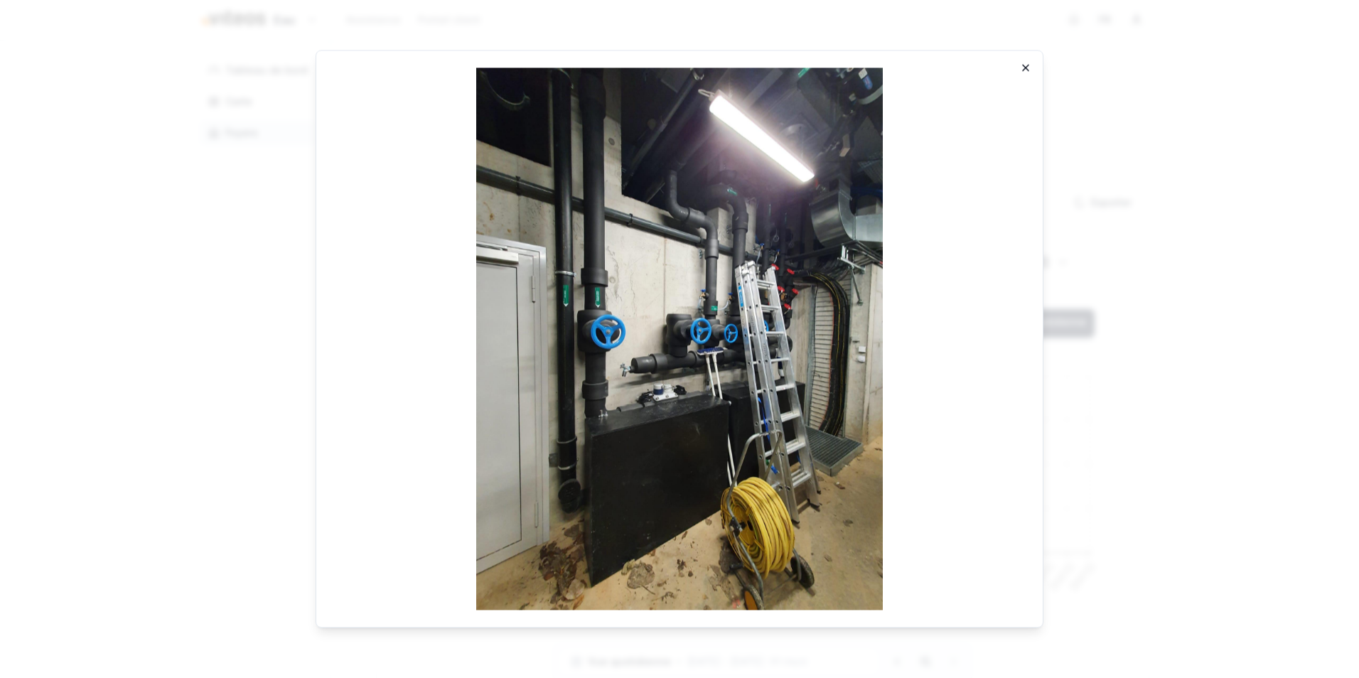
click at [1026, 68] on icon "button" at bounding box center [1026, 68] width 6 height 6
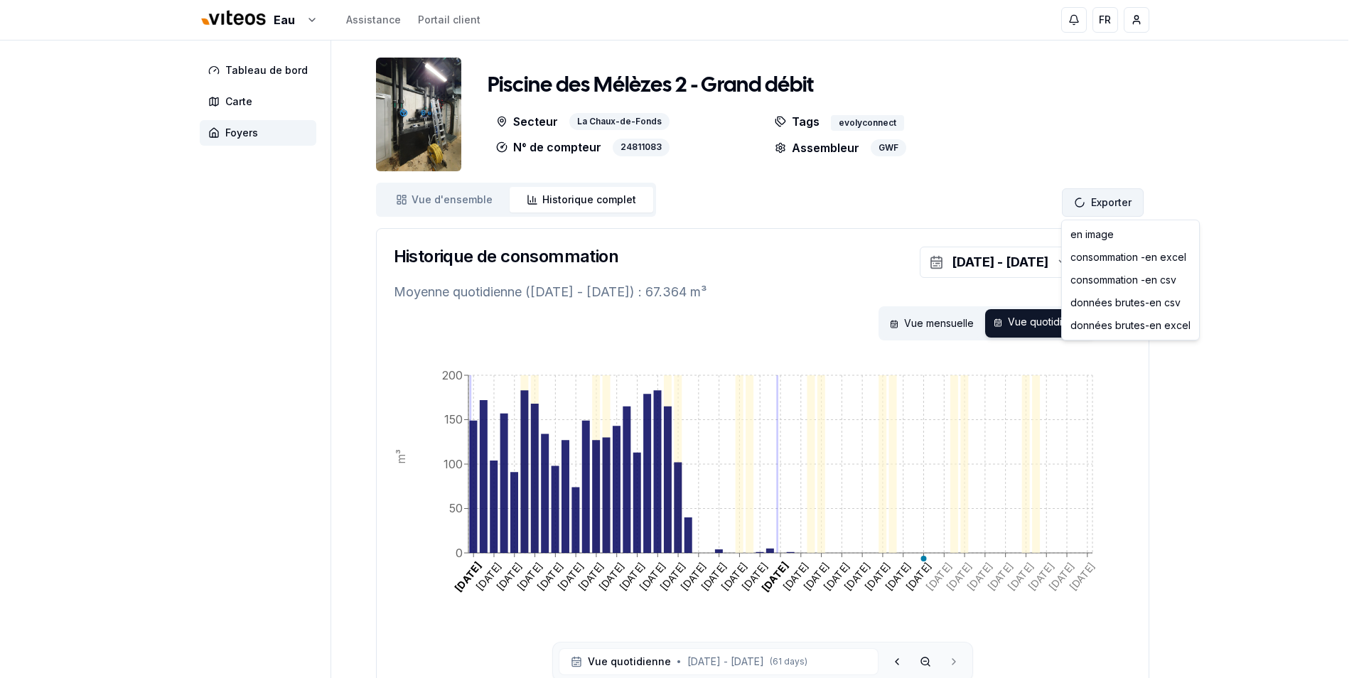
click at [1108, 203] on html "Eau Assistance Portail client FR [PERSON_NAME] Tableau de bord Carte Foyers Pis…" at bounding box center [679, 392] width 1359 height 785
click at [1130, 303] on div "données brutes - en csv" at bounding box center [1131, 302] width 132 height 23
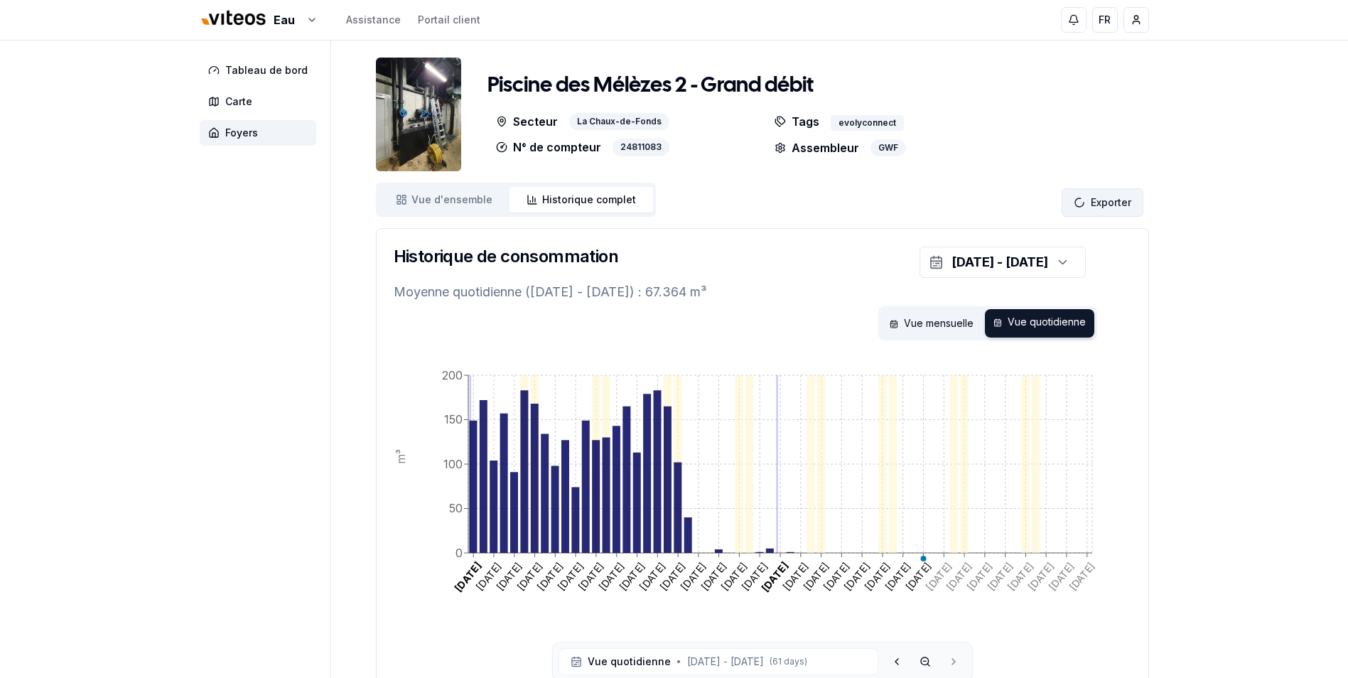
click at [1110, 202] on html "Eau Assistance Portail client FR [PERSON_NAME] Tableau de bord Carte Foyers Pis…" at bounding box center [674, 392] width 1348 height 785
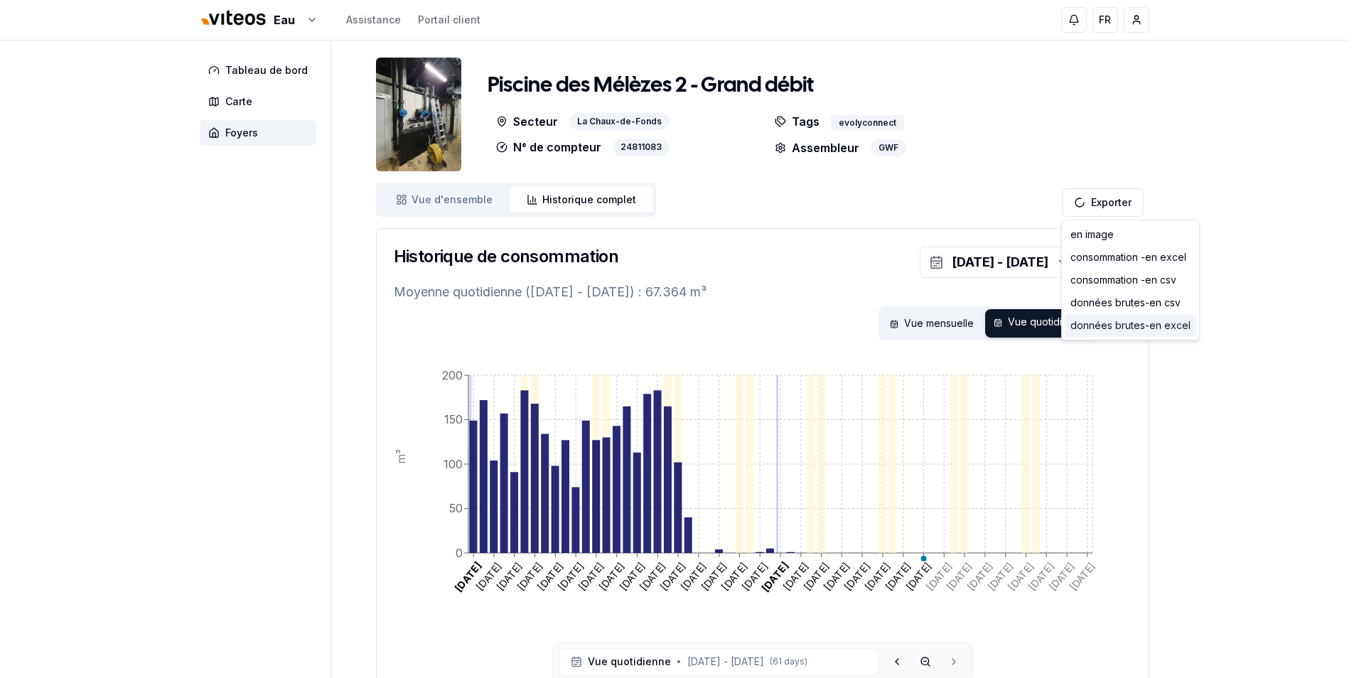
click at [1120, 323] on div "données brutes - en excel" at bounding box center [1131, 325] width 132 height 23
click at [1115, 198] on html "Eau Assistance Portail client FR [PERSON_NAME] Tableau de bord Carte Foyers Pis…" at bounding box center [679, 392] width 1359 height 785
click at [1107, 234] on div "en image" at bounding box center [1131, 234] width 132 height 23
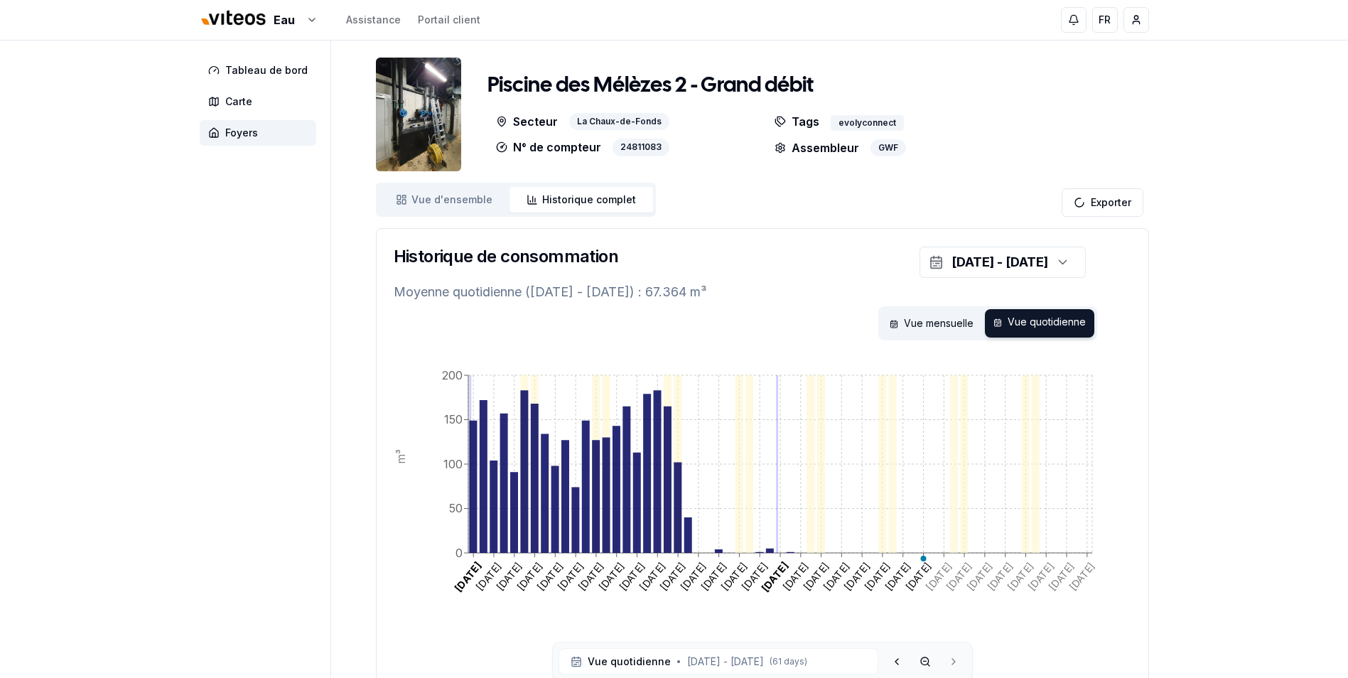
click at [1191, 285] on div "Eau Assistance Portail client FR [PERSON_NAME] Tableau de bord Carte Foyers Pis…" at bounding box center [674, 392] width 1348 height 785
click at [1108, 204] on html "Eau Assistance Portail client FR [PERSON_NAME] Tableau de bord Carte Foyers Pis…" at bounding box center [674, 392] width 1348 height 785
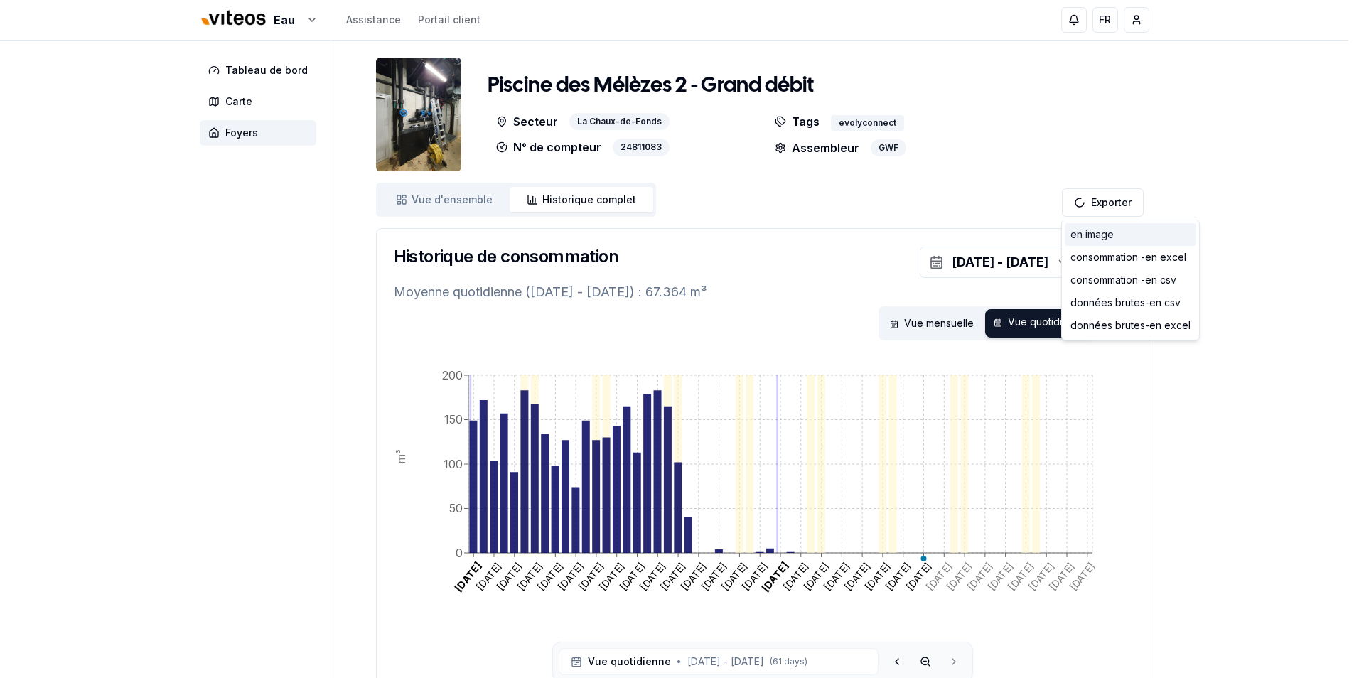
click at [1100, 237] on div "en image" at bounding box center [1131, 234] width 132 height 23
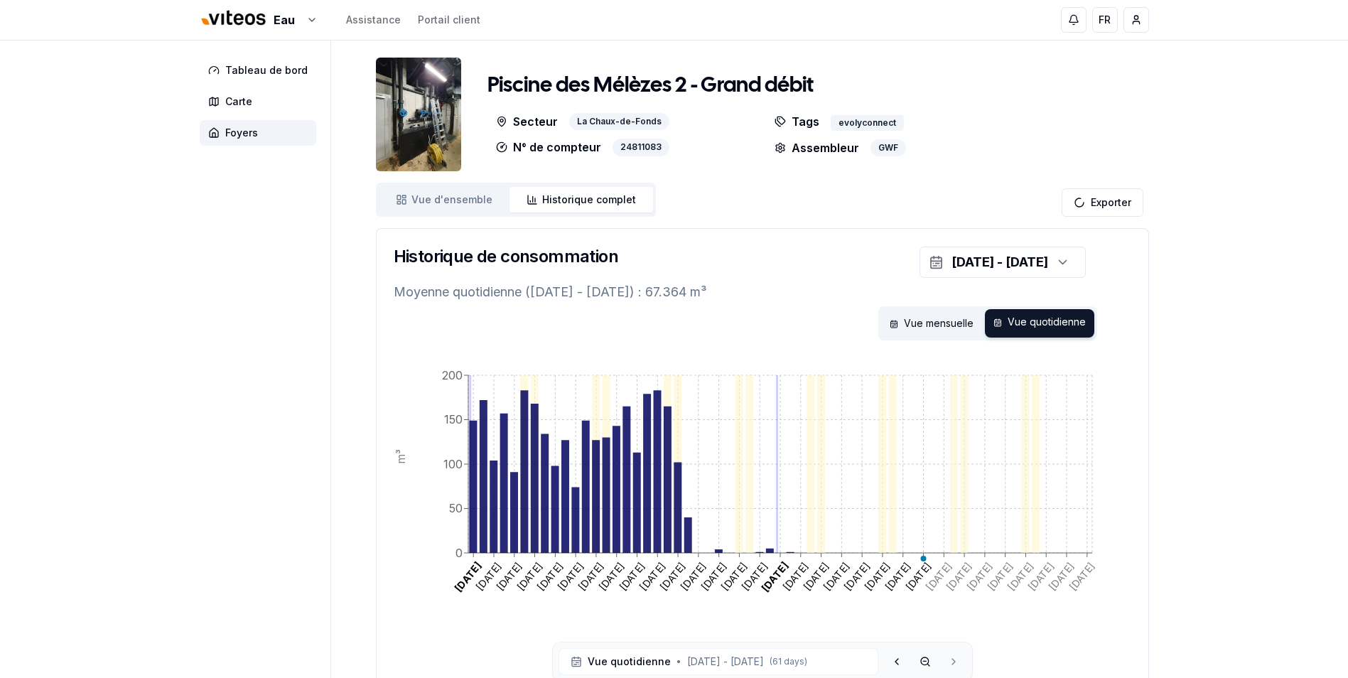
click at [1253, 361] on div "Eau Assistance Portail client FR [PERSON_NAME] Tableau de bord Carte Foyers Pis…" at bounding box center [674, 392] width 1348 height 785
click at [1116, 204] on html "Eau Assistance Portail client FR [PERSON_NAME] Tableau de bord Carte Foyers Pis…" at bounding box center [674, 392] width 1348 height 785
click at [181, 381] on html "Eau Assistance Portail client FR [PERSON_NAME] Tableau de bord Carte Foyers Pis…" at bounding box center [674, 392] width 1348 height 785
click at [209, 403] on aside "Tableau de bord Carte Foyers" at bounding box center [266, 379] width 132 height 676
click at [1133, 21] on html "Eau Assistance Portail client FR [PERSON_NAME] Tableau de bord Carte Foyers Pis…" at bounding box center [674, 392] width 1348 height 785
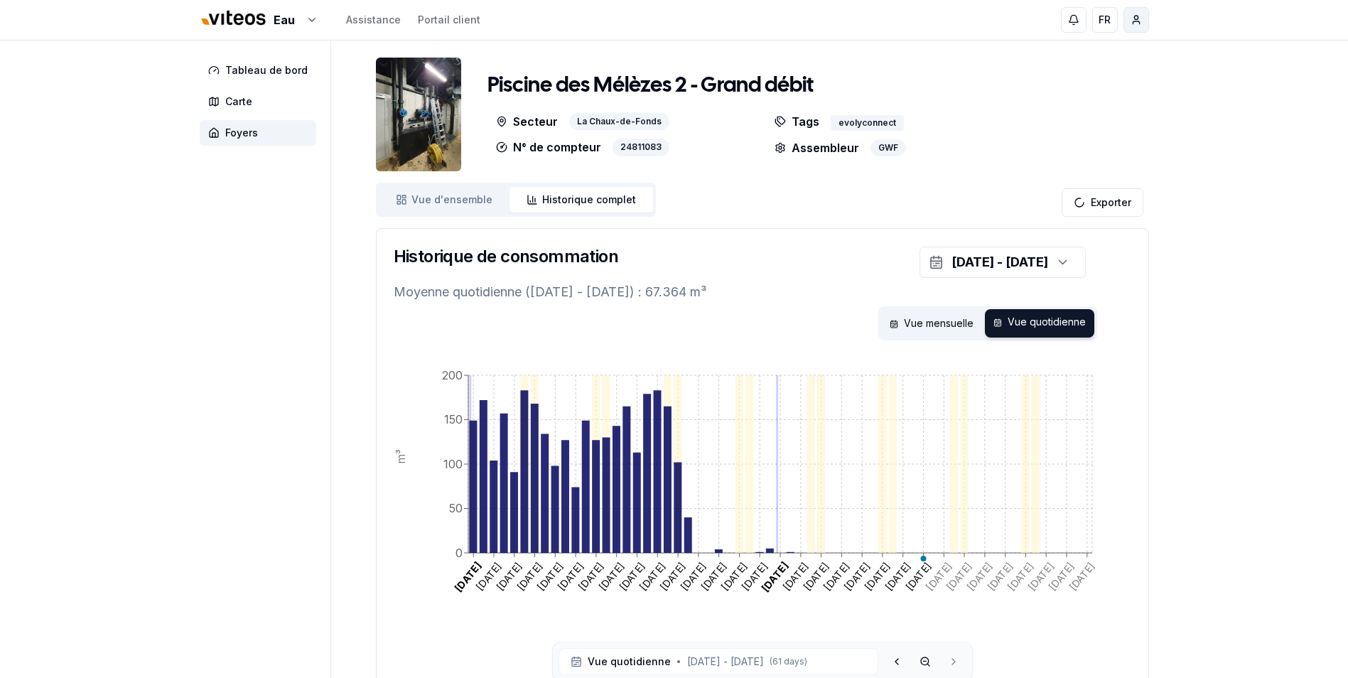
click at [1133, 21] on html "Eau Assistance Portail client FR [PERSON_NAME] Tableau de bord Carte Foyers Pis…" at bounding box center [674, 392] width 1348 height 785
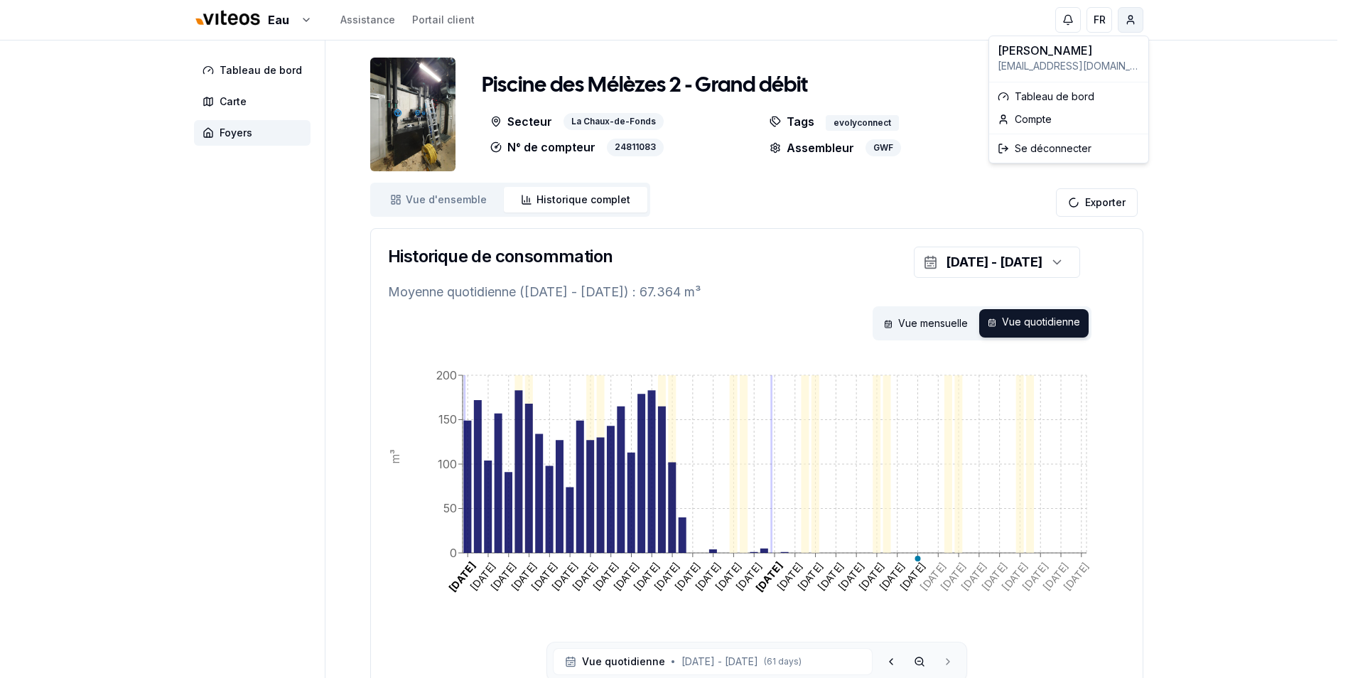
click at [1136, 14] on html "Eau Assistance Portail client FR [PERSON_NAME] Tableau de bord Carte Foyers Pis…" at bounding box center [674, 392] width 1348 height 785
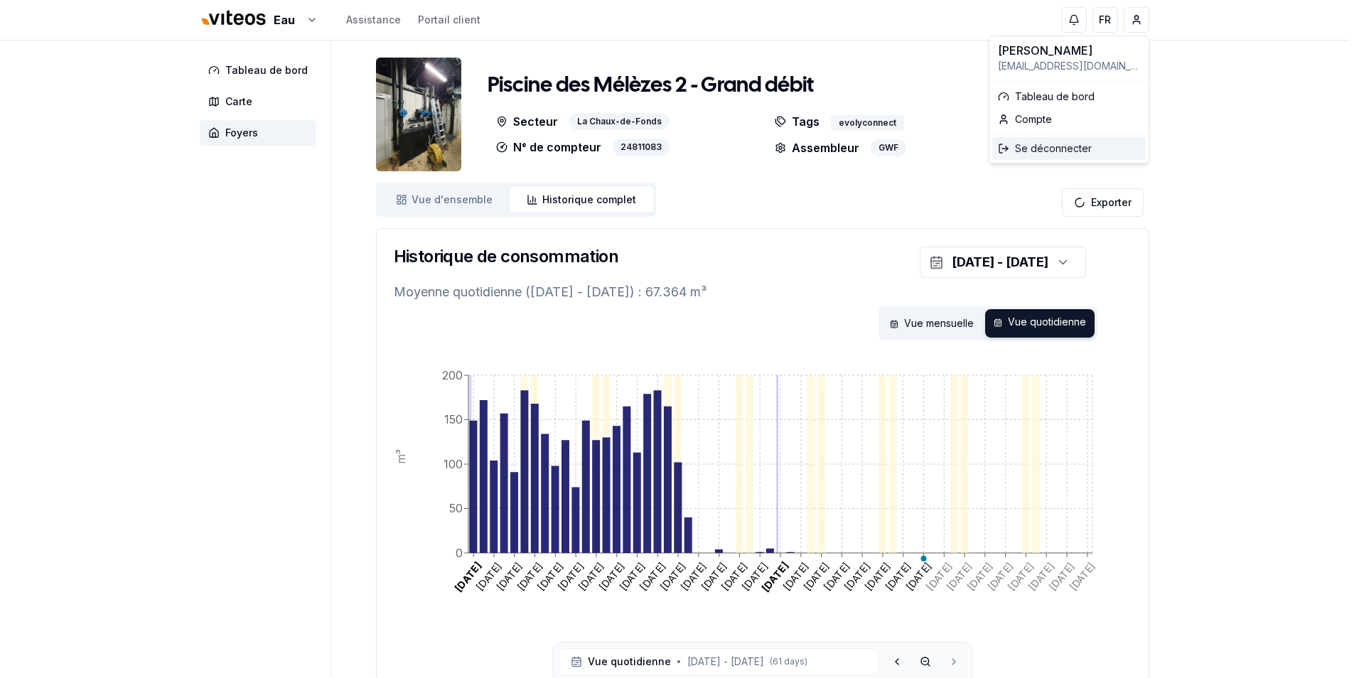
click at [1053, 148] on div "Se déconnecter" at bounding box center [1069, 148] width 154 height 23
